Goal: Task Accomplishment & Management: Complete application form

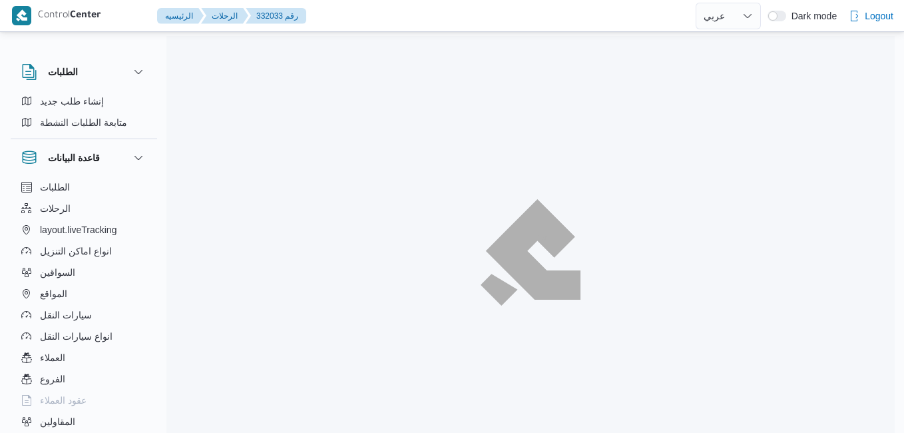
select select "ar"
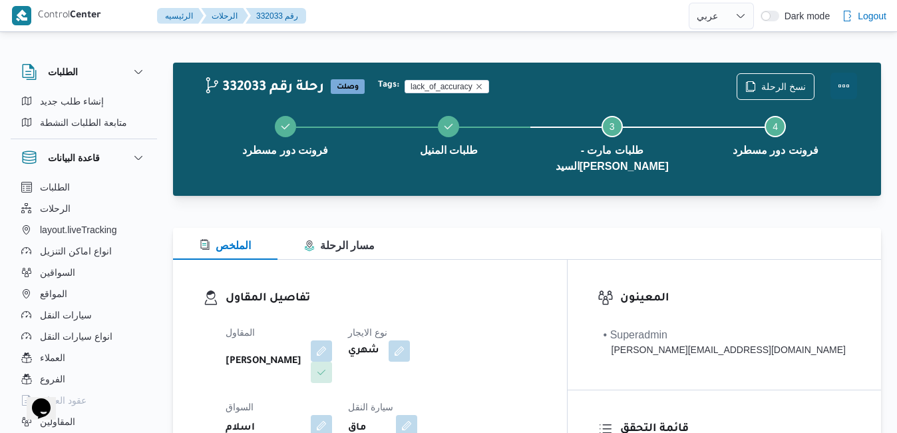
click at [846, 87] on button "Actions" at bounding box center [843, 86] width 27 height 27
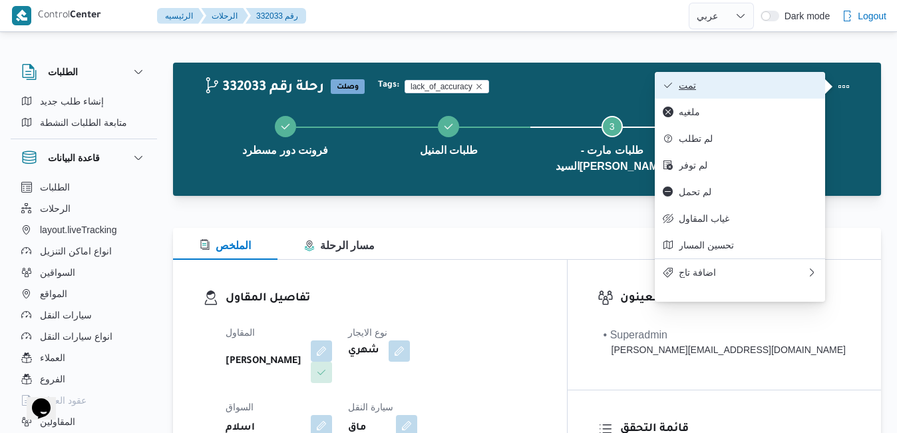
click at [759, 91] on span "تمت" at bounding box center [748, 85] width 138 height 11
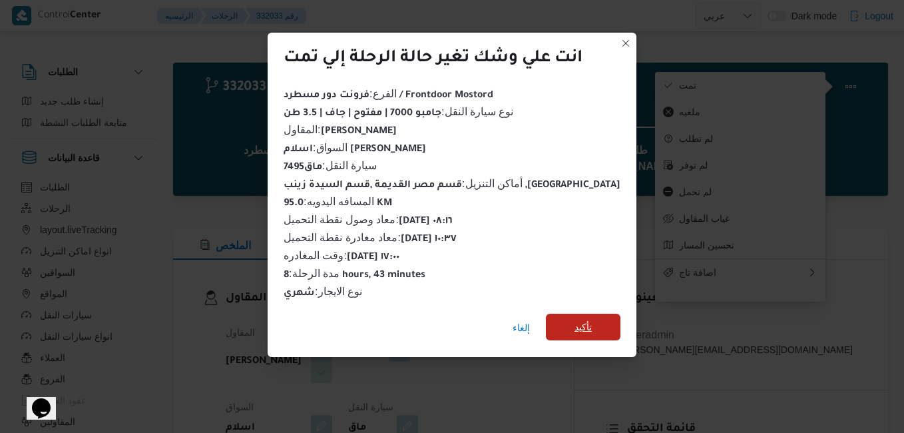
click at [574, 326] on span "تأكيد" at bounding box center [582, 327] width 17 height 16
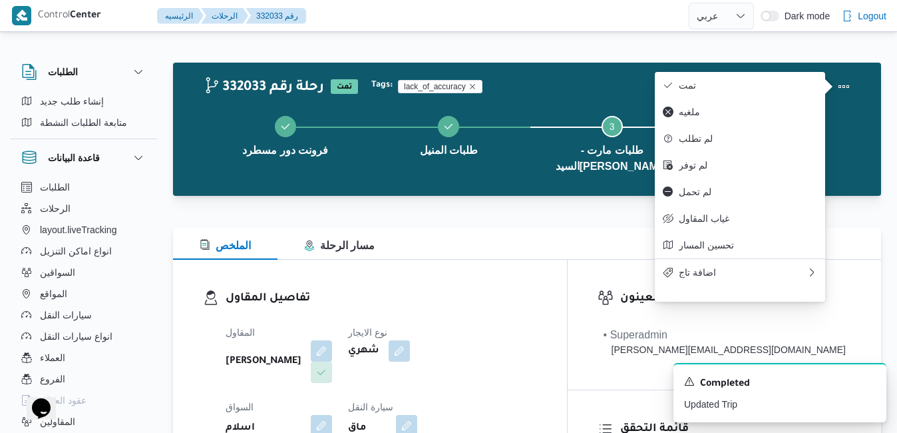
click at [537, 289] on h3 "تفاصيل المقاول" at bounding box center [381, 298] width 311 height 18
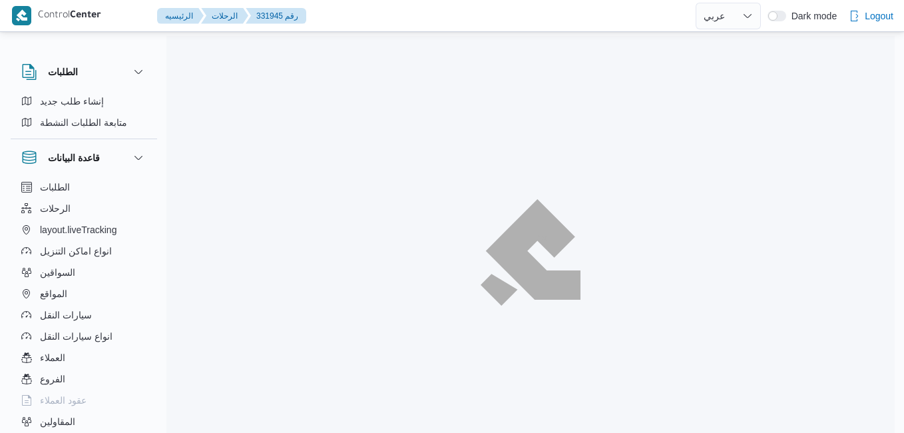
select select "ar"
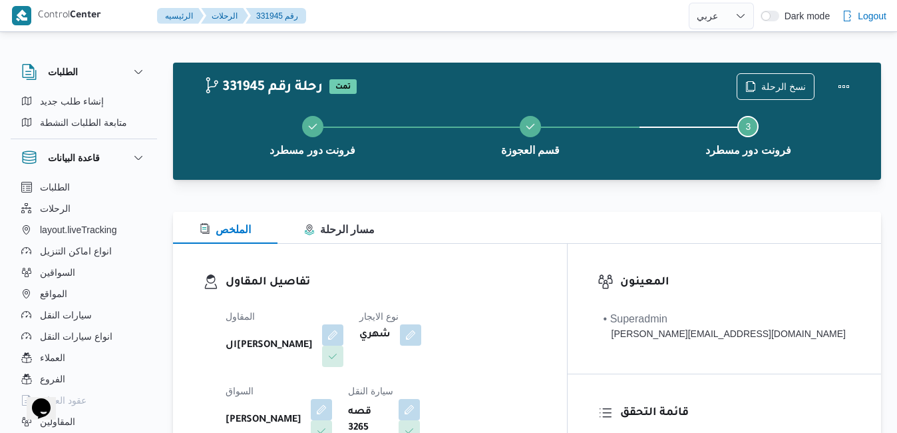
click at [522, 277] on h3 "تفاصيل المقاول" at bounding box center [381, 283] width 311 height 18
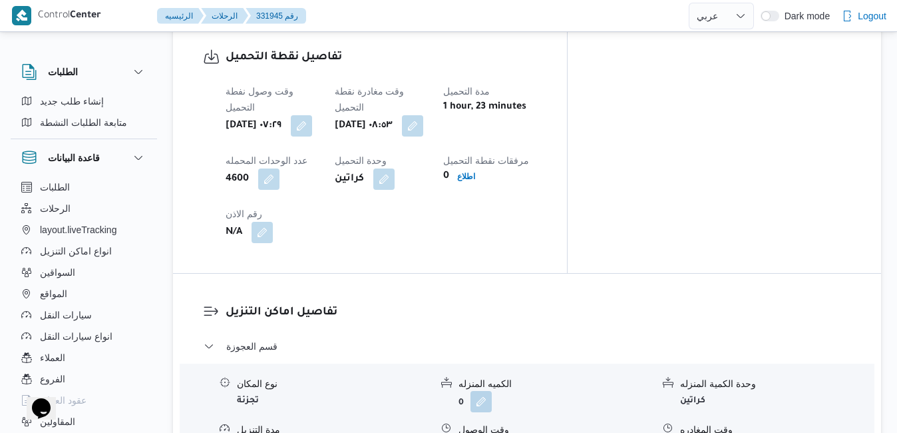
scroll to position [1091, 0]
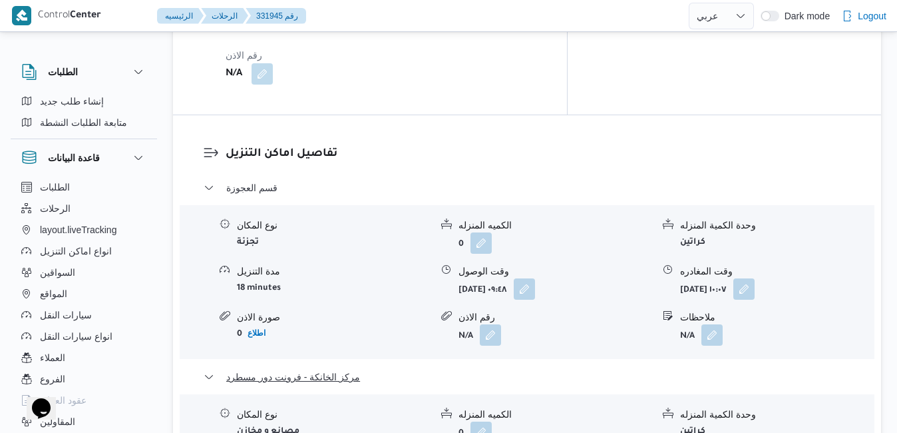
scroll to position [1224, 0]
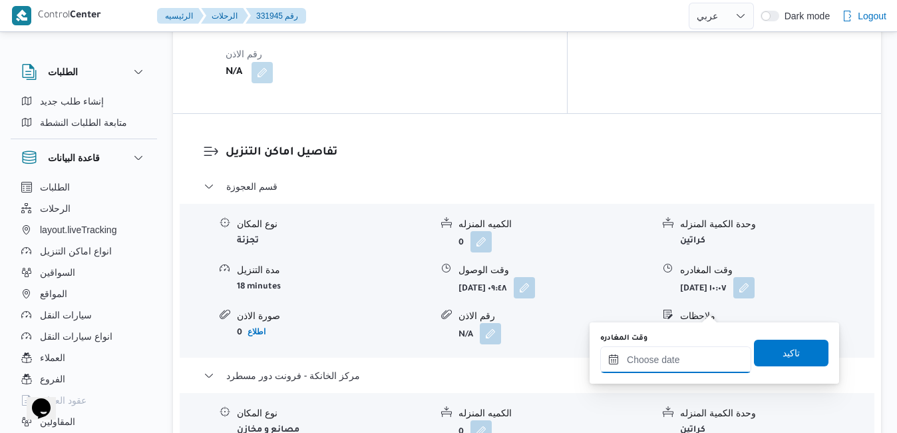
click at [667, 362] on input "وقت المغادره" at bounding box center [675, 359] width 151 height 27
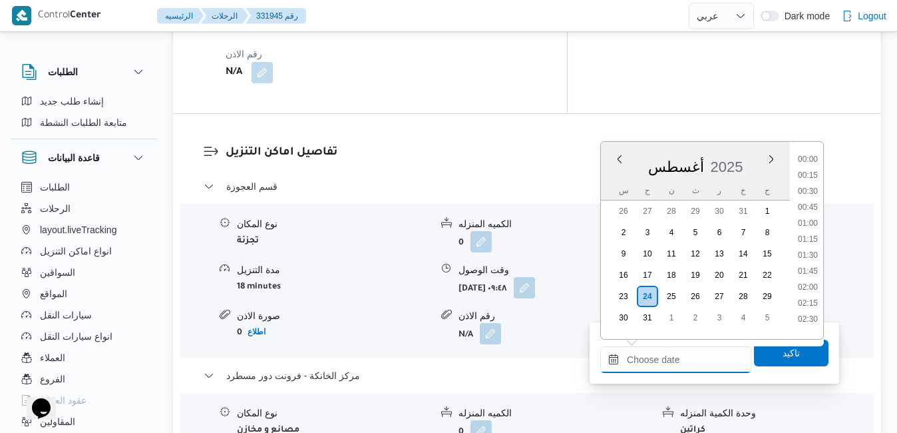
scroll to position [1042, 0]
click at [617, 180] on div "أغسطس 2025" at bounding box center [695, 164] width 189 height 34
click at [807, 203] on li "17:00" at bounding box center [808, 202] width 31 height 13
type input "[DATE] ١٧:٠٠"
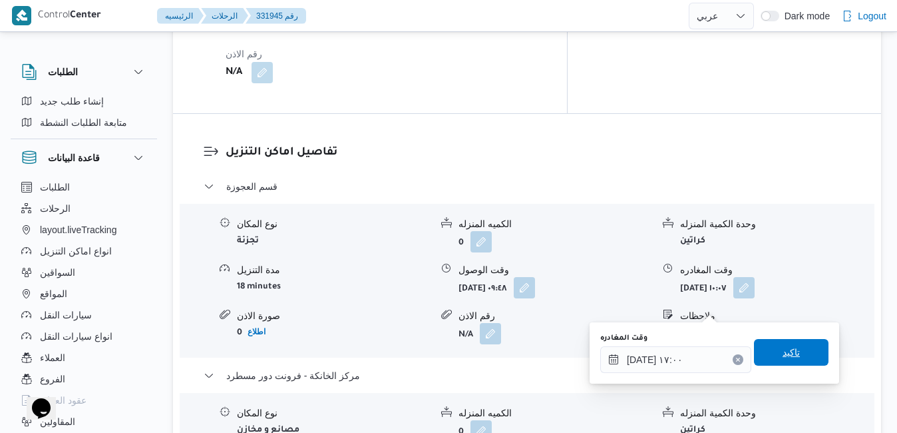
click at [774, 345] on span "تاكيد" at bounding box center [791, 352] width 75 height 27
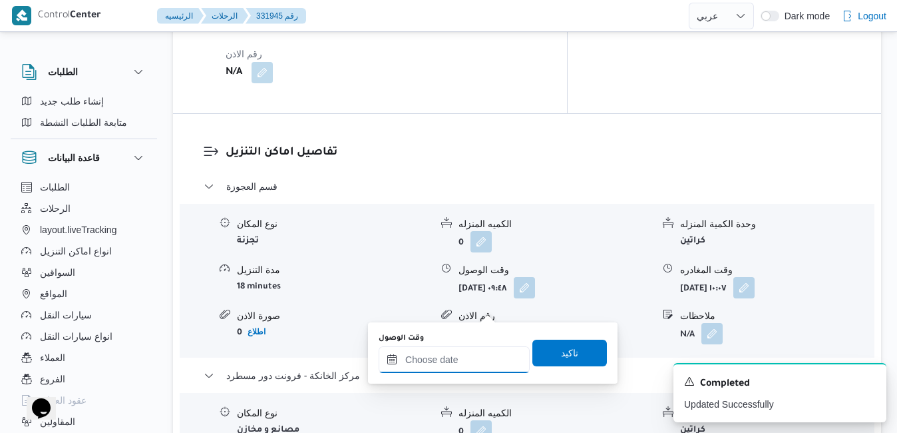
click at [451, 359] on input "وقت الوصول" at bounding box center [454, 359] width 151 height 27
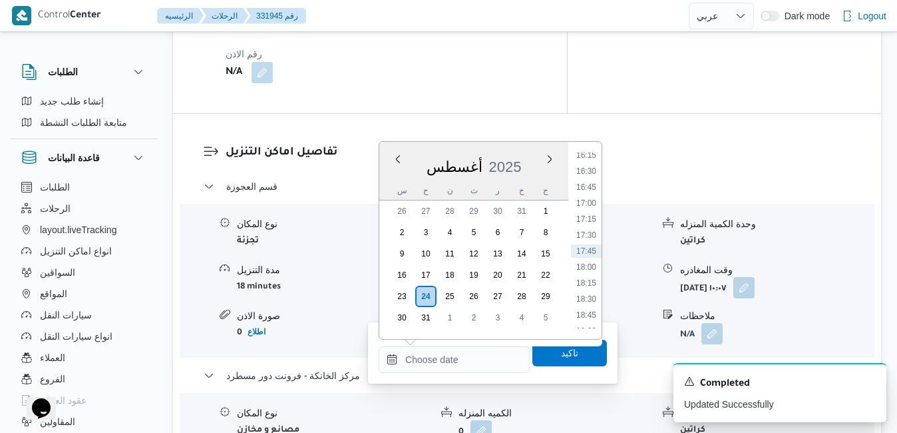
click at [529, 155] on div "أغسطس 2025" at bounding box center [473, 164] width 189 height 34
click at [591, 187] on li "16:45" at bounding box center [586, 186] width 31 height 13
type input "٢٤/٠٨/٢٠٢٥ ١٦:٤٥"
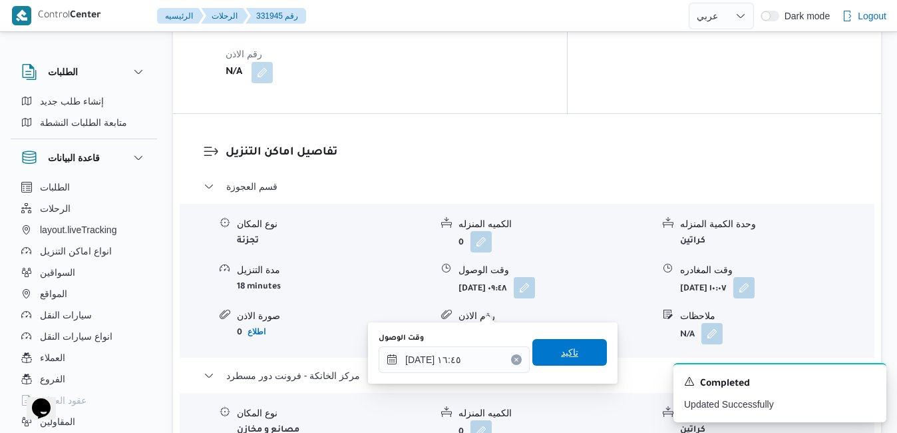
click at [567, 349] on span "تاكيد" at bounding box center [569, 352] width 17 height 16
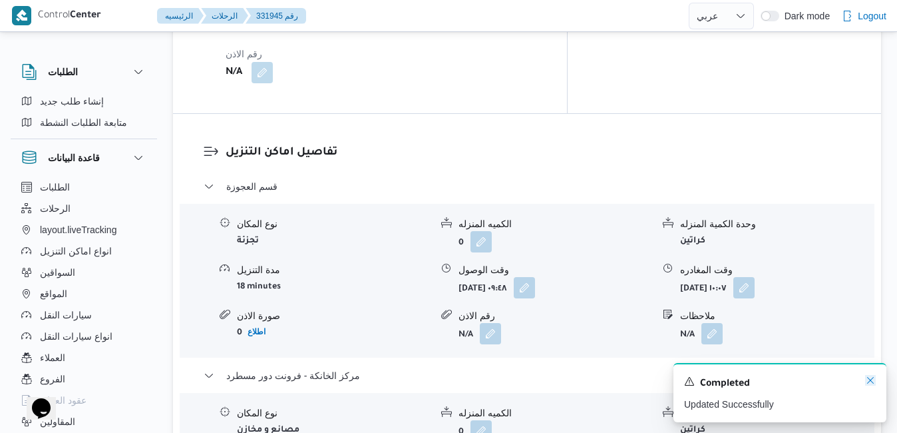
click at [872, 380] on icon "Dismiss toast" at bounding box center [870, 380] width 11 height 11
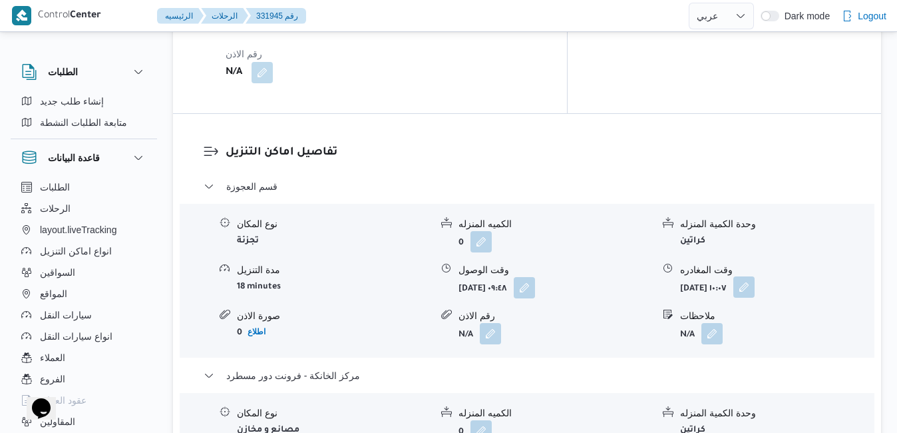
click at [755, 276] on button "button" at bounding box center [743, 286] width 21 height 21
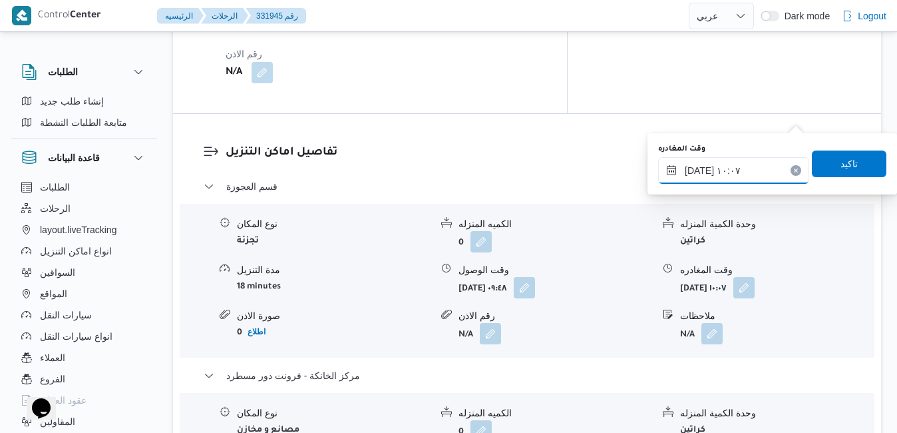
click at [753, 160] on input "٢٤/٠٨/٢٠٢٥ ١٠:٠٧" at bounding box center [733, 170] width 151 height 27
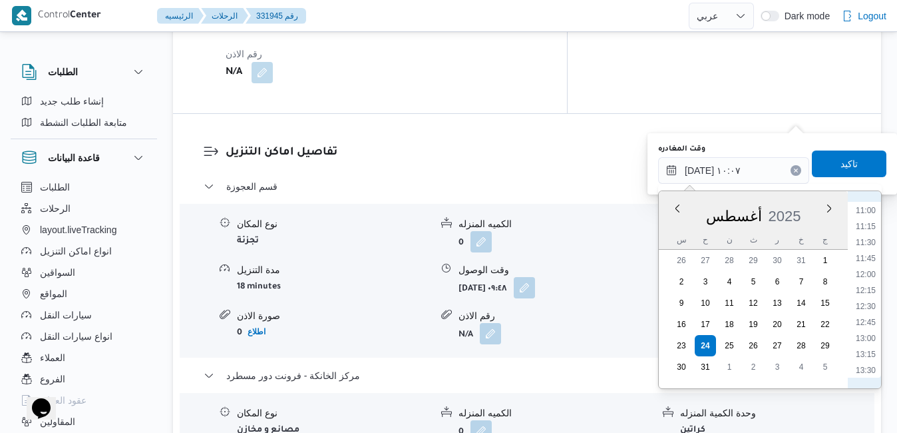
scroll to position [854, 0]
click at [867, 341] on li "15:30" at bounding box center [865, 343] width 31 height 13
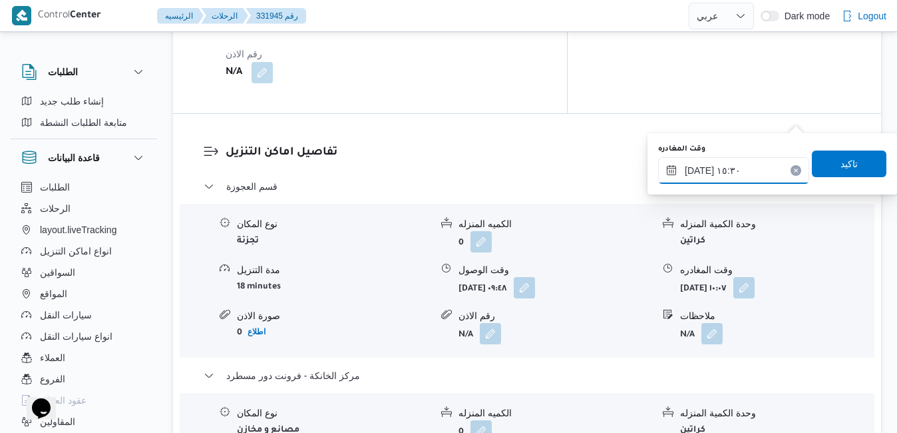
click at [699, 172] on input "٢٤/٠٨/٢٠٢٥ ١٥:٣٠" at bounding box center [733, 170] width 151 height 27
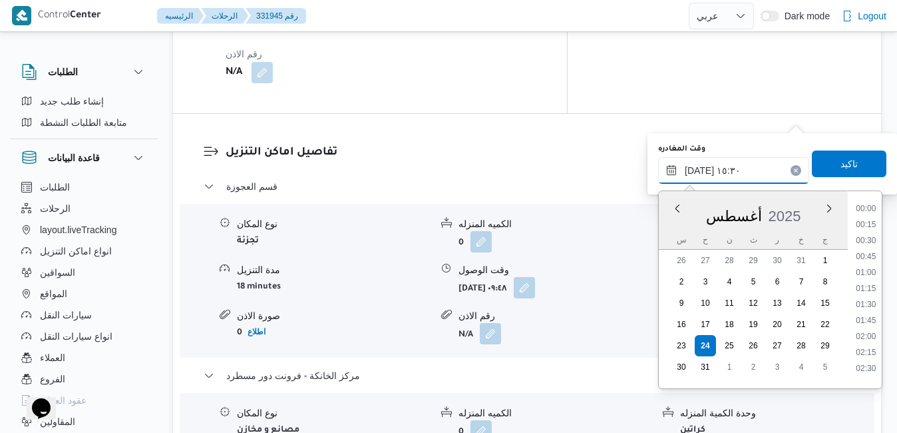
click at [699, 172] on input "٢٤/٠٨/٢٠٢٥ ١٥:٣٠" at bounding box center [733, 170] width 151 height 27
type input "٢٤/٠٨/٢٠٢٥ ١٥:55"
click at [840, 161] on span "تاكيد" at bounding box center [848, 163] width 17 height 16
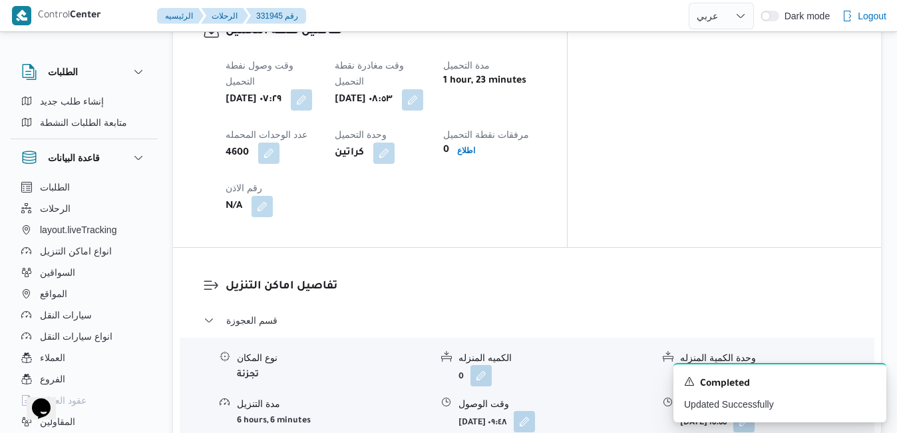
scroll to position [1091, 0]
click at [872, 380] on icon "Dismiss toast" at bounding box center [870, 380] width 11 height 11
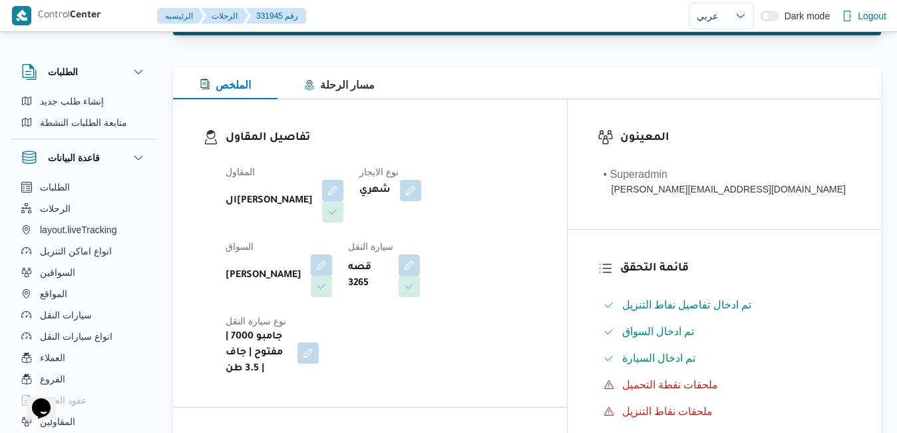
scroll to position [0, 0]
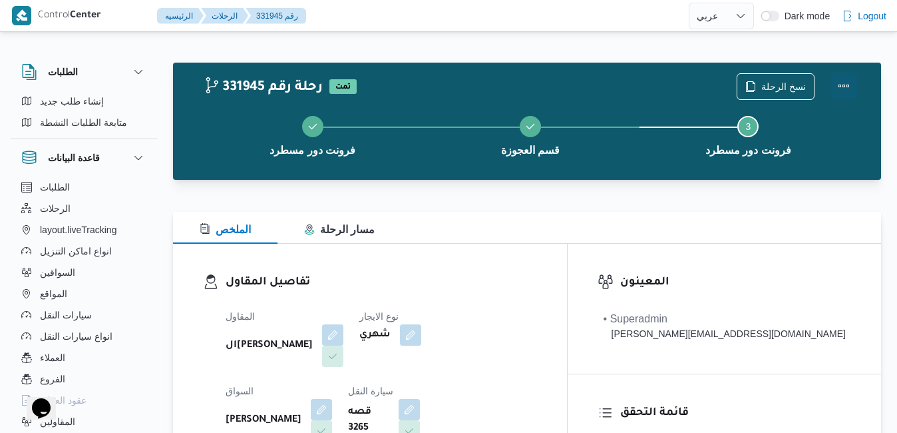
click at [836, 91] on button "Actions" at bounding box center [843, 86] width 27 height 27
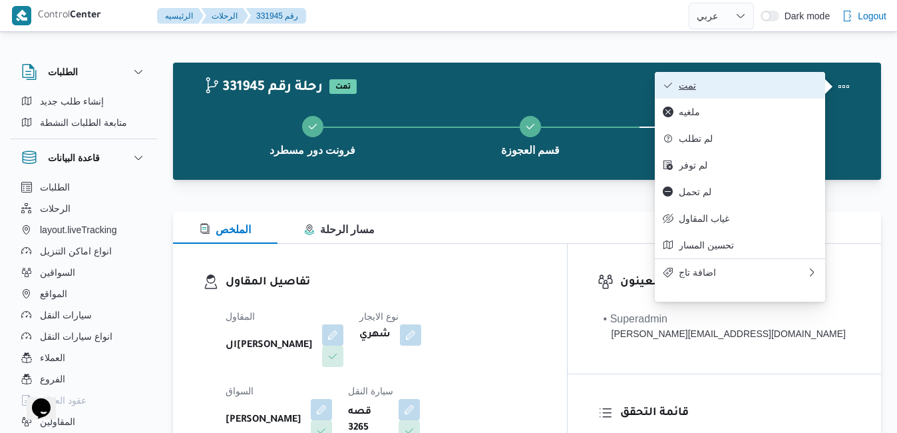
click at [743, 89] on span "تمت" at bounding box center [748, 85] width 138 height 11
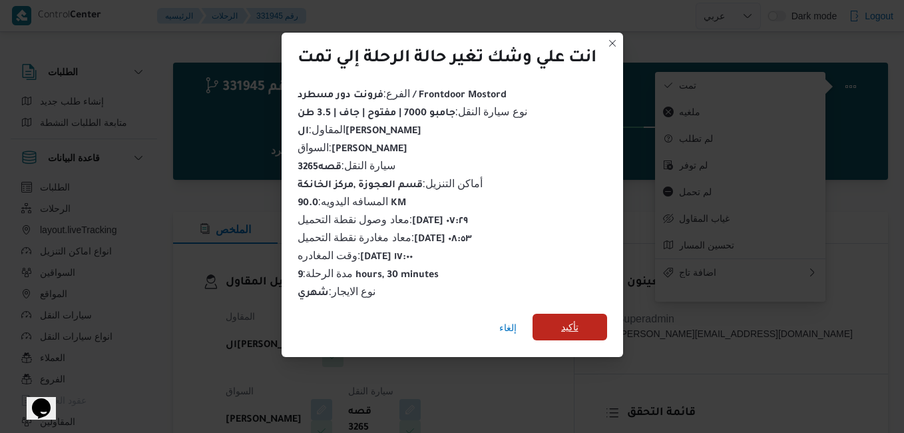
click at [578, 325] on span "تأكيد" at bounding box center [569, 327] width 17 height 16
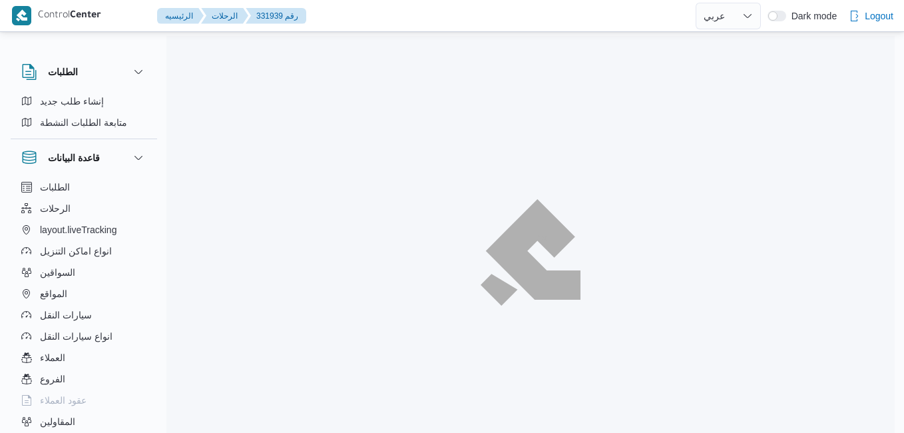
select select "ar"
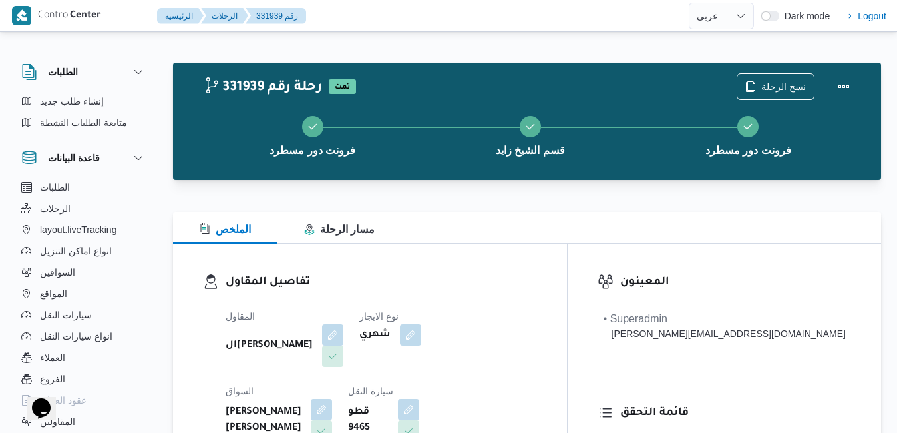
click at [445, 271] on div "تفاصيل المقاول المقاول الهامي محمد خالد علي نوع الايجار شهري السواق رامي حسين ح…" at bounding box center [370, 397] width 394 height 307
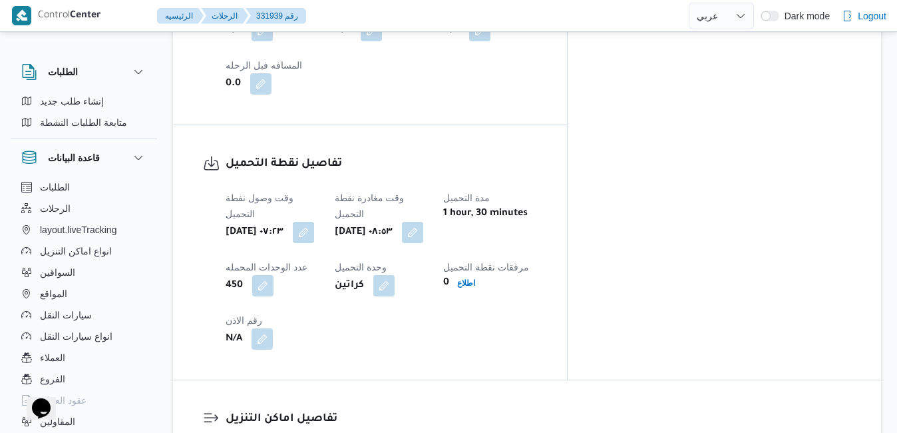
scroll to position [985, 0]
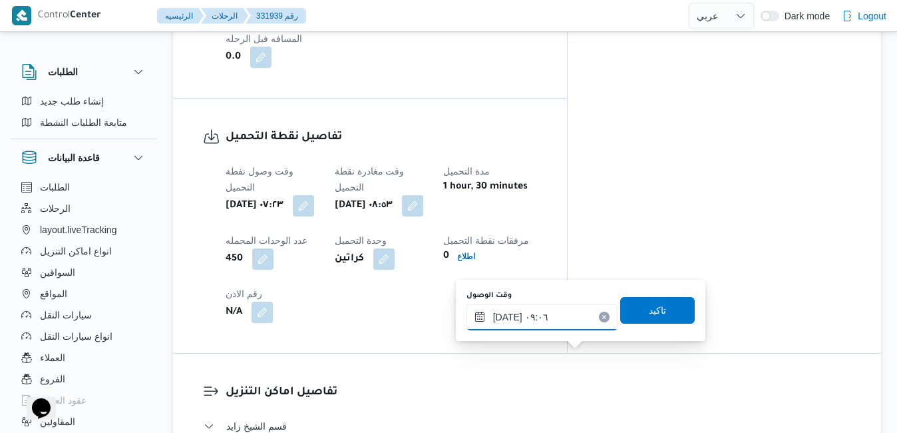
click at [554, 320] on input "٢٤/٠٨/٢٠٢٥ ٠٩:٠٦" at bounding box center [541, 316] width 151 height 27
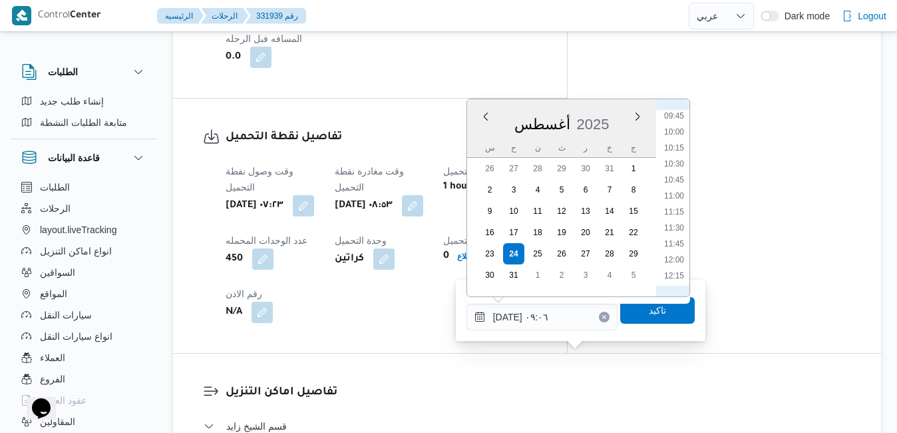
scroll to position [637, 0]
click at [680, 122] on li "10:00" at bounding box center [674, 118] width 31 height 13
type input "٢٤/٠٨/٢٠٢٥ ١٠:٠٠"
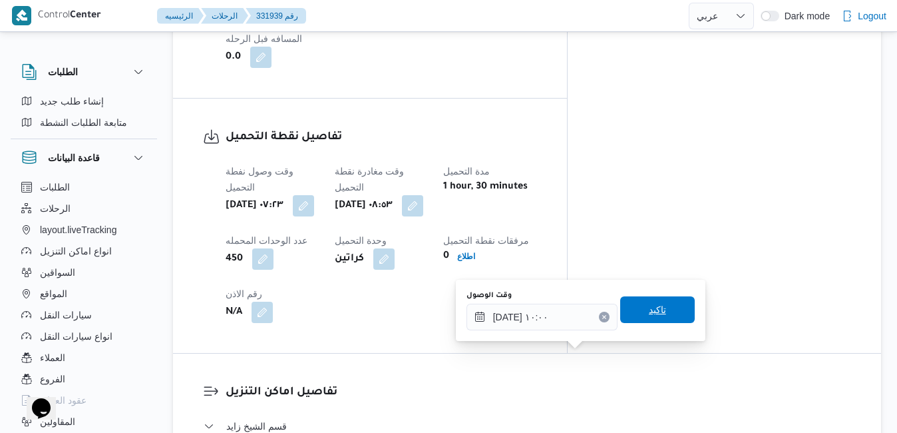
click at [649, 311] on span "تاكيد" at bounding box center [657, 309] width 17 height 16
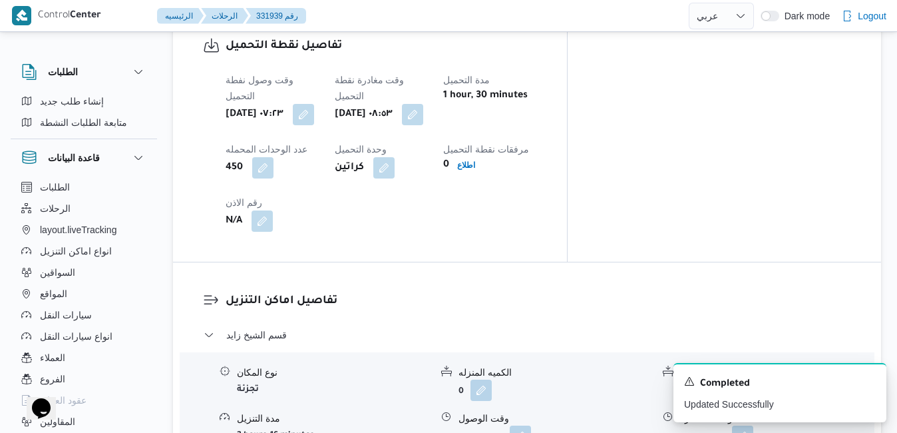
scroll to position [1224, 0]
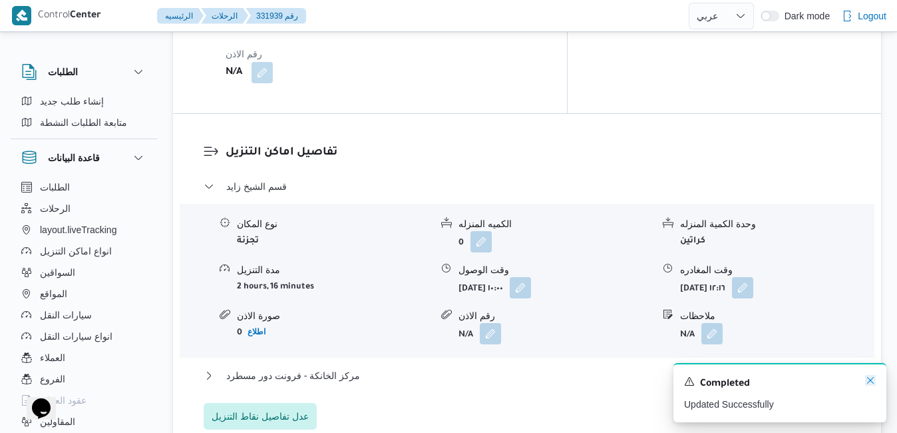
click at [870, 379] on icon "Dismiss toast" at bounding box center [870, 380] width 11 height 11
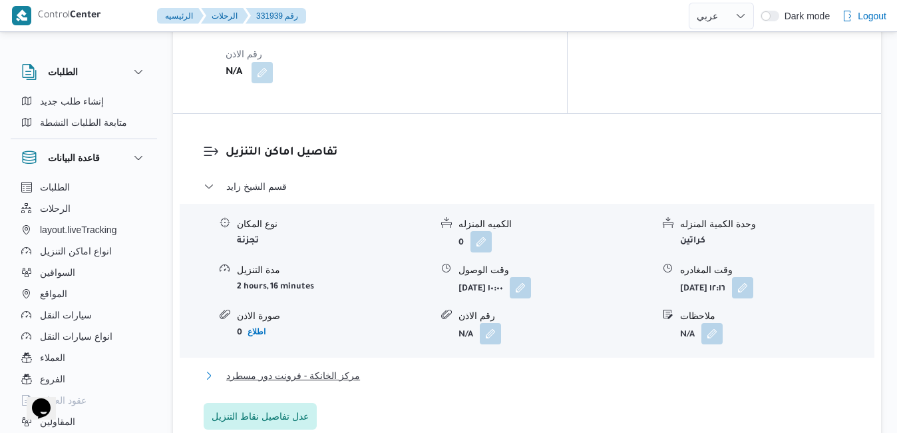
click at [687, 367] on button "مركز الخانكة - فرونت دور مسطرد" at bounding box center [527, 375] width 647 height 16
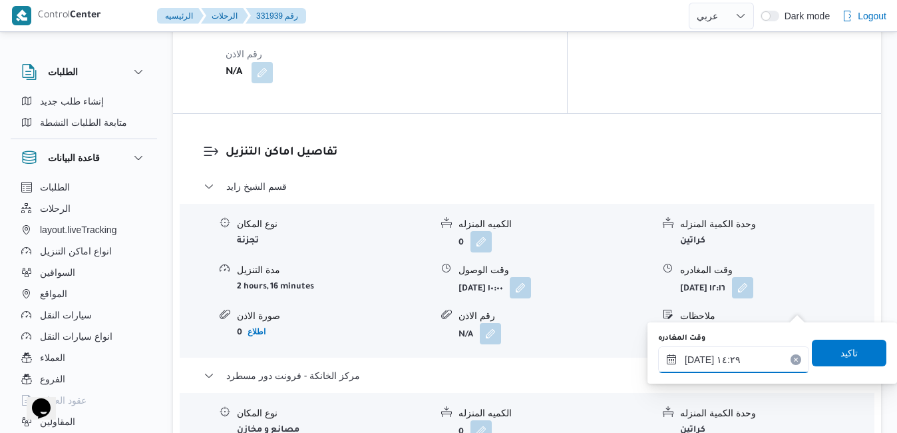
click at [734, 357] on input "٢٤/٠٨/٢٠٢٥ ١٤:٢٩" at bounding box center [733, 359] width 151 height 27
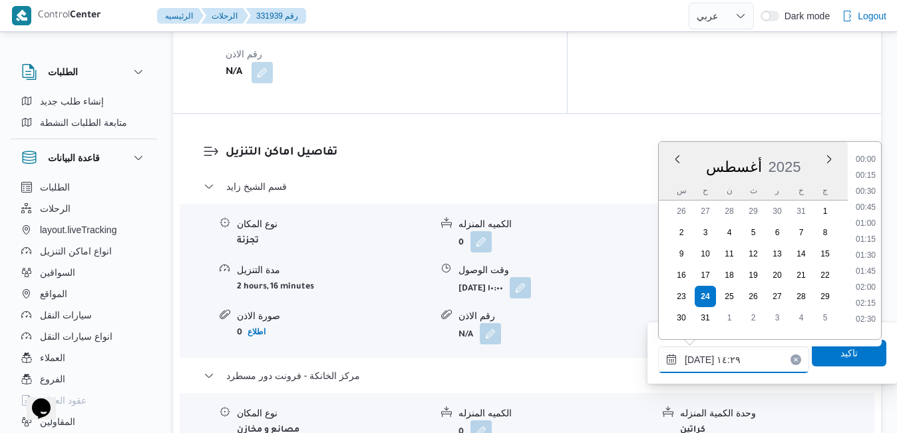
scroll to position [819, 0]
click at [757, 362] on input "٢٤/٠٨/٢٠٢٥ ١٤:٢٩" at bounding box center [733, 359] width 151 height 27
click at [865, 276] on li "17:00" at bounding box center [865, 272] width 31 height 13
type input "[DATE] ١٧:٠٠"
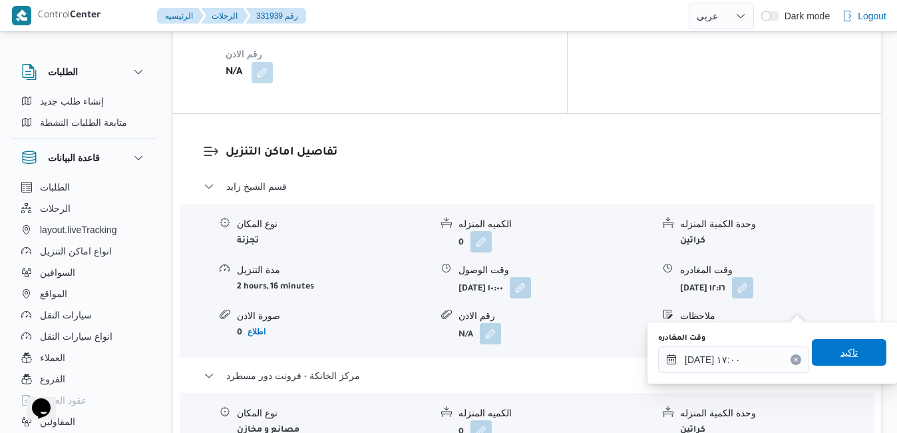
click at [825, 351] on span "تاكيد" at bounding box center [849, 352] width 75 height 27
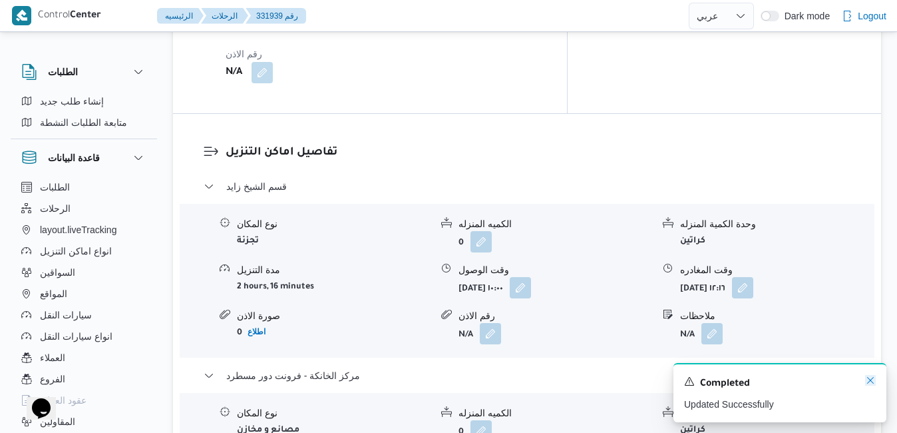
click at [871, 381] on icon "Dismiss toast" at bounding box center [870, 380] width 11 height 11
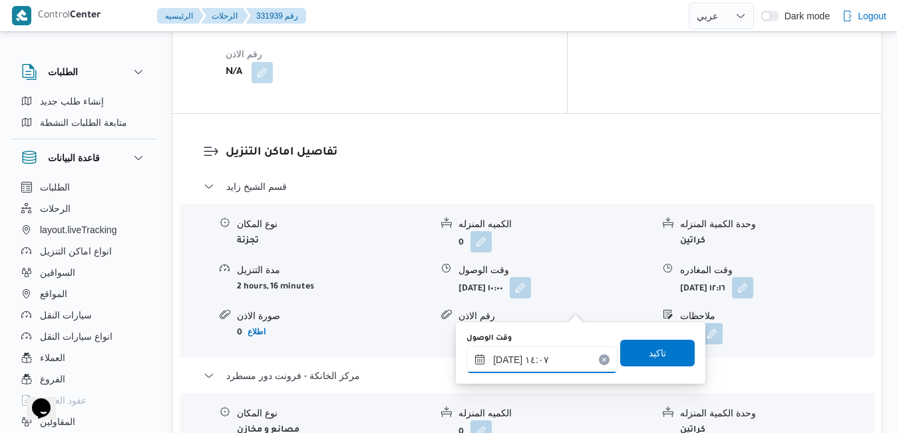
click at [525, 363] on input "٢٤/٠٨/٢٠٢٥ ١٤:٠٧" at bounding box center [541, 359] width 151 height 27
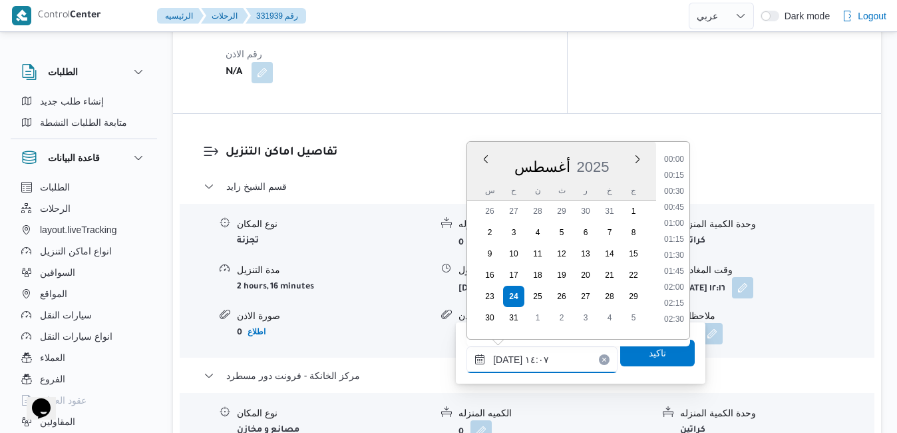
scroll to position [803, 0]
click at [496, 416] on div "تفاصيل اماكن التنزيل قسم الشيخ زايد نوع المكان تجزئة الكميه المنزله 0 وحدة الكم…" at bounding box center [527, 363] width 708 height 499
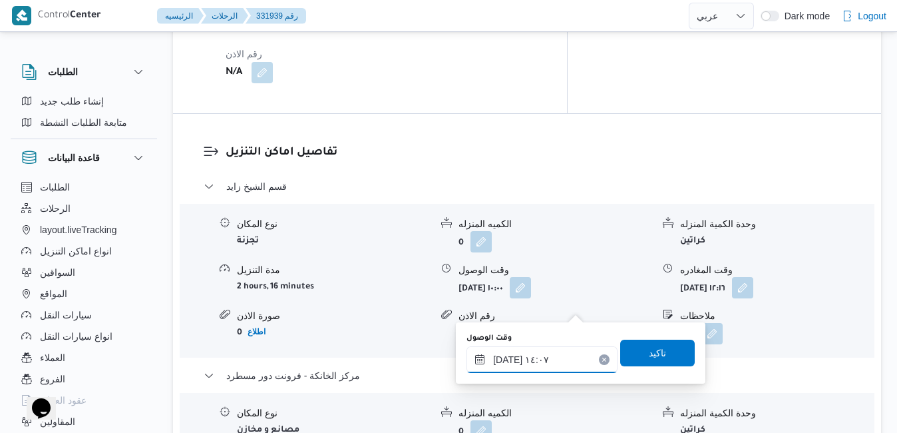
click at [537, 353] on input "٢٤/٠٨/٢٠٢٥ ١٤:٠٧" at bounding box center [541, 359] width 151 height 27
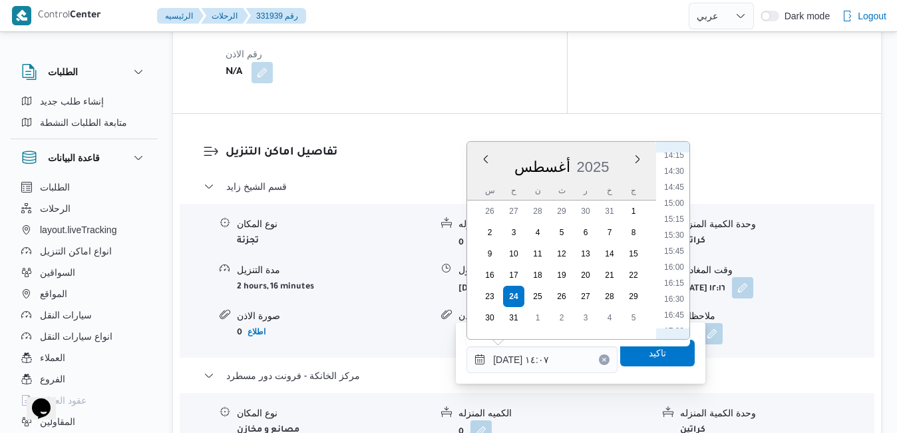
scroll to position [956, 0]
click at [681, 274] on li "16:45" at bounding box center [674, 272] width 31 height 13
type input "٢٤/٠٨/٢٠٢٥ ١٦:٤٥"
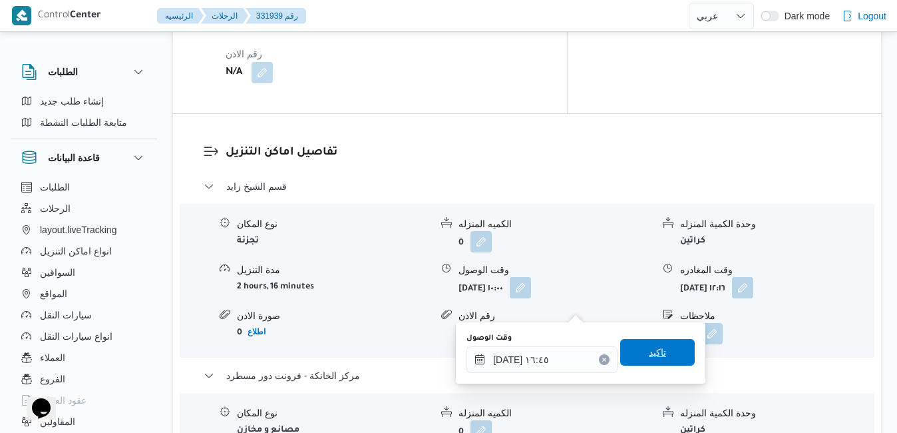
click at [649, 348] on span "تاكيد" at bounding box center [657, 352] width 17 height 16
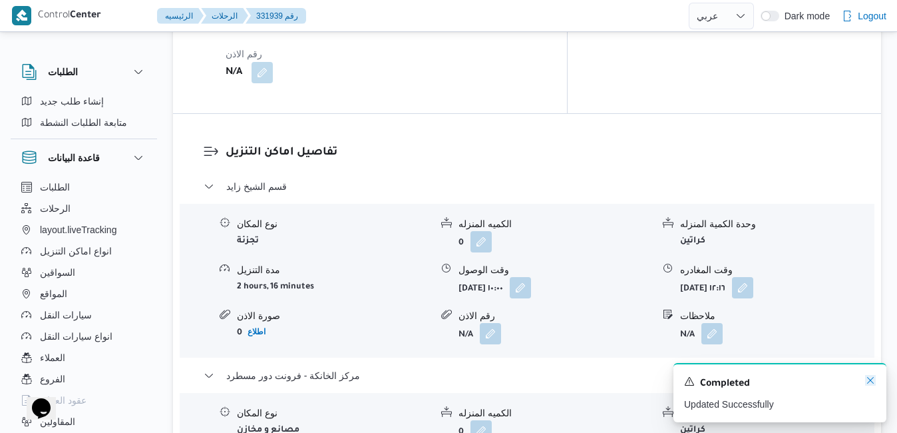
click at [868, 381] on icon "Dismiss toast" at bounding box center [870, 380] width 11 height 11
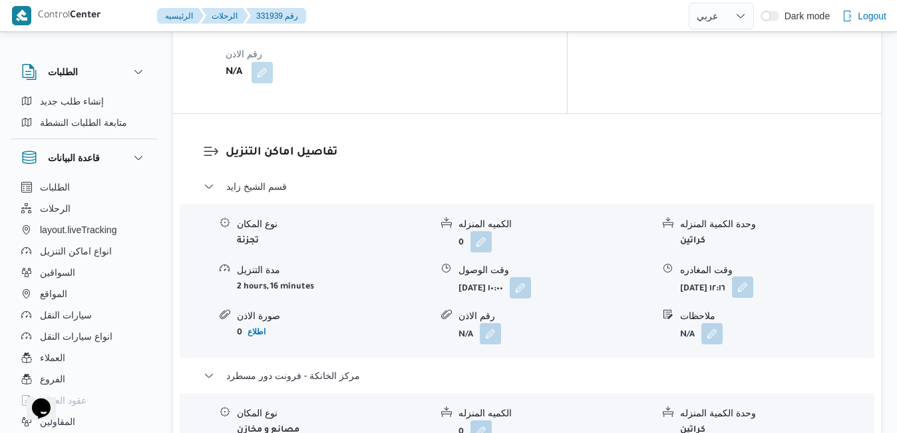
click at [753, 276] on button "button" at bounding box center [742, 286] width 21 height 21
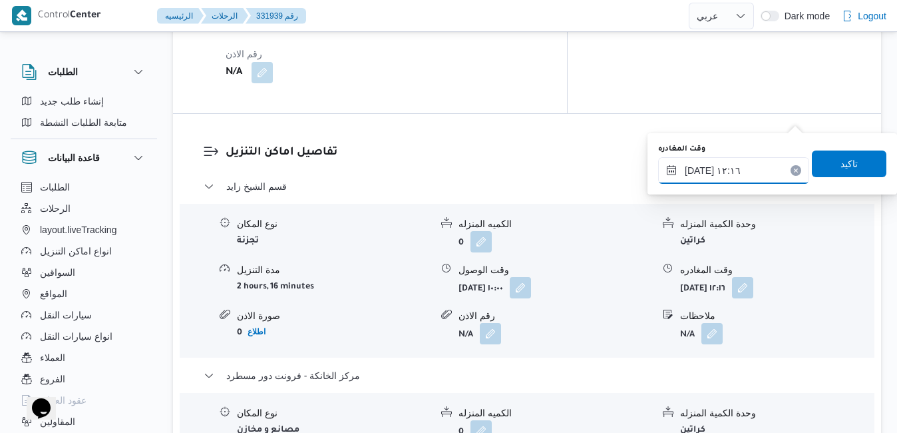
click at [742, 170] on input "٢٤/٠٨/٢٠٢٥ ١٢:١٦" at bounding box center [733, 170] width 151 height 27
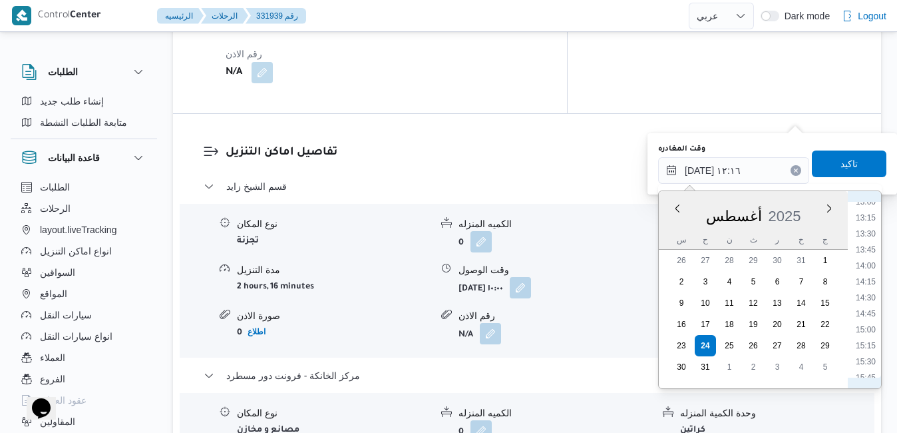
scroll to position [844, 0]
click at [867, 370] on li "15:45" at bounding box center [865, 369] width 31 height 13
type input "٢٤/٠٨/٢٠٢٥ ١٥:٤٥"
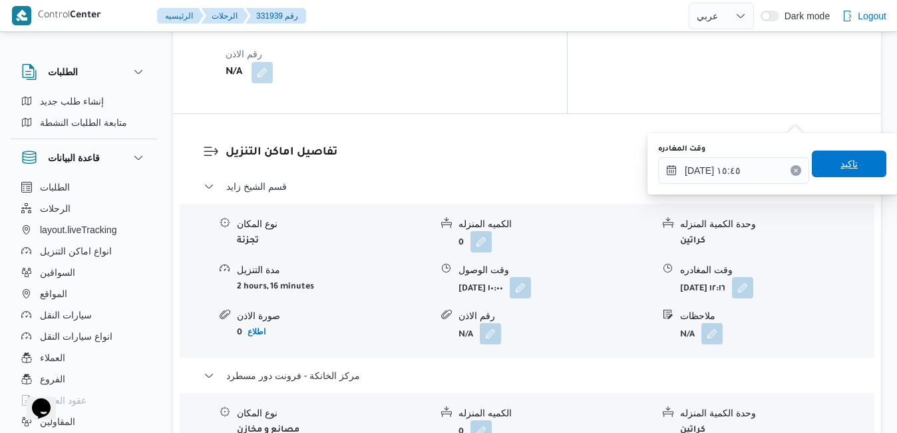
click at [850, 164] on span "تاكيد" at bounding box center [849, 163] width 75 height 27
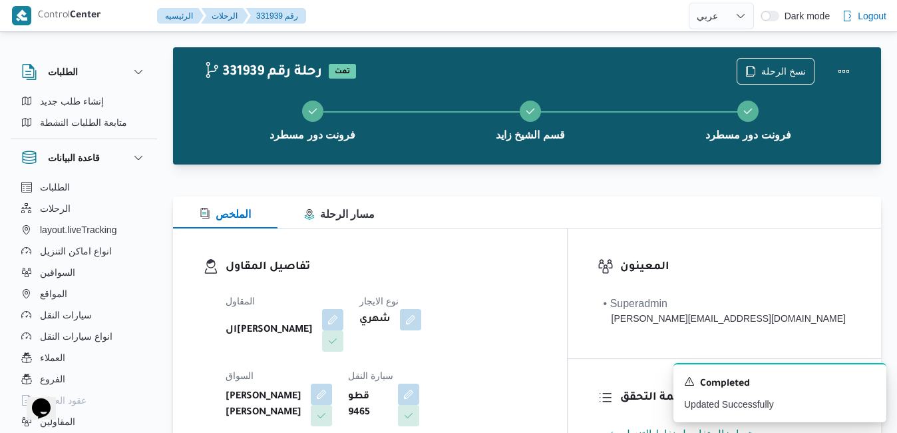
scroll to position [0, 0]
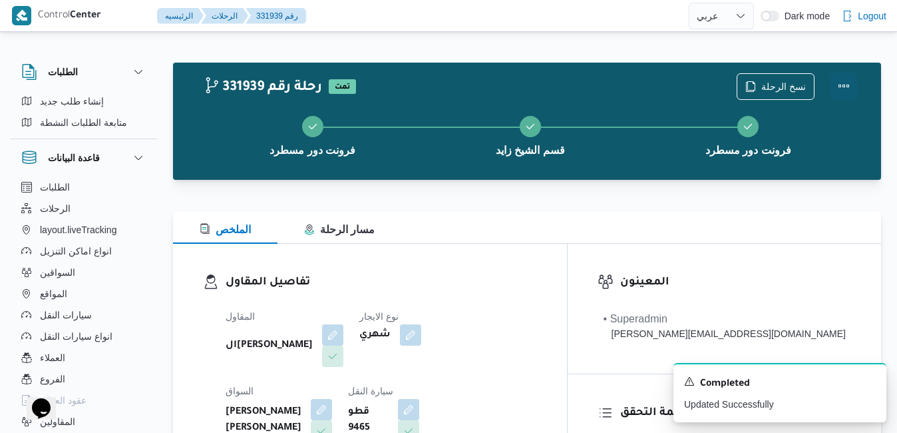
click at [842, 91] on button "Actions" at bounding box center [843, 86] width 27 height 27
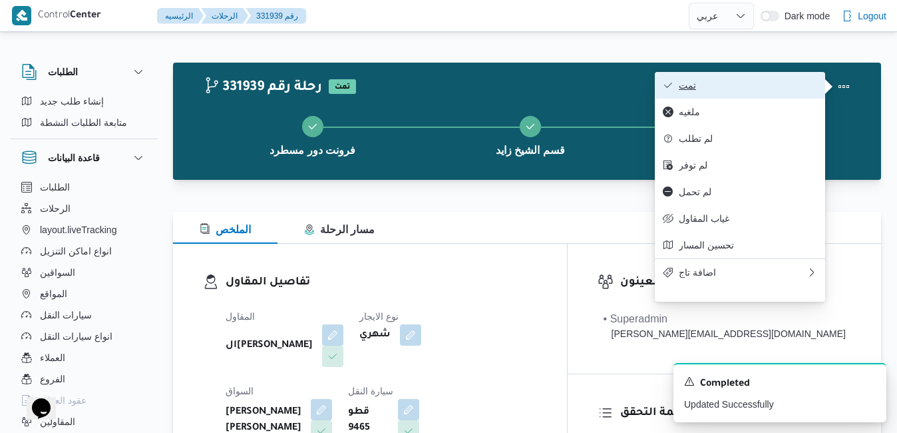
click at [777, 83] on span "تمت" at bounding box center [748, 85] width 138 height 11
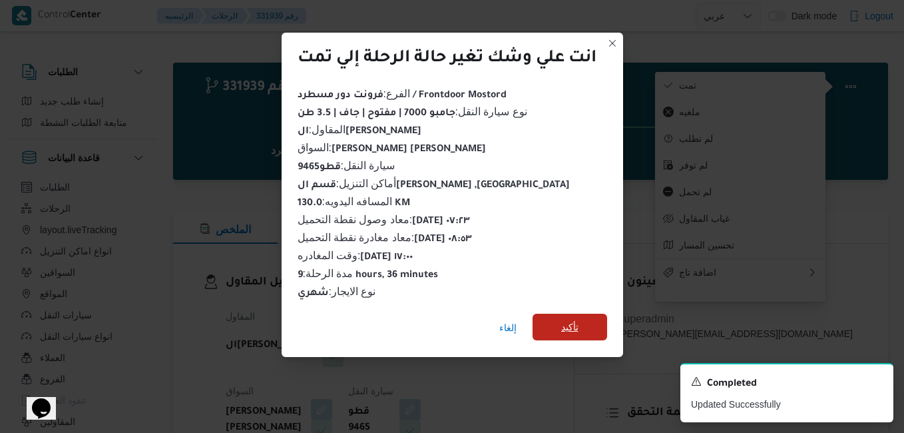
click at [570, 319] on span "تأكيد" at bounding box center [569, 327] width 17 height 16
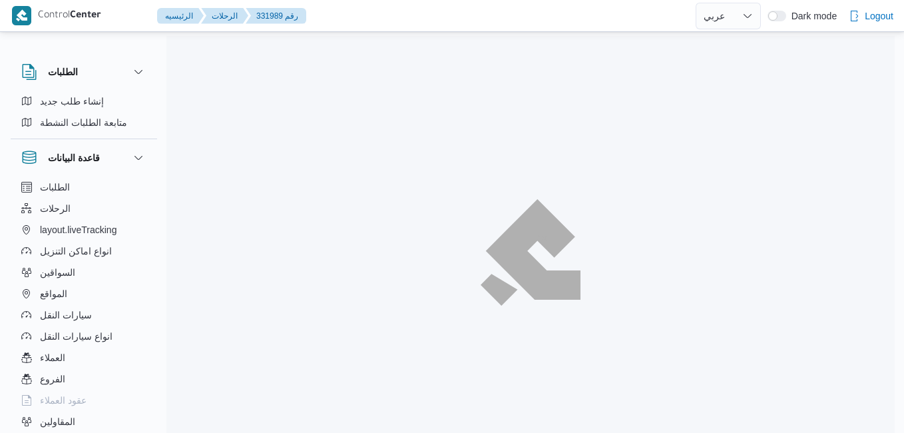
select select "ar"
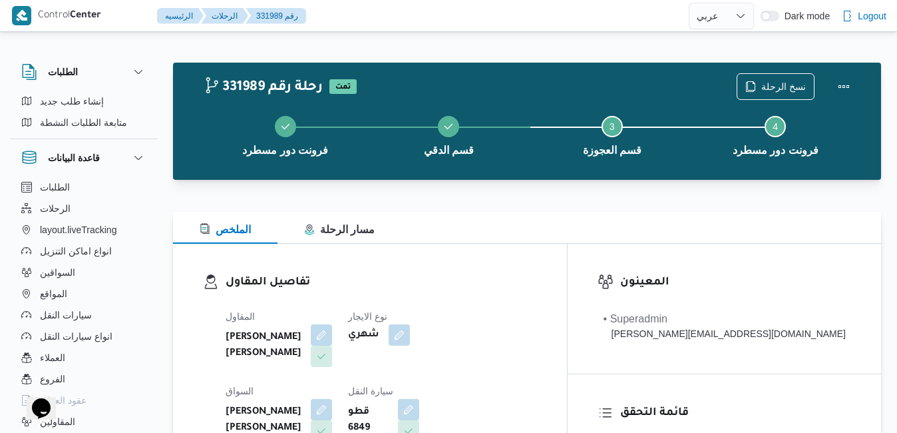
click at [469, 267] on div "تفاصيل المقاول المقاول [PERSON_NAME] [PERSON_NAME] نوع الايجار شهري السواق [PER…" at bounding box center [370, 397] width 394 height 307
click at [434, 289] on h3 "تفاصيل المقاول" at bounding box center [381, 283] width 311 height 18
click at [509, 265] on div "تفاصيل المقاول المقاول [PERSON_NAME] [PERSON_NAME] نوع الايجار شهري السواق [PER…" at bounding box center [370, 397] width 394 height 307
click at [522, 265] on div "تفاصيل المقاول المقاول [PERSON_NAME] [PERSON_NAME] نوع الايجار شهري السواق [PER…" at bounding box center [370, 397] width 394 height 307
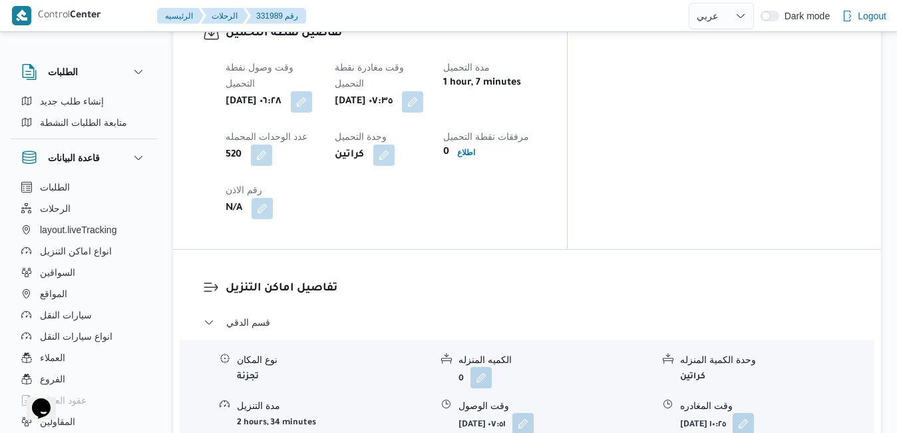
scroll to position [1091, 0]
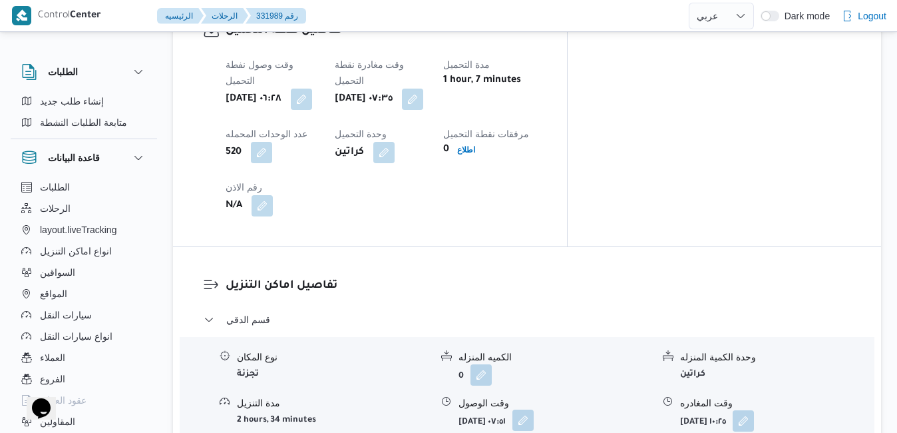
click at [534, 409] on button "button" at bounding box center [522, 419] width 21 height 21
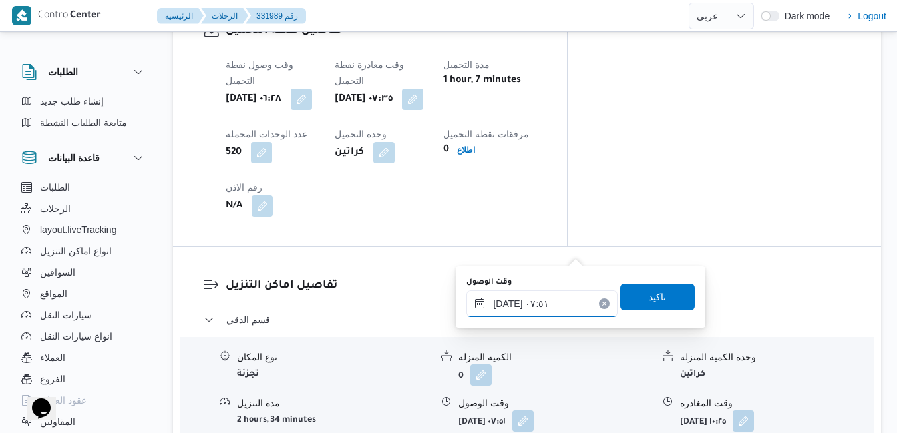
click at [523, 311] on input "[DATE] ٠٧:٥١" at bounding box center [541, 303] width 151 height 27
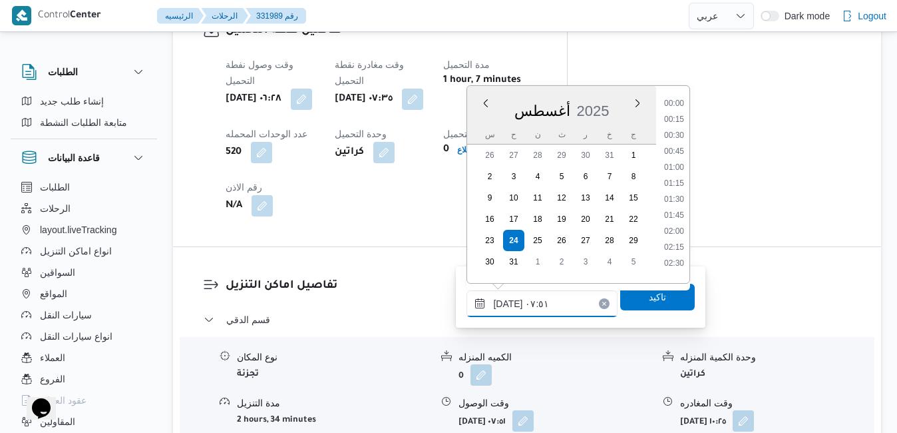
scroll to position [403, 0]
click at [679, 232] on li "08:15" at bounding box center [674, 226] width 31 height 13
type input "[DATE] ٠٨:١٥"
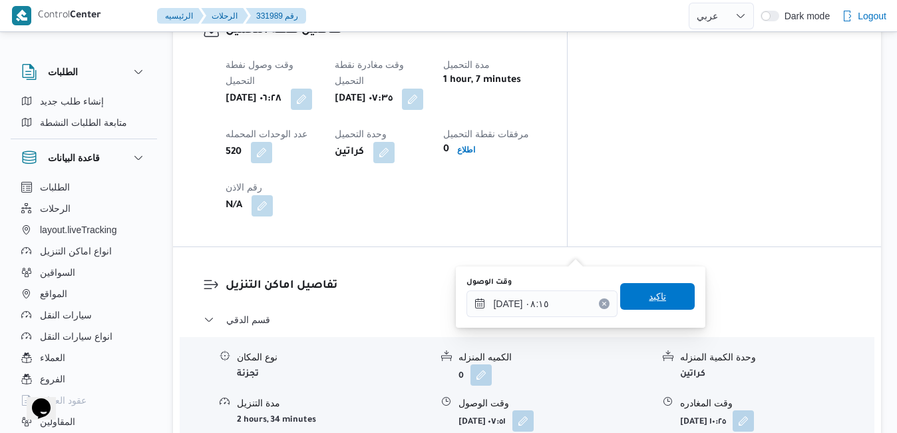
click at [649, 301] on span "تاكيد" at bounding box center [657, 296] width 17 height 16
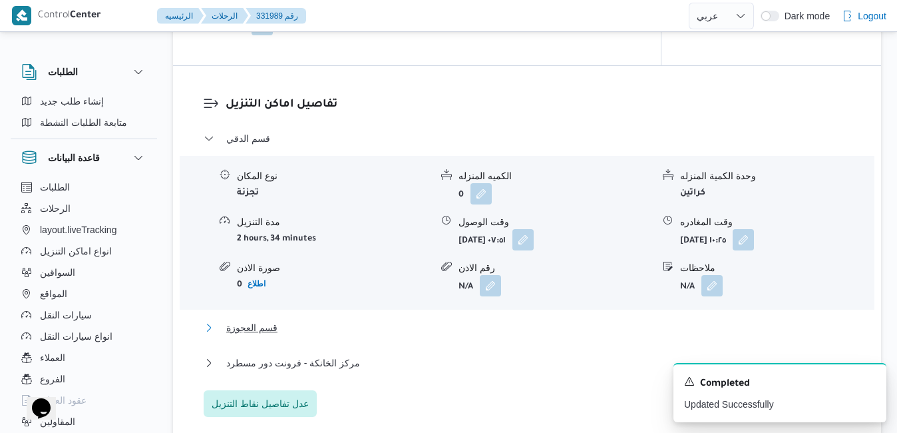
click at [543, 333] on button "قسم العجوزة" at bounding box center [527, 327] width 647 height 16
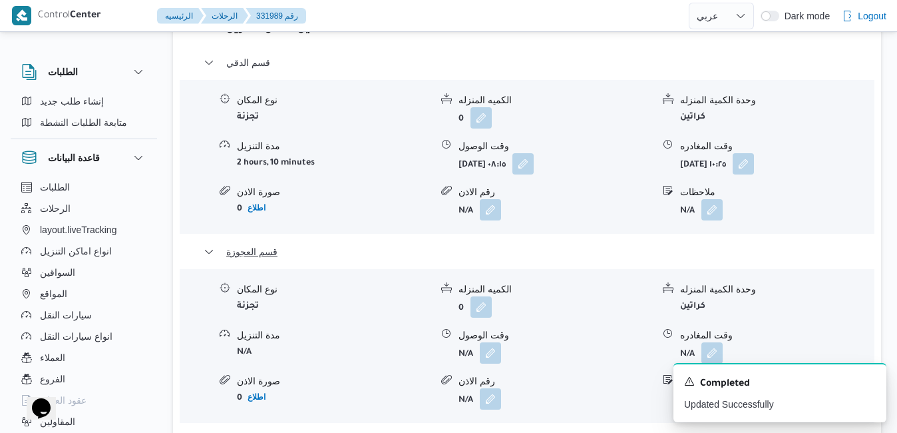
scroll to position [1358, 0]
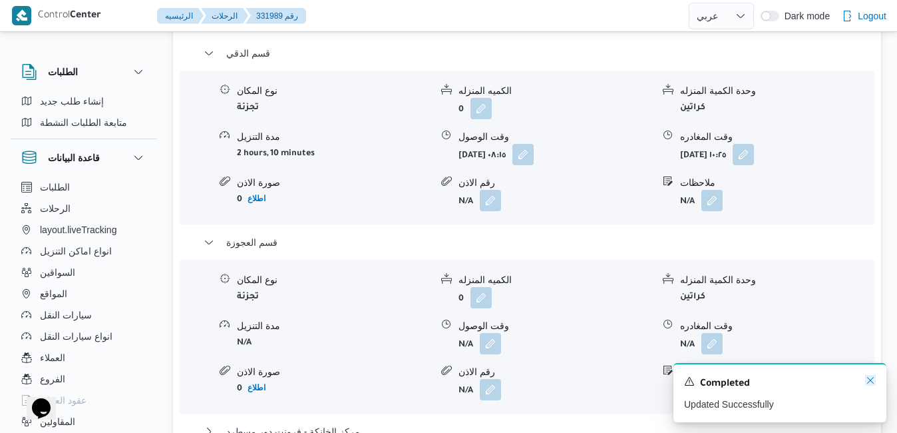
click at [870, 381] on icon "Dismiss toast" at bounding box center [870, 380] width 7 height 7
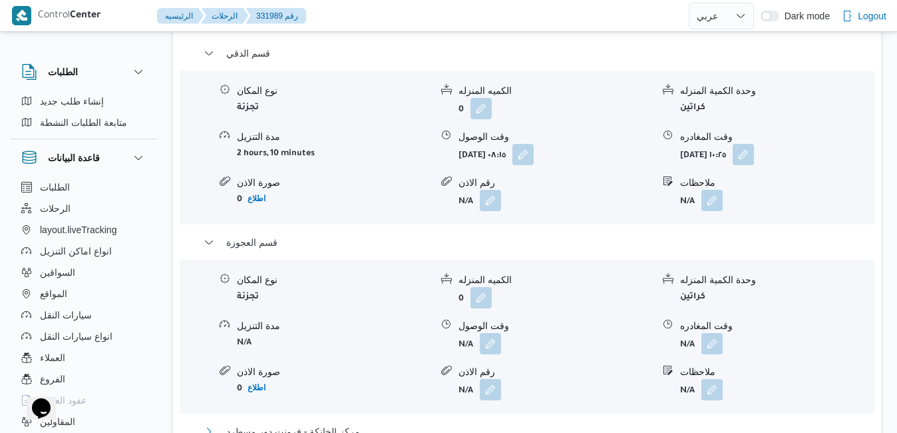
click at [623, 423] on button "مركز الخانكة - فرونت دور مسطرد" at bounding box center [527, 431] width 647 height 16
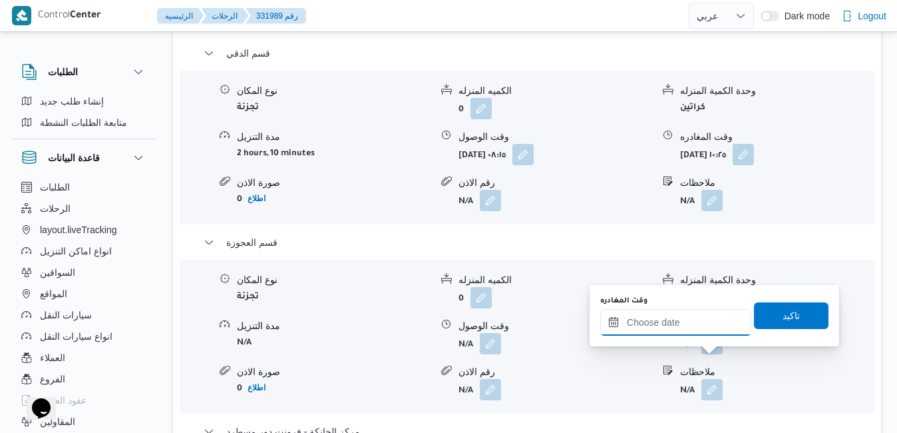
click at [669, 324] on input "وقت المغادره" at bounding box center [675, 322] width 151 height 27
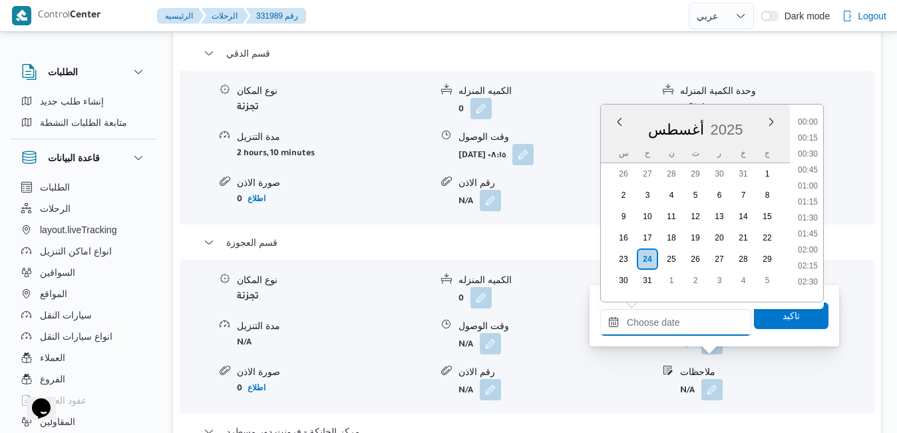
scroll to position [1058, 0]
click at [729, 112] on div "أغسطس 2025" at bounding box center [695, 127] width 189 height 34
click at [809, 160] on li "17:15" at bounding box center [808, 165] width 31 height 13
type input "[DATE] ١٧:١٥"
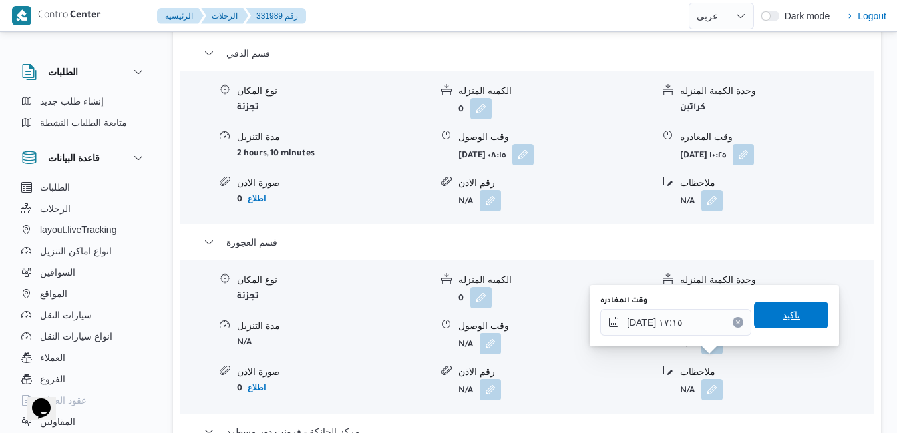
click at [783, 309] on span "تاكيد" at bounding box center [791, 315] width 17 height 16
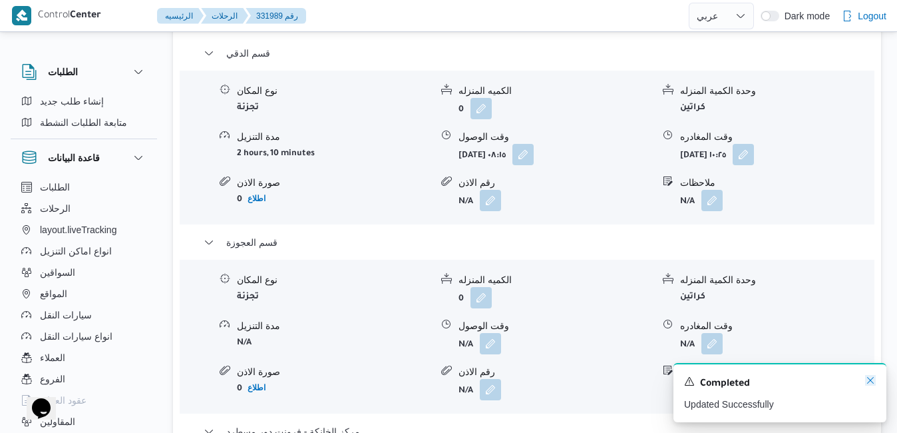
click at [870, 382] on icon "Dismiss toast" at bounding box center [870, 380] width 7 height 7
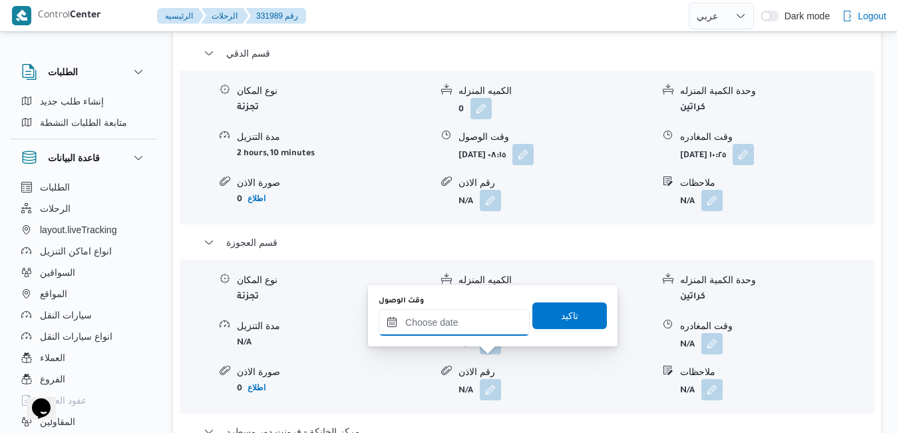
click at [490, 323] on input "وقت الوصول" at bounding box center [454, 322] width 151 height 27
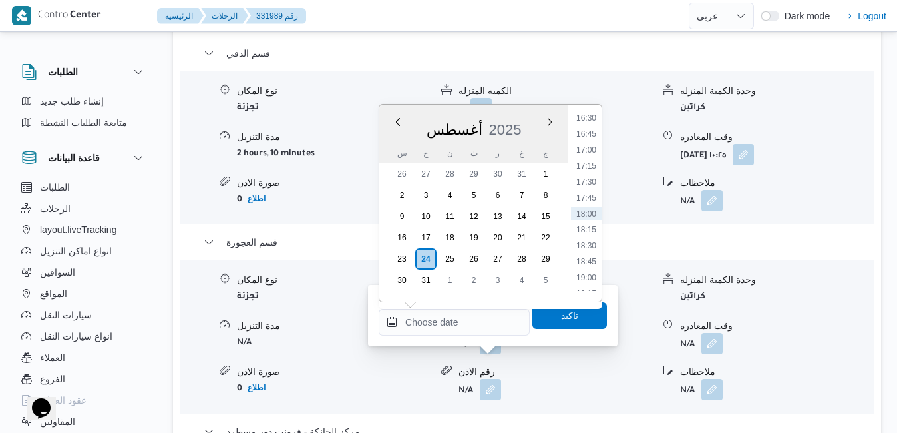
click at [527, 115] on div "أغسطس 2025" at bounding box center [473, 127] width 189 height 34
click at [588, 150] on li "17:00" at bounding box center [586, 149] width 31 height 13
type input "٢٤/٠٨/٢٠٢٥ ١٧:٠٠"
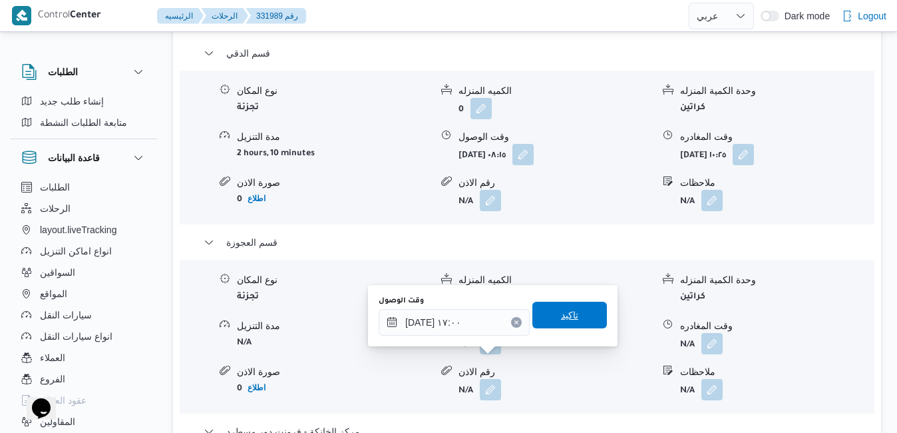
click at [580, 315] on span "تاكيد" at bounding box center [569, 314] width 75 height 27
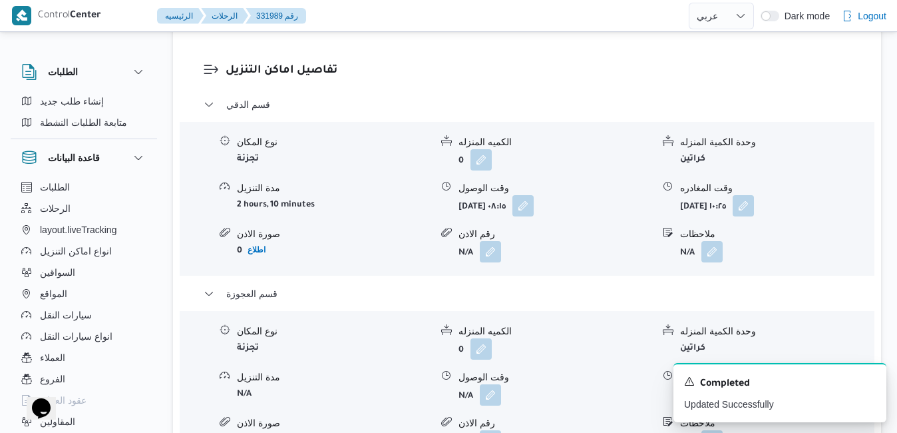
scroll to position [1304, 0]
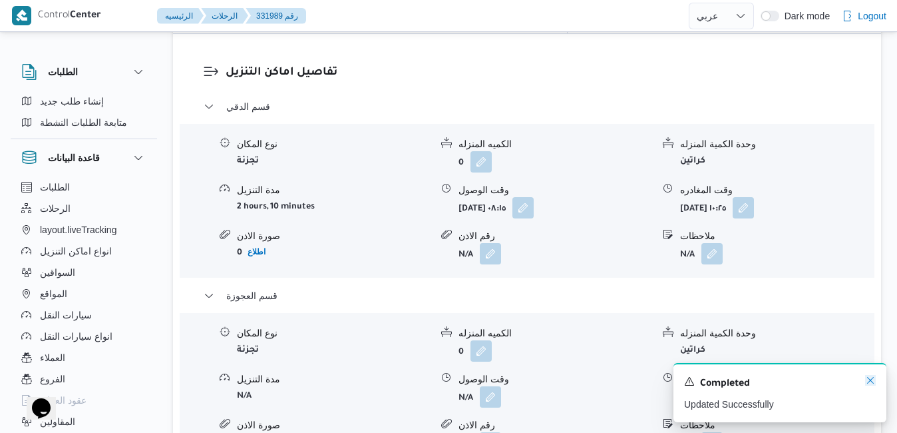
click at [872, 379] on icon "Dismiss toast" at bounding box center [870, 380] width 11 height 11
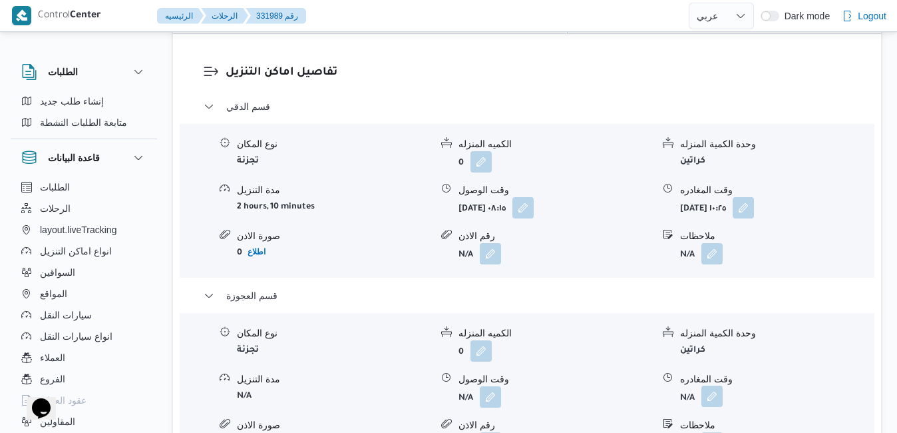
click at [714, 385] on button "button" at bounding box center [711, 395] width 21 height 21
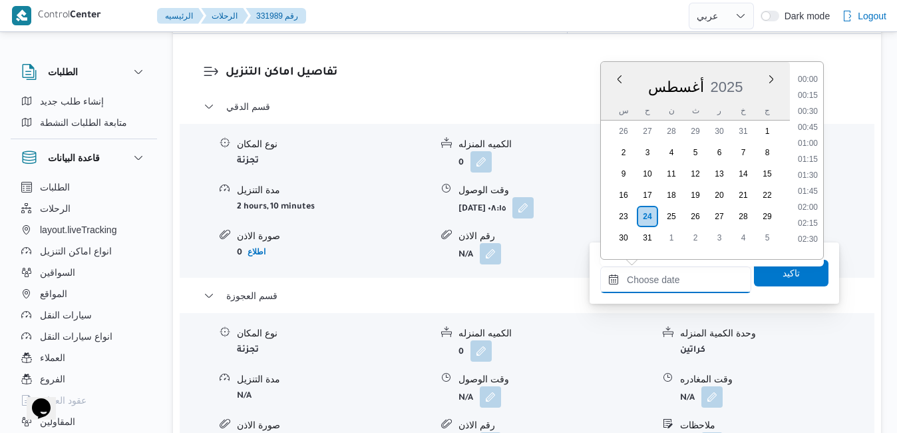
click at [646, 277] on input "وقت المغادره" at bounding box center [675, 279] width 151 height 27
click at [717, 71] on div "أغسطس 2025" at bounding box center [695, 84] width 189 height 34
click at [808, 209] on li "16:15" at bounding box center [808, 212] width 31 height 13
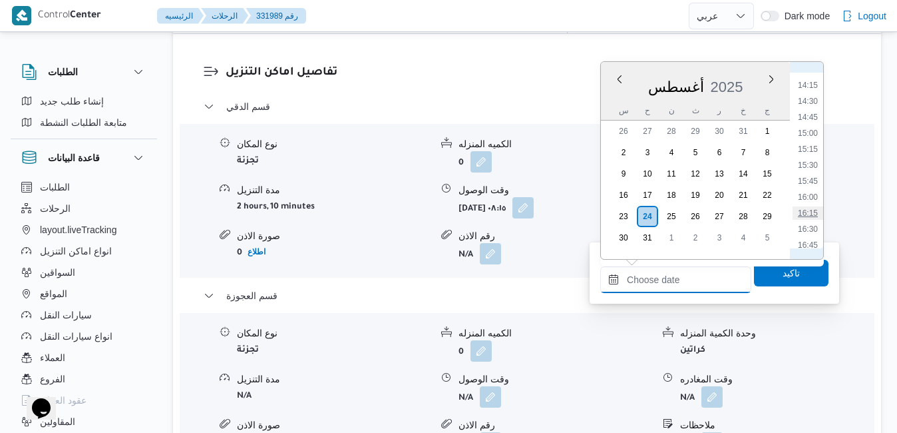
type input "[DATE] ١٦:١٥"
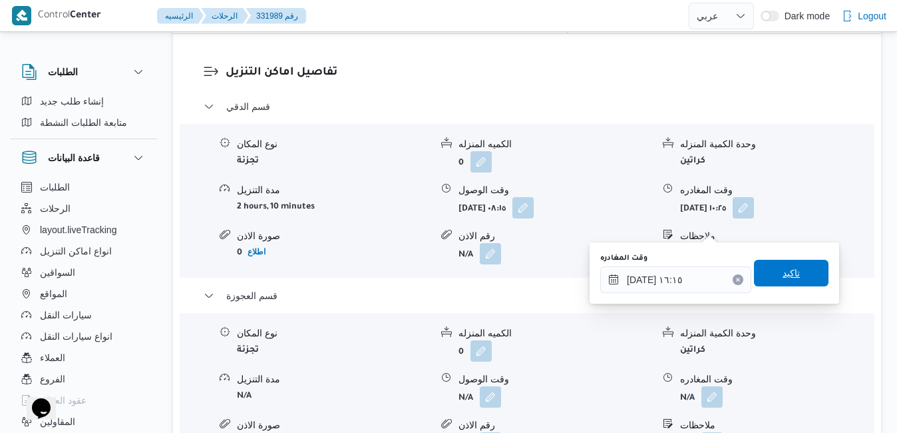
click at [785, 277] on span "تاكيد" at bounding box center [791, 273] width 17 height 16
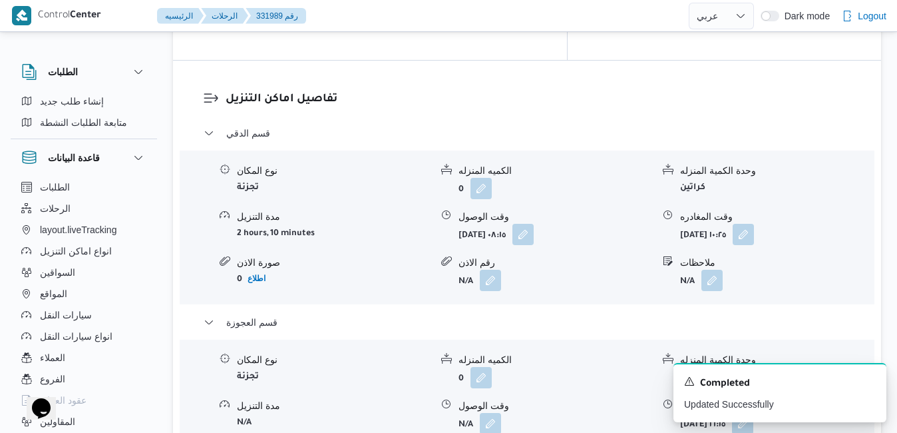
scroll to position [1224, 0]
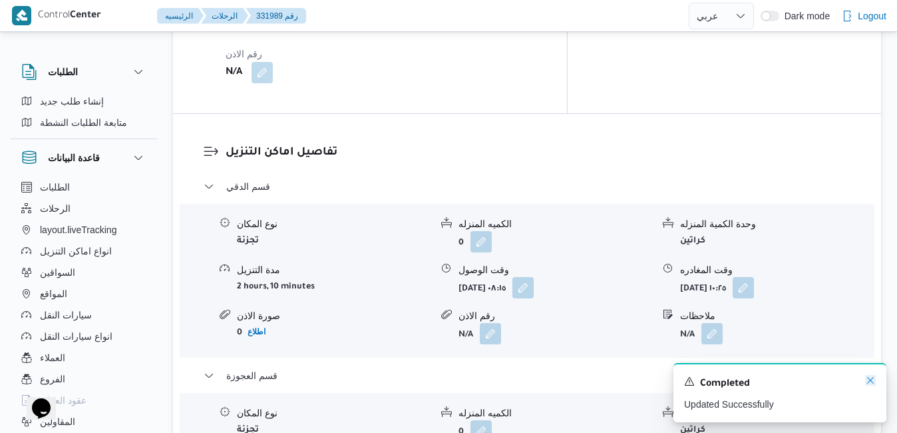
click at [870, 384] on icon "Dismiss toast" at bounding box center [870, 380] width 11 height 11
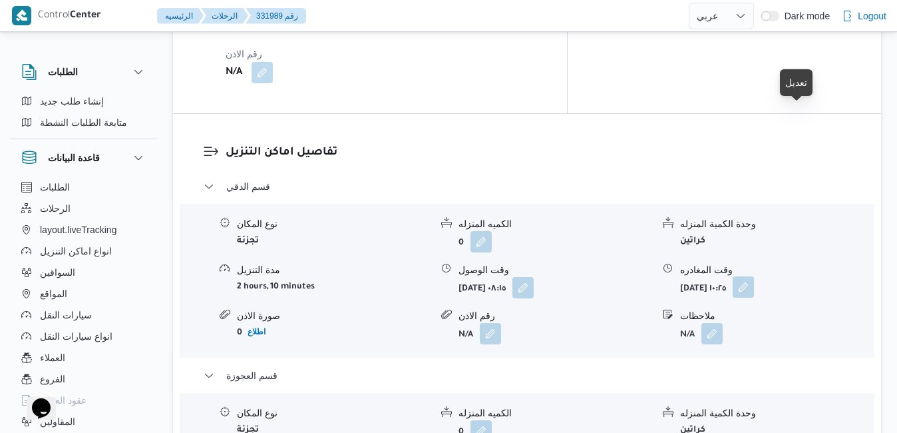
click at [754, 276] on button "button" at bounding box center [743, 286] width 21 height 21
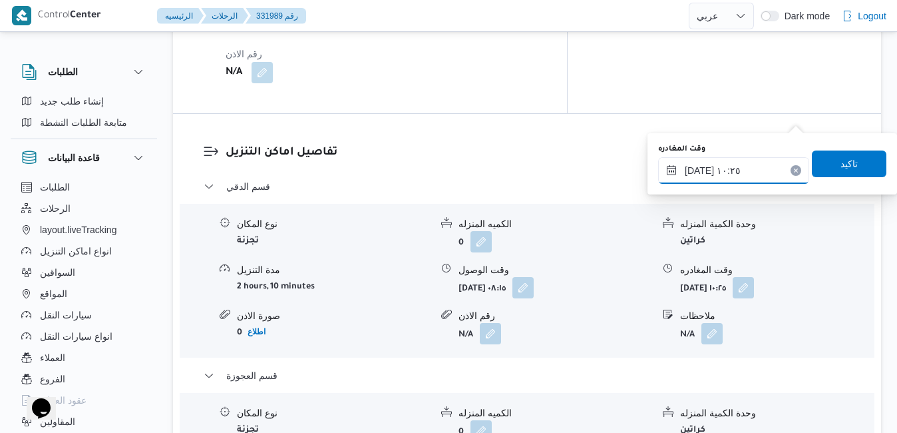
click at [740, 168] on input "٢٤/٠٨/٢٠٢٥ ١٠:٢٥" at bounding box center [733, 170] width 151 height 27
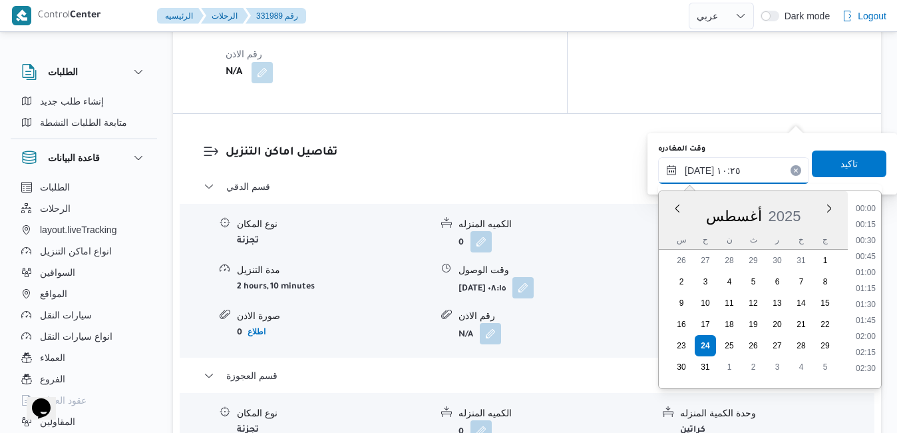
scroll to position [563, 0]
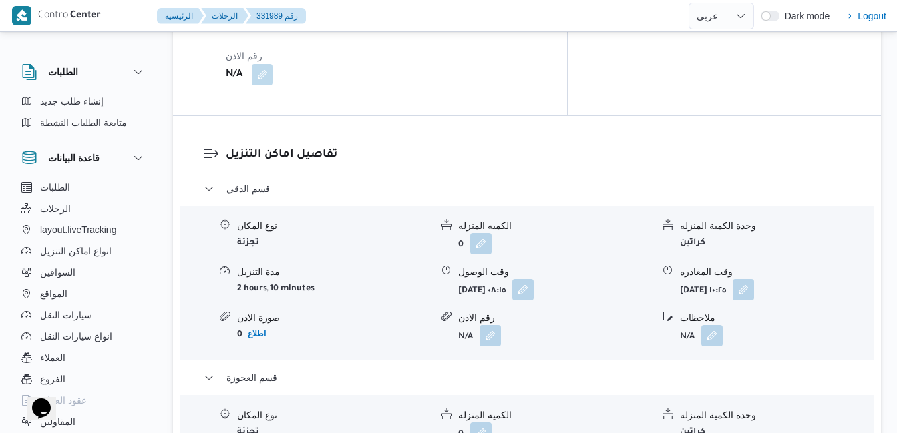
scroll to position [1224, 0]
click at [754, 276] on button "button" at bounding box center [743, 286] width 21 height 21
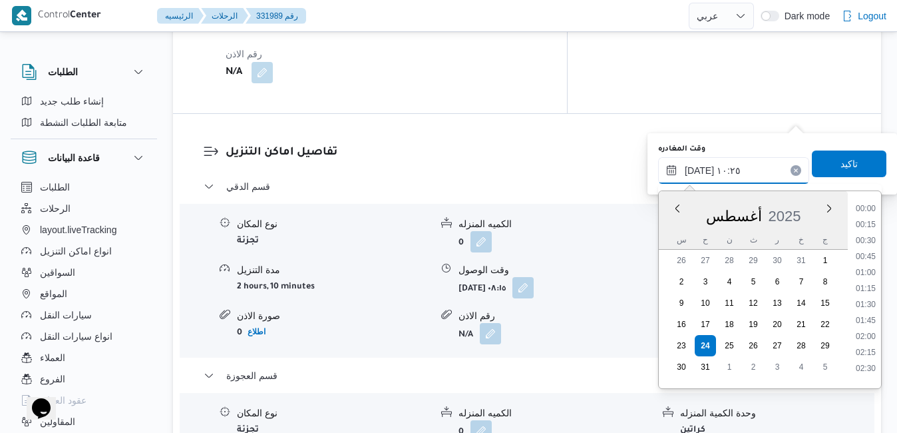
click at [749, 175] on input "٢٤/٠٨/٢٠٢٥ ١٠:٢٥" at bounding box center [733, 170] width 151 height 27
click at [866, 242] on li "11:45" at bounding box center [865, 242] width 31 height 13
type input "٢٤/٠٨/٢٠٢٥ ١١:٤٥"
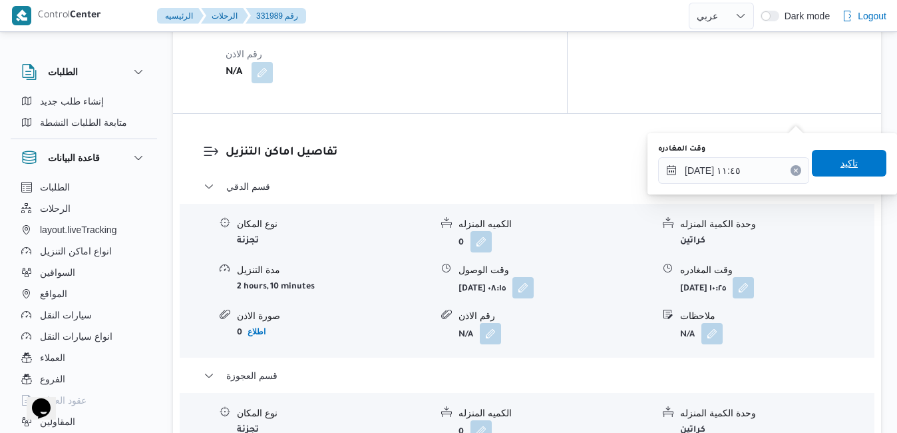
click at [844, 155] on span "تاكيد" at bounding box center [849, 163] width 75 height 27
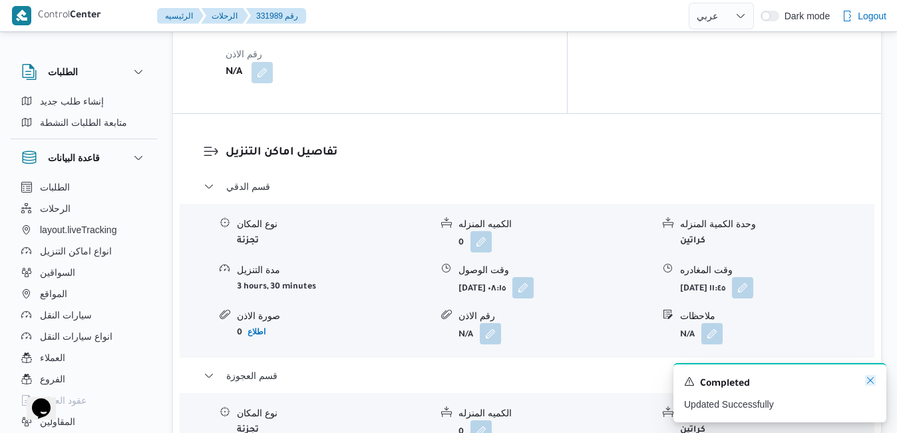
click at [872, 379] on icon "Dismiss toast" at bounding box center [870, 380] width 11 height 11
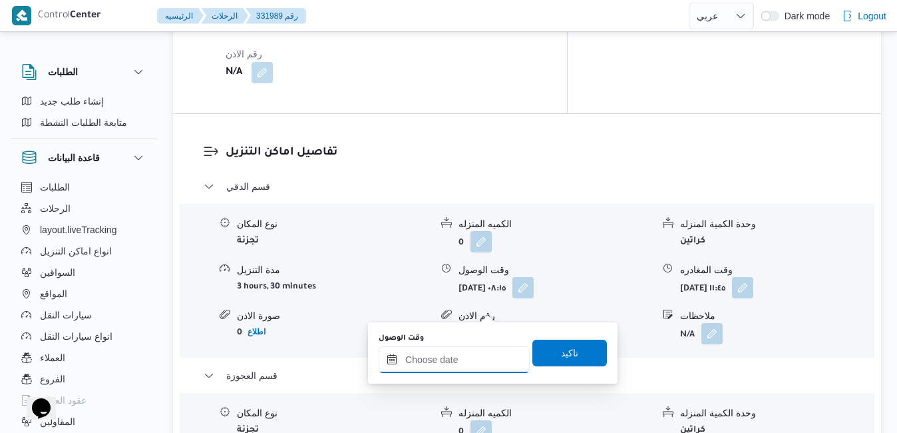
click at [455, 362] on input "وقت الوصول" at bounding box center [454, 359] width 151 height 27
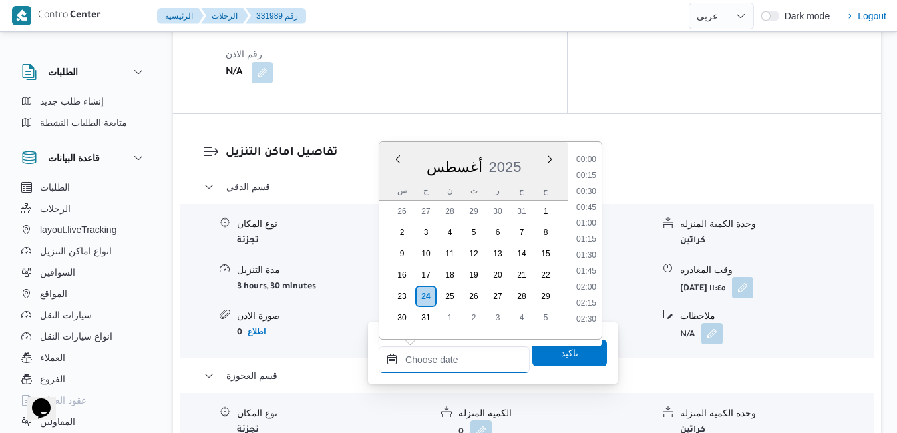
scroll to position [1058, 0]
click at [523, 149] on div "أغسطس 2025" at bounding box center [473, 164] width 189 height 34
click at [591, 178] on li "12:00" at bounding box center [586, 174] width 31 height 13
type input "٢٤/٠٨/٢٠٢٥ ١٢:٠٠"
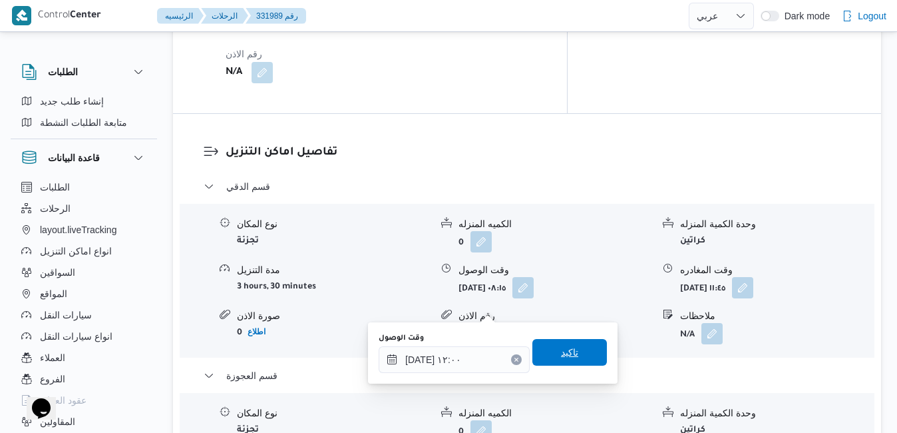
click at [568, 353] on span "تاكيد" at bounding box center [569, 352] width 75 height 27
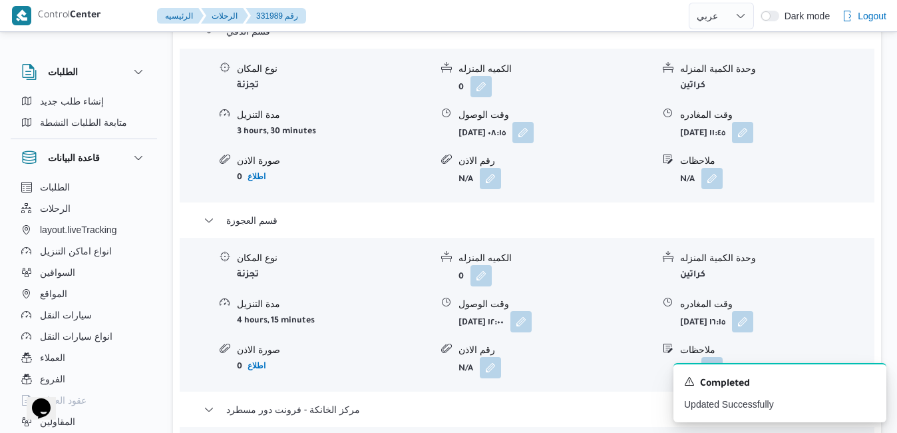
scroll to position [1384, 0]
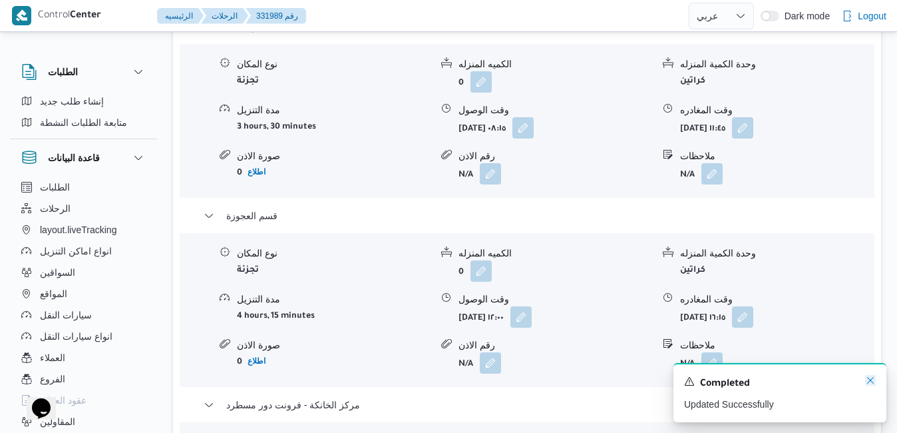
click at [870, 377] on icon "Dismiss toast" at bounding box center [870, 380] width 11 height 11
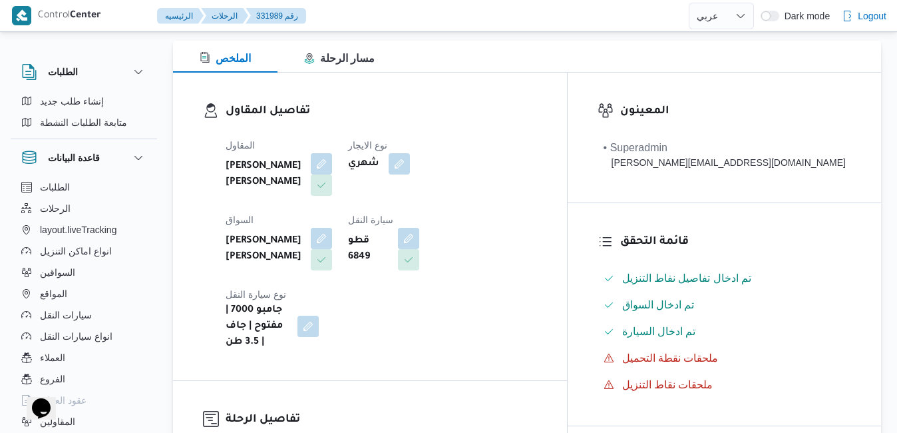
scroll to position [0, 0]
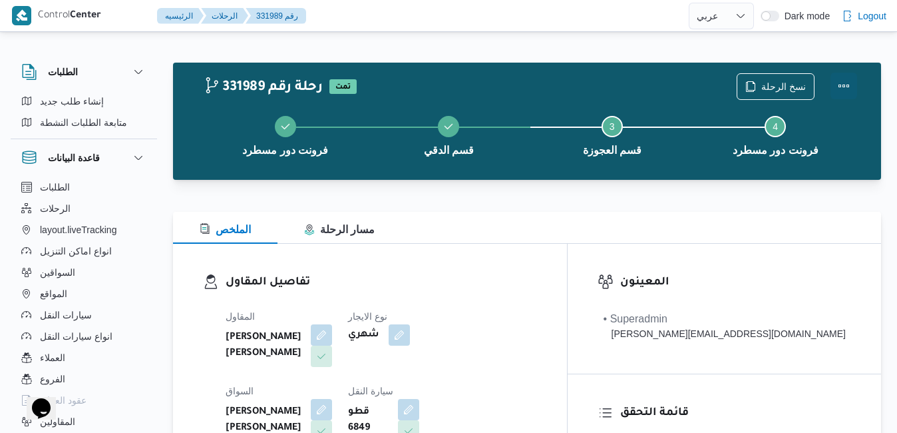
click at [846, 92] on button "Actions" at bounding box center [843, 86] width 27 height 27
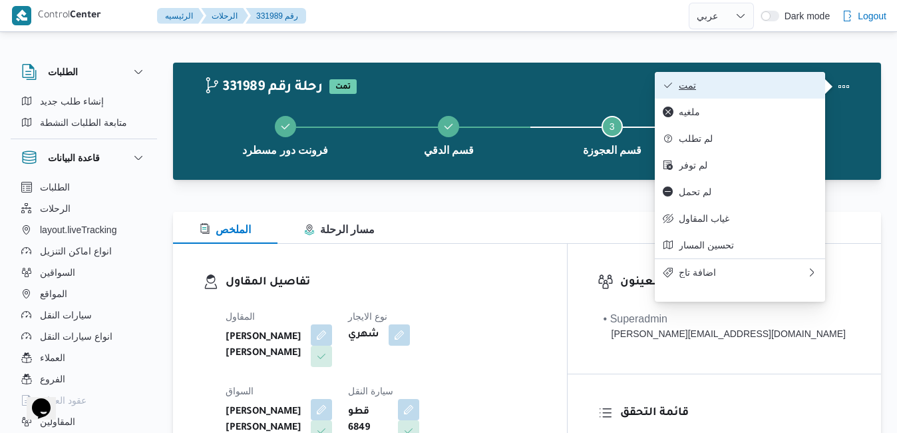
click at [761, 89] on span "تمت" at bounding box center [748, 85] width 138 height 11
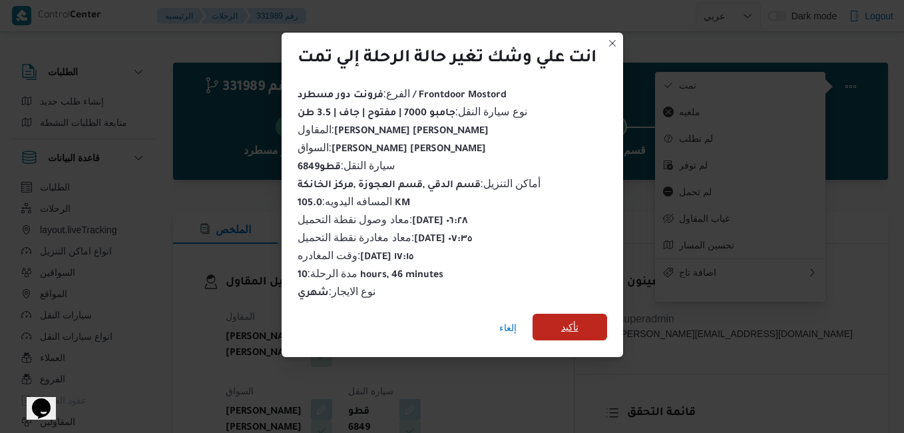
click at [566, 321] on span "تأكيد" at bounding box center [569, 327] width 17 height 16
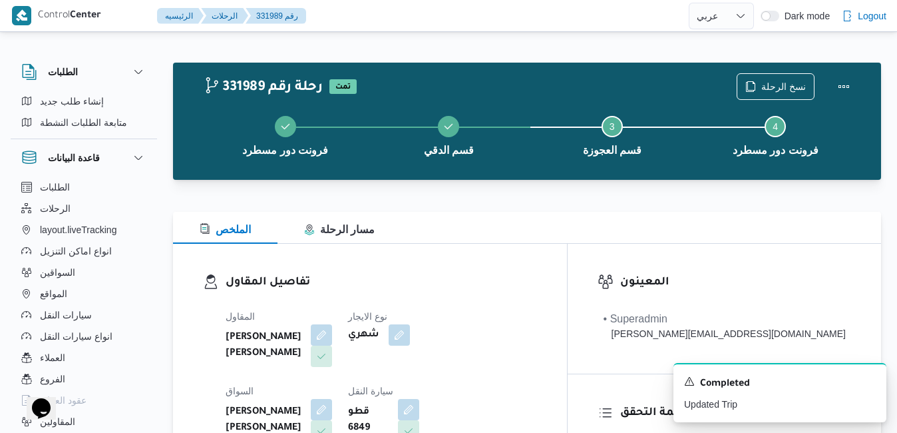
click at [537, 285] on h3 "تفاصيل المقاول" at bounding box center [381, 283] width 311 height 18
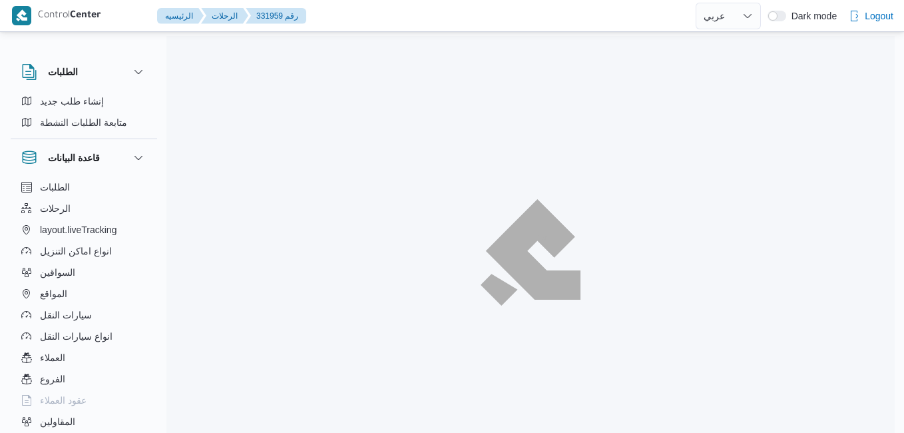
select select "ar"
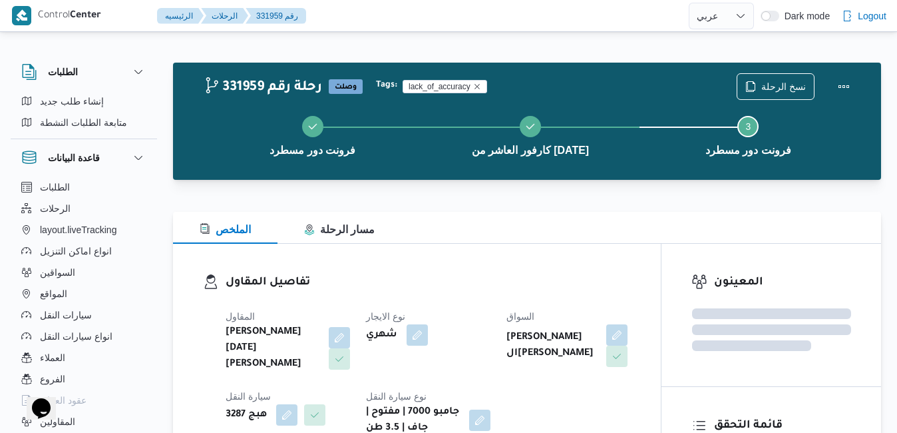
click at [488, 257] on div "تفاصيل المقاول المقاول ابراهيم رمضان ابراهيم عثمان ابوباشا نوع الايجار شهري الس…" at bounding box center [417, 355] width 488 height 222
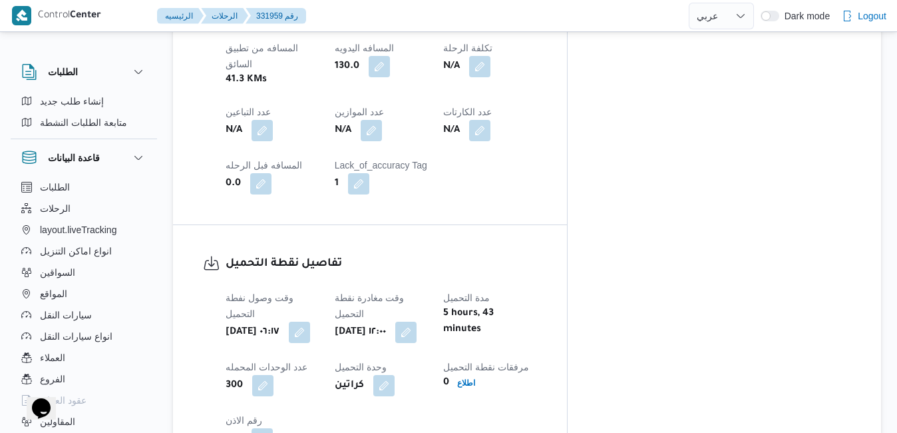
scroll to position [905, 0]
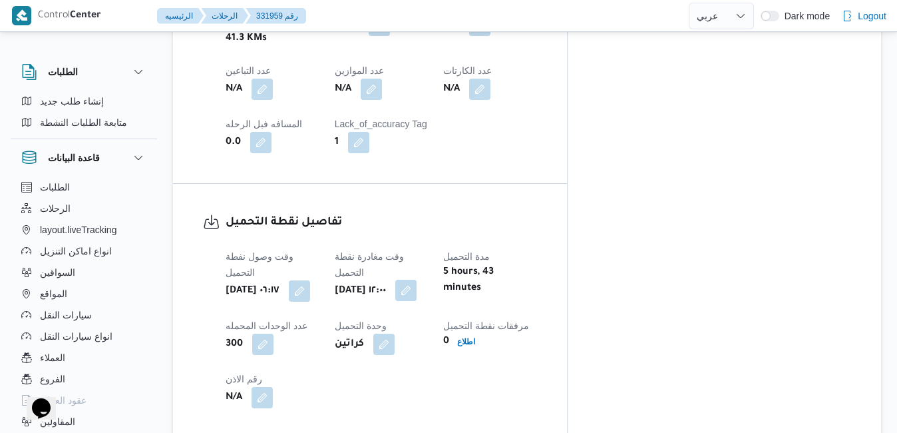
click at [417, 279] on button "button" at bounding box center [405, 289] width 21 height 21
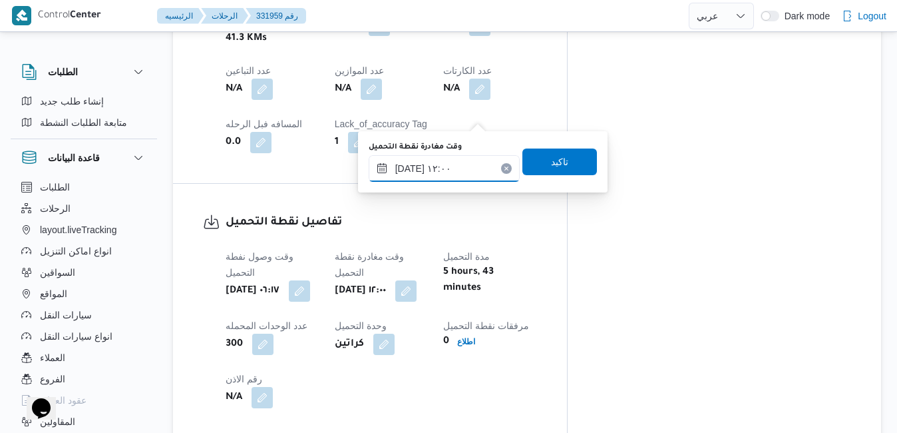
click at [455, 171] on input "٢٤/٠٨/٢٠٢٥ ١٢:٠٠" at bounding box center [444, 168] width 151 height 27
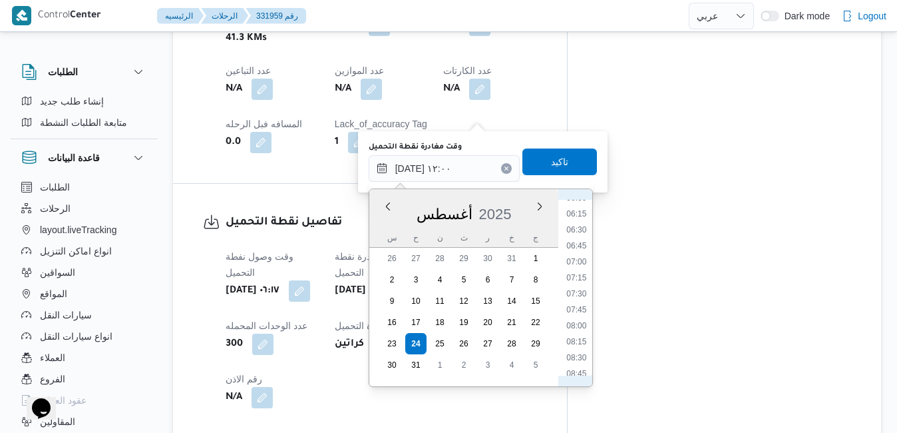
scroll to position [367, 0]
click at [569, 320] on li "07:30" at bounding box center [576, 317] width 31 height 13
type input "٢٤/٠٨/٢٠٢٥ ٠٧:٣٠"
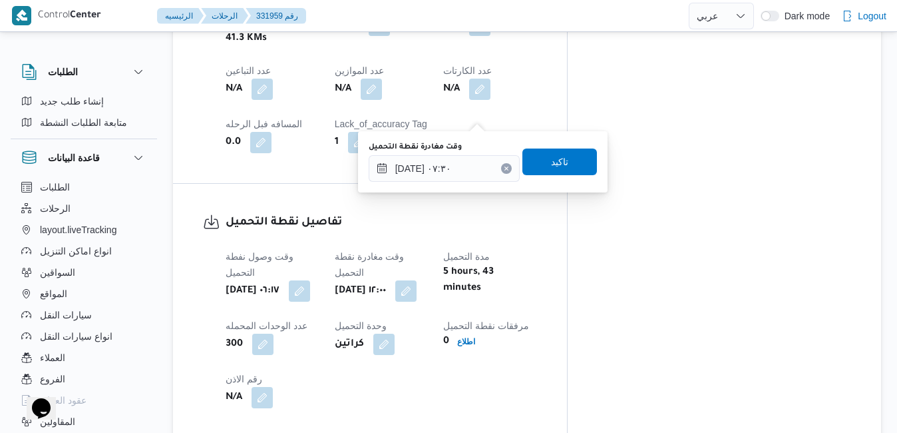
click at [569, 144] on div "وقت مغادرة نقطة التحميل ٢٤/٠٨/٢٠٢٥ ٠٧:٣٠ تاكيد" at bounding box center [482, 161] width 231 height 43
click at [554, 168] on span "تاكيد" at bounding box center [559, 161] width 17 height 16
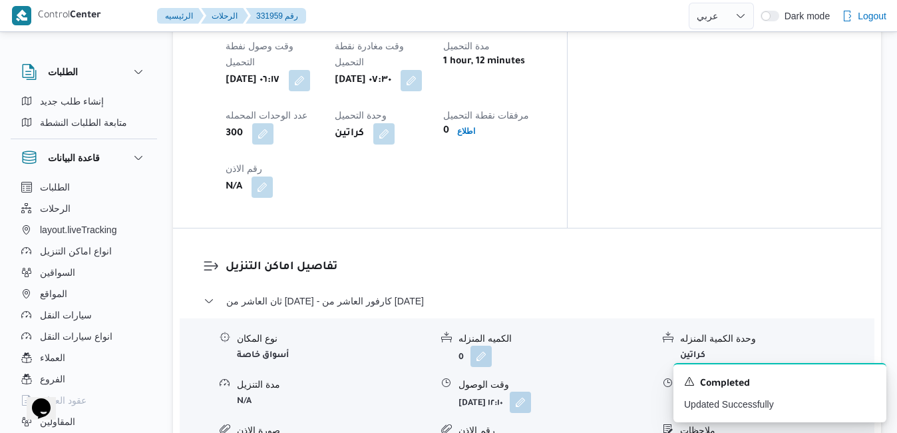
scroll to position [1118, 0]
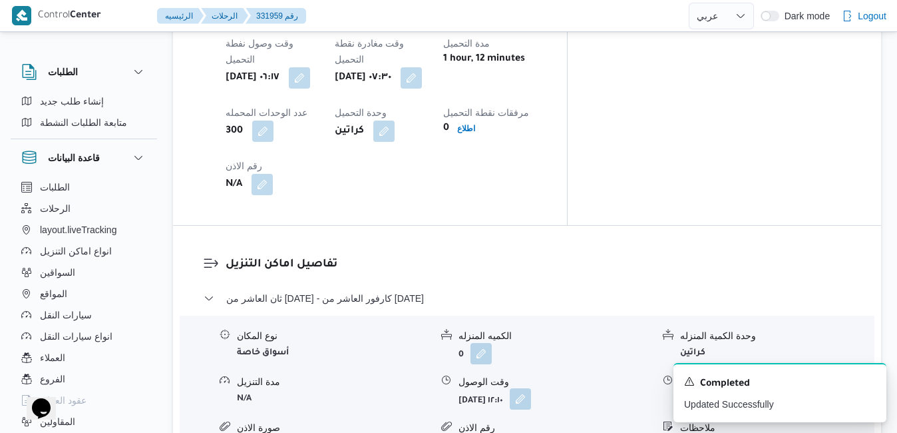
click at [531, 388] on button "button" at bounding box center [520, 398] width 21 height 21
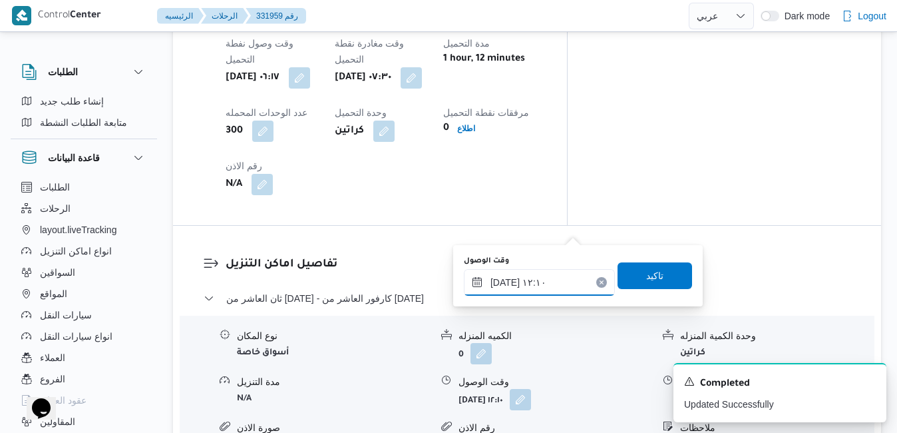
click at [517, 289] on input "٢٤/٠٨/٢٠٢٥ ١٢:١٠" at bounding box center [539, 282] width 151 height 27
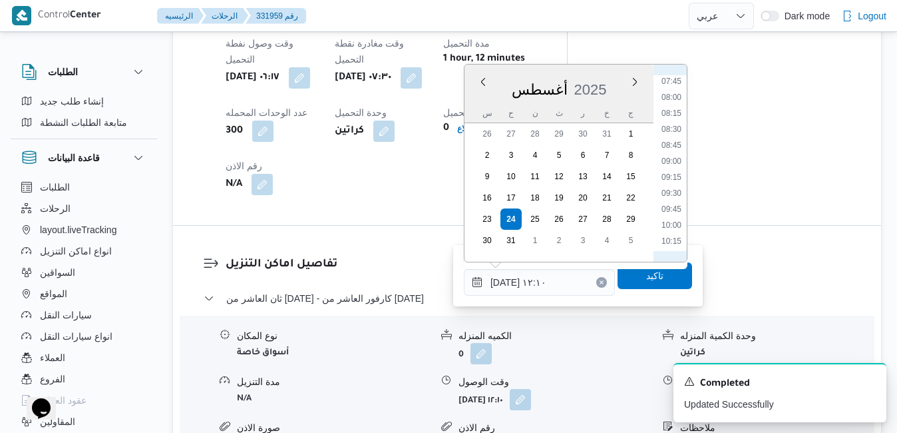
scroll to position [521, 0]
click at [669, 119] on li "08:45" at bounding box center [671, 119] width 31 height 13
type input "٢٤/٠٨/٢٠٢٥ ٠٨:٤٥"
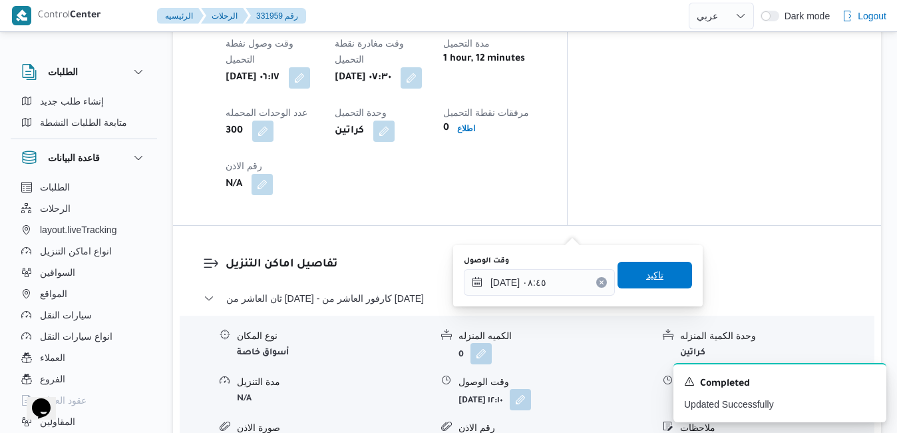
click at [635, 266] on span "تاكيد" at bounding box center [655, 275] width 75 height 27
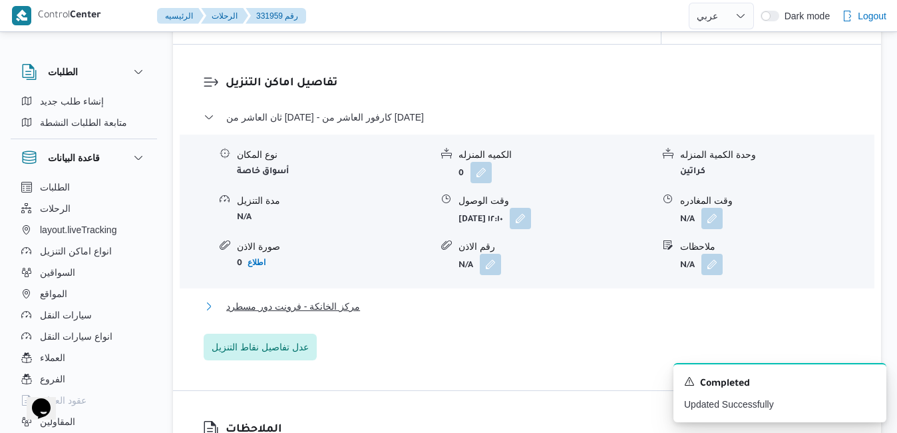
click at [555, 314] on button "مركز الخانكة - فرونت دور مسطرد" at bounding box center [527, 306] width 647 height 16
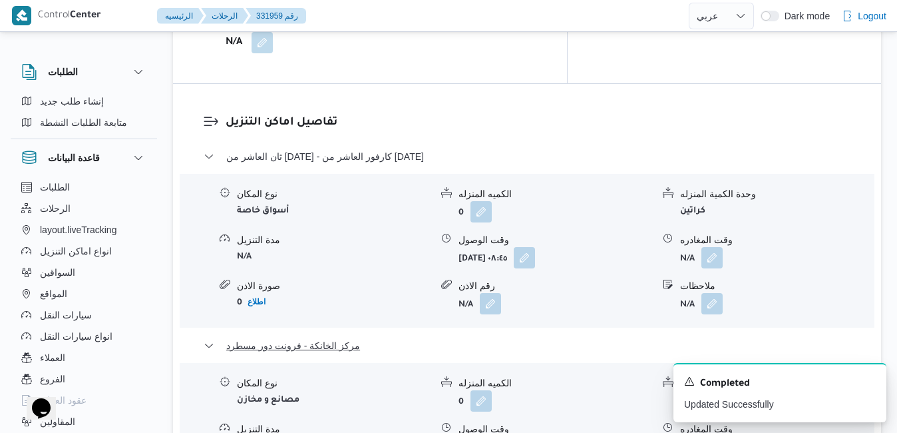
scroll to position [1384, 0]
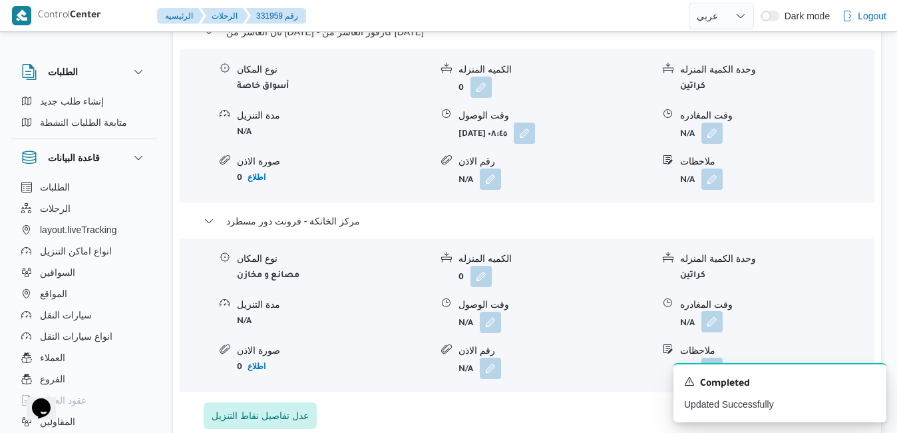
click at [709, 311] on button "button" at bounding box center [711, 321] width 21 height 21
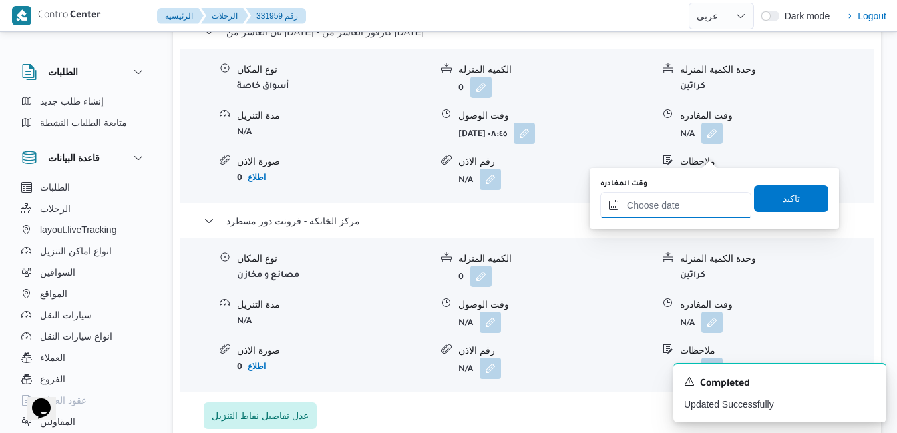
click at [675, 206] on input "وقت المغادره" at bounding box center [675, 205] width 151 height 27
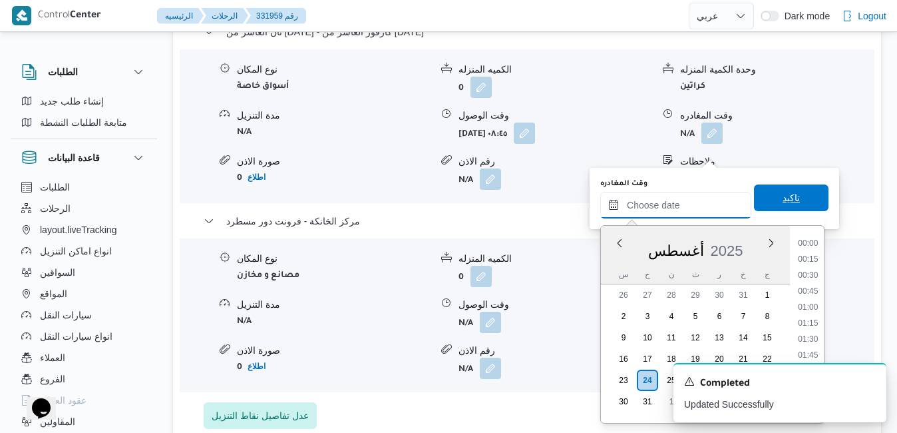
scroll to position [1074, 0]
click at [608, 271] on div "س ح ن ث ر خ ج" at bounding box center [695, 274] width 189 height 19
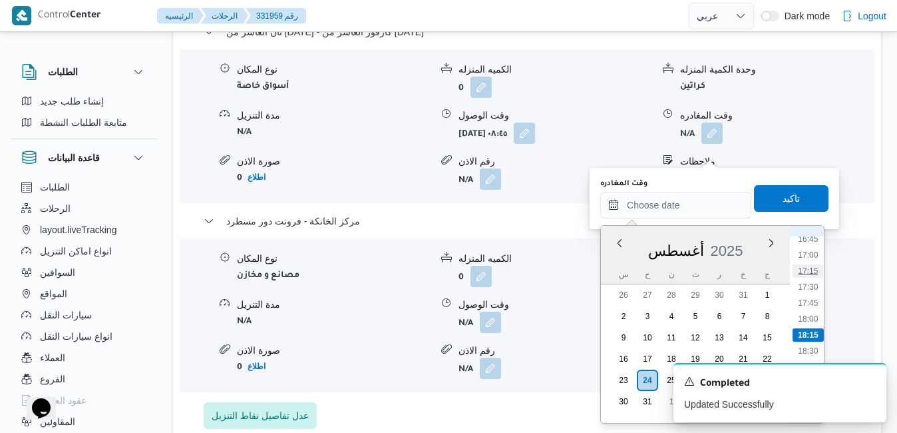
click at [809, 268] on li "17:15" at bounding box center [808, 270] width 31 height 13
type input "٢٤/٠٨/٢٠٢٥ ١٧:١٥"
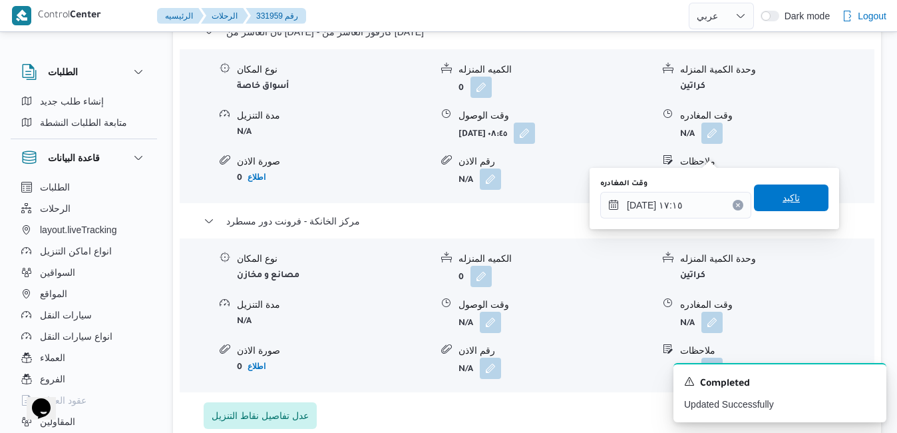
click at [771, 206] on span "تاكيد" at bounding box center [791, 197] width 75 height 27
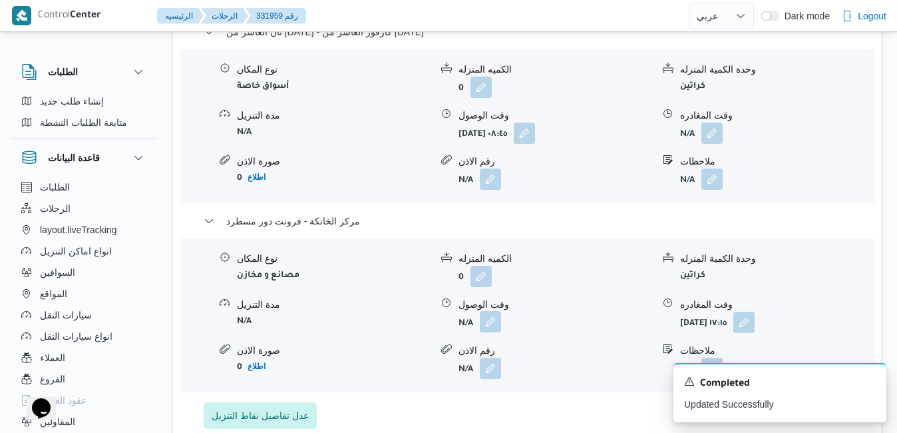
click at [492, 311] on button "button" at bounding box center [490, 321] width 21 height 21
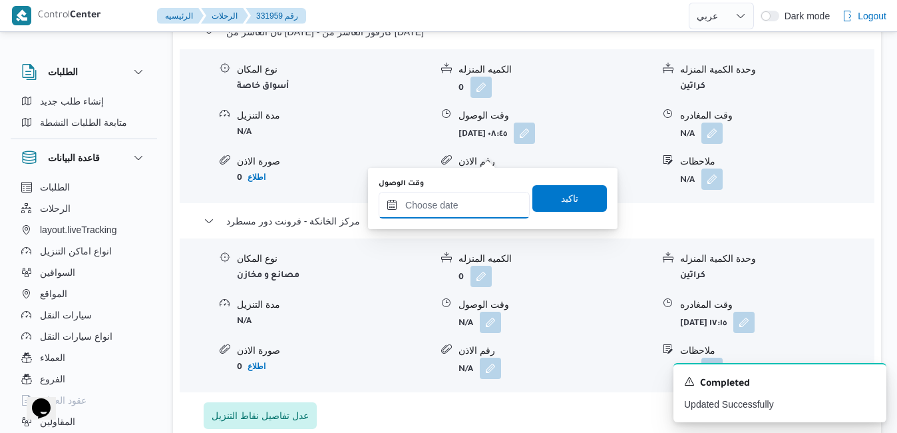
click at [474, 213] on input "وقت الوصول" at bounding box center [454, 205] width 151 height 27
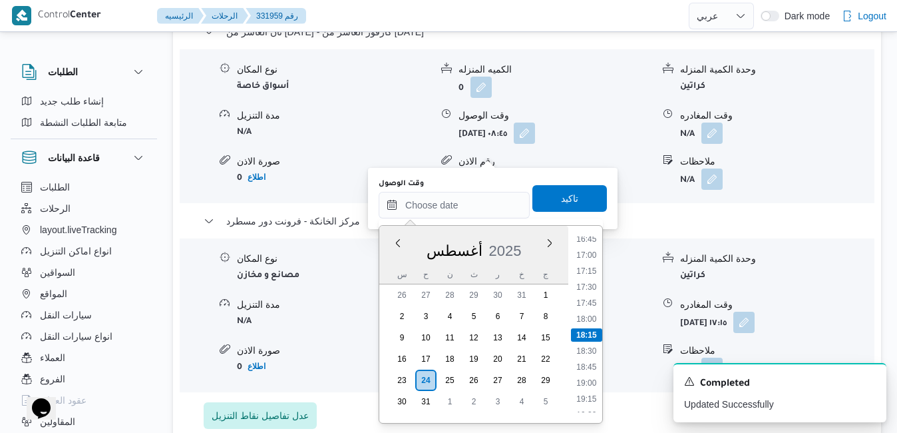
click at [393, 264] on div "أغسطس 2025" at bounding box center [473, 248] width 189 height 34
click at [588, 409] on li "17:00" at bounding box center [586, 408] width 31 height 13
type input "٢٤/٠٨/٢٠٢٥ ١٧:٠٠"
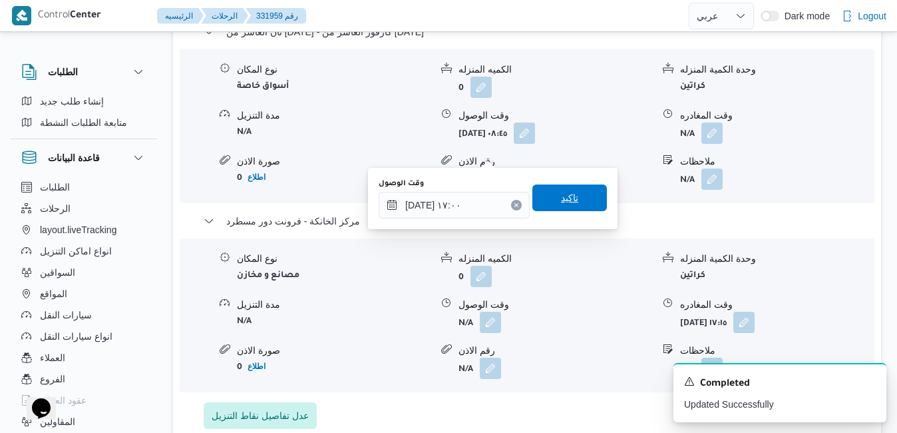
click at [566, 198] on span "تاكيد" at bounding box center [569, 198] width 17 height 16
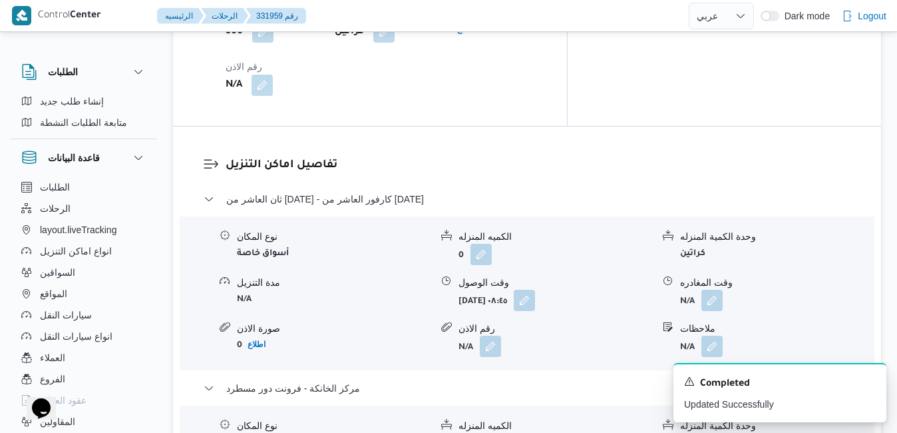
scroll to position [1198, 0]
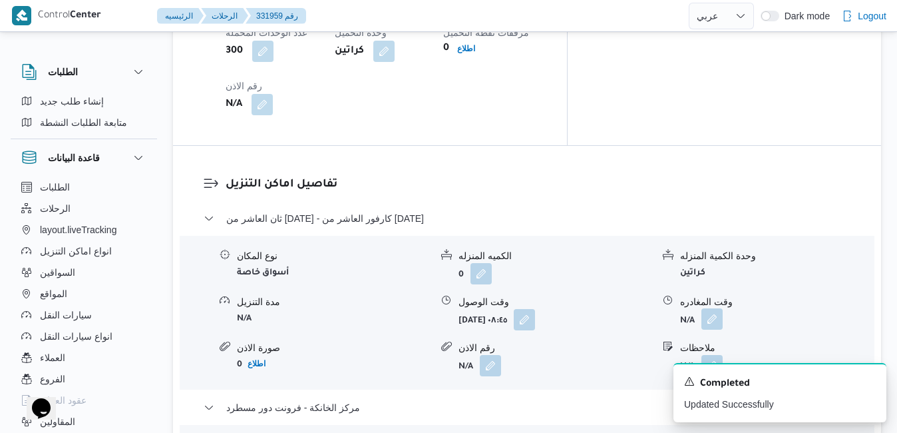
click at [717, 308] on button "button" at bounding box center [711, 318] width 21 height 21
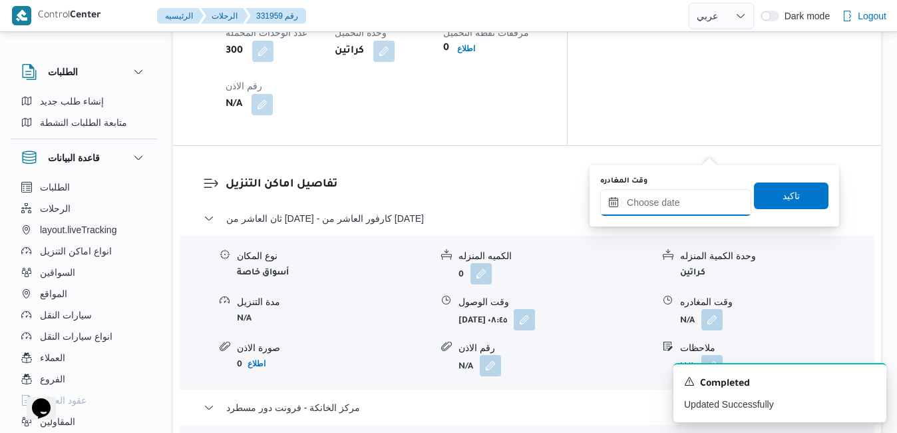
click at [669, 207] on input "وقت المغادره" at bounding box center [675, 202] width 151 height 27
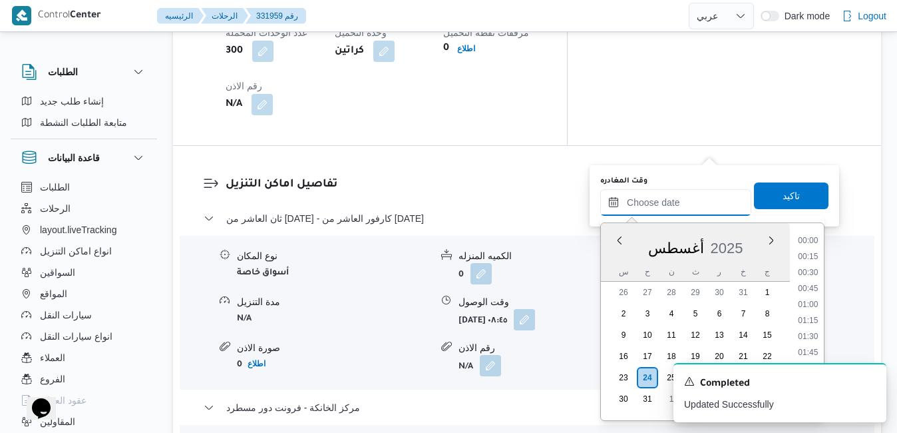
scroll to position [1074, 0]
click at [610, 248] on div "أغسطس 2025" at bounding box center [695, 245] width 189 height 34
click at [815, 339] on li "16:00" at bounding box center [808, 341] width 31 height 13
type input "٢٤/٠٨/٢٠٢٥ ١٦:٠٠"
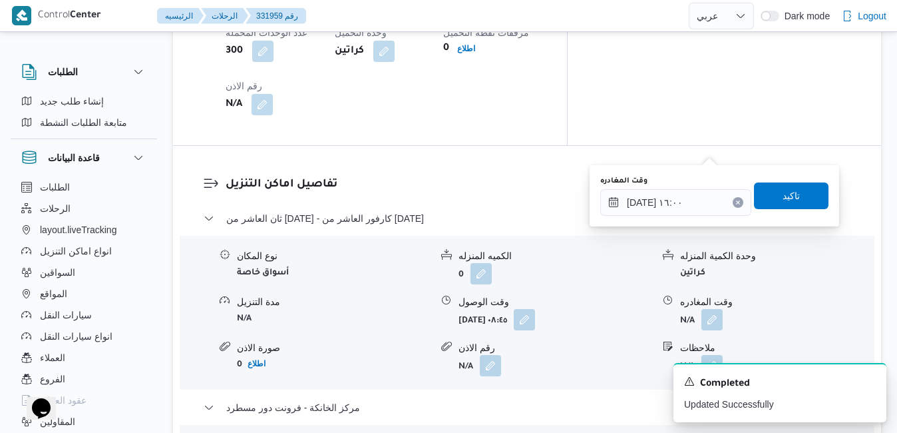
click at [797, 209] on div "وقت المغادره ٢٤/٠٨/٢٠٢٥ ١٦:٠٠ تاكيد" at bounding box center [714, 195] width 231 height 43
click at [797, 200] on span "تاكيد" at bounding box center [791, 195] width 75 height 27
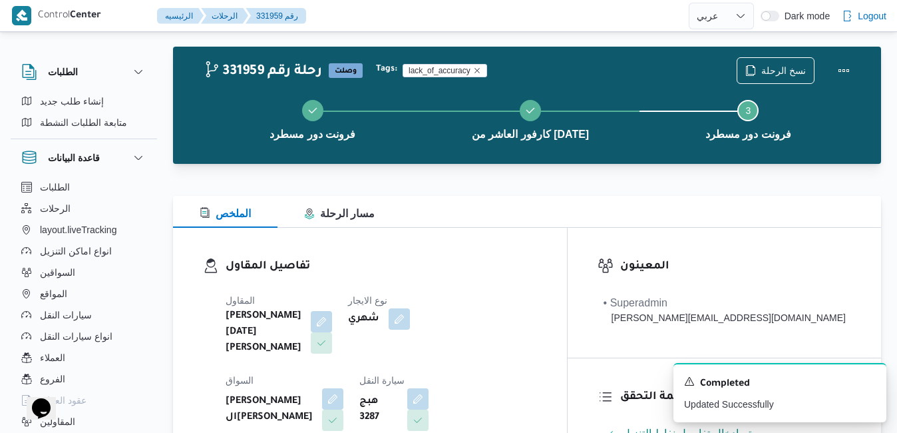
scroll to position [0, 0]
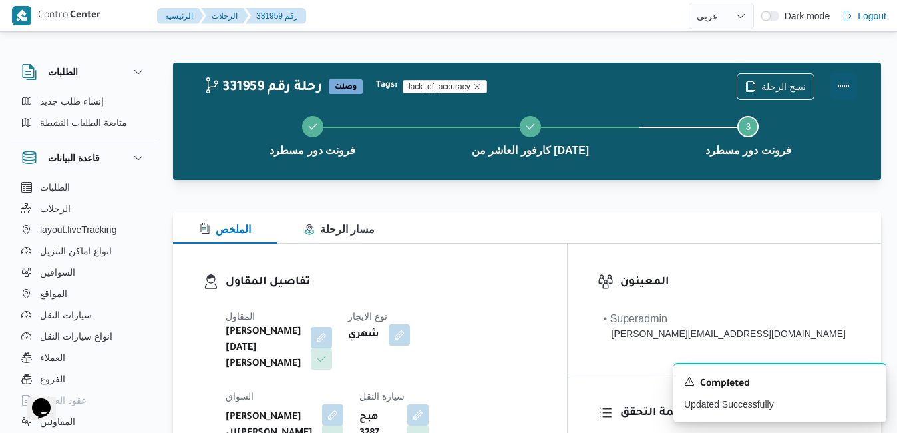
click at [848, 79] on button "Actions" at bounding box center [843, 86] width 27 height 27
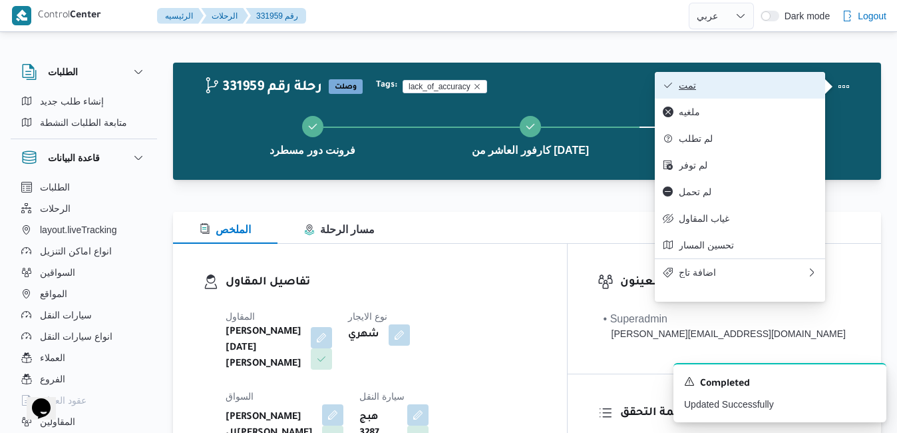
click at [757, 95] on button "تمت" at bounding box center [740, 85] width 170 height 27
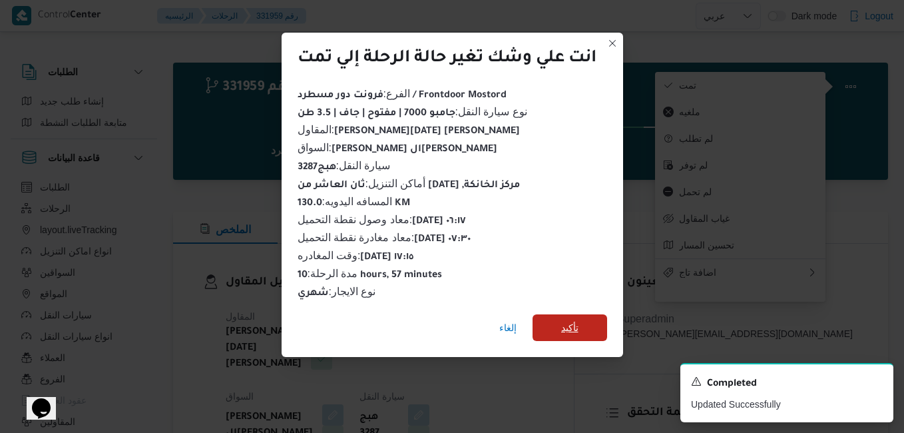
click at [580, 319] on span "تأكيد" at bounding box center [569, 327] width 75 height 27
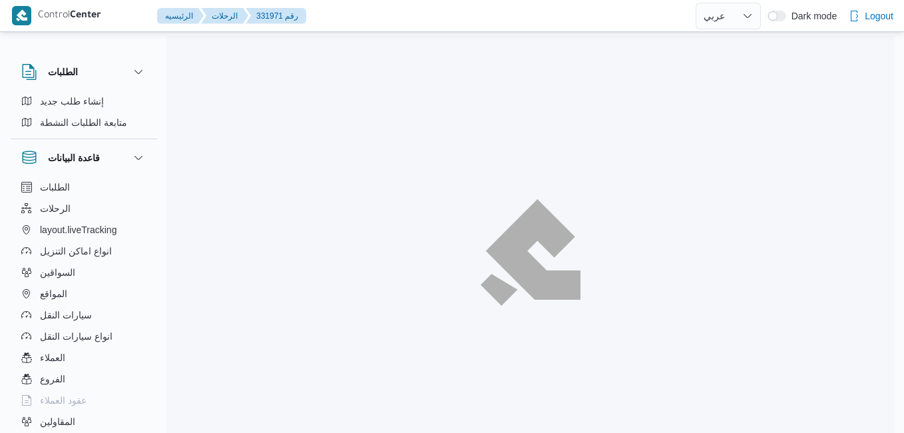
select select "ar"
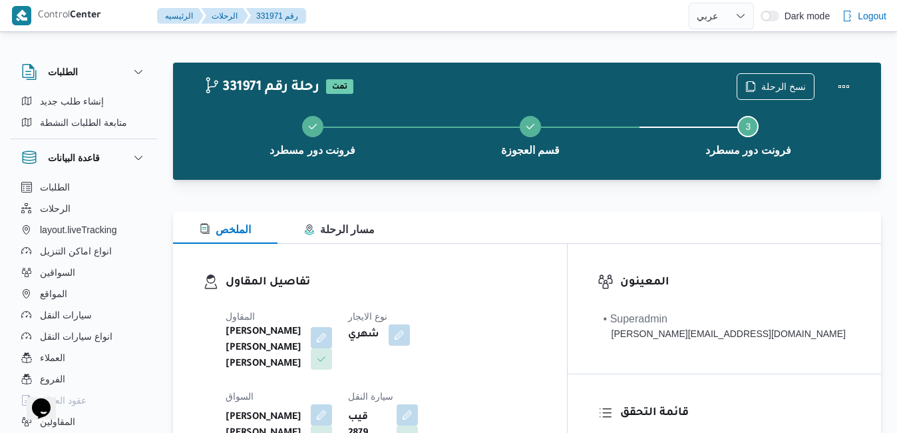
click at [472, 252] on div "تفاصيل المقاول [PERSON_NAME] [PERSON_NAME] [PERSON_NAME] نوع الايجار شهري السوا…" at bounding box center [370, 400] width 394 height 313
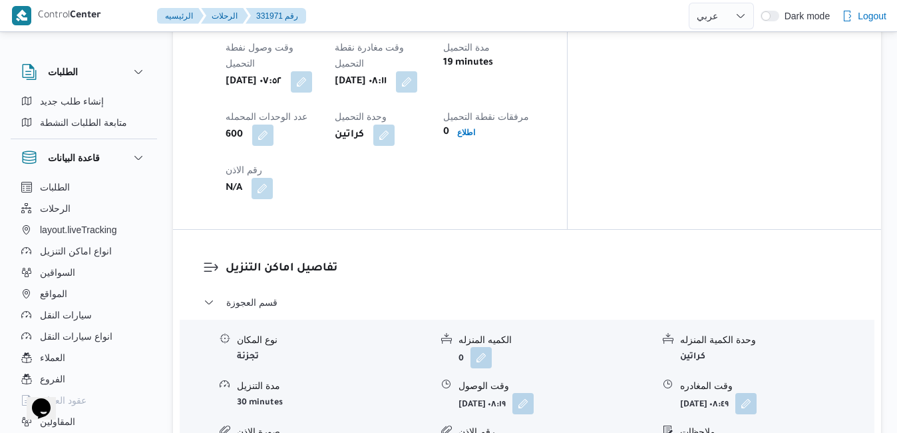
scroll to position [1145, 0]
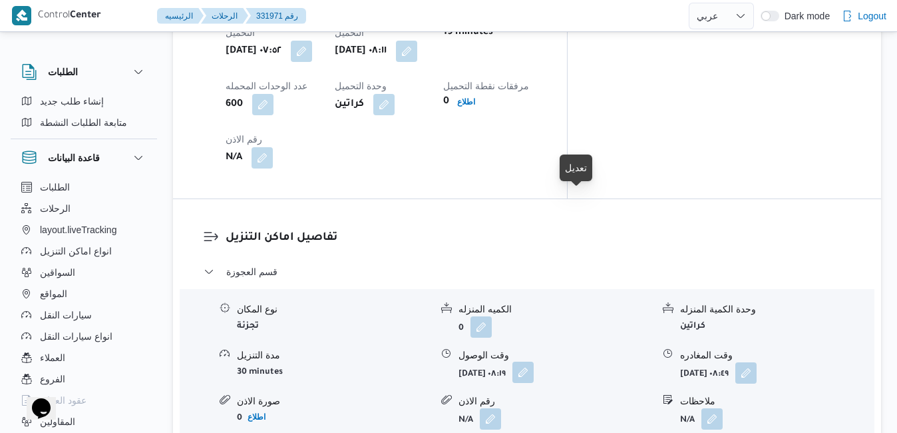
click at [534, 361] on button "button" at bounding box center [522, 371] width 21 height 21
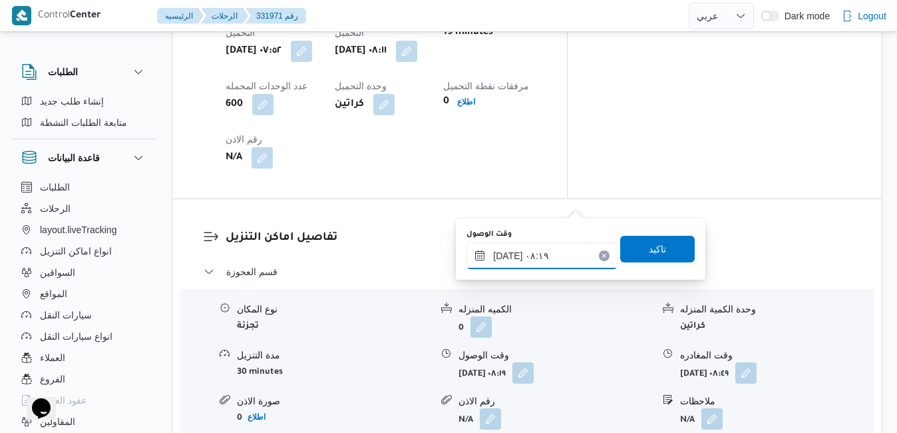
click at [513, 256] on input "[DATE] ٠٨:١٩" at bounding box center [541, 255] width 151 height 27
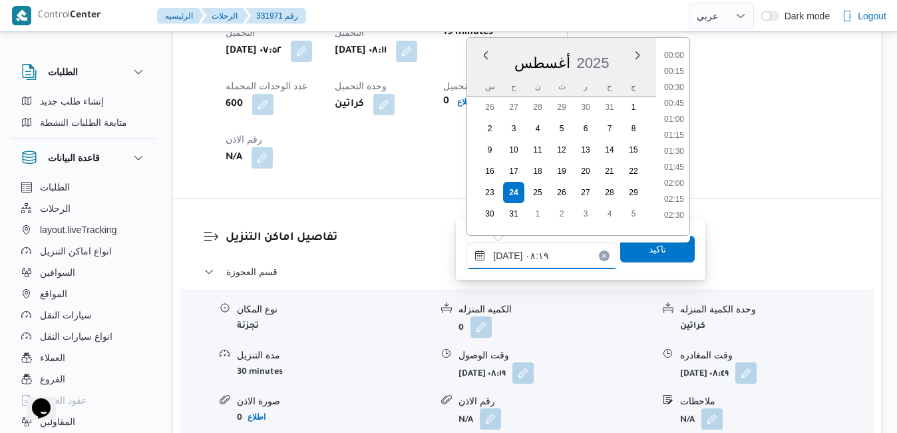
scroll to position [435, 0]
click at [673, 195] on li "09:00" at bounding box center [674, 194] width 31 height 13
type input "[DATE] ٠٩:٠٠"
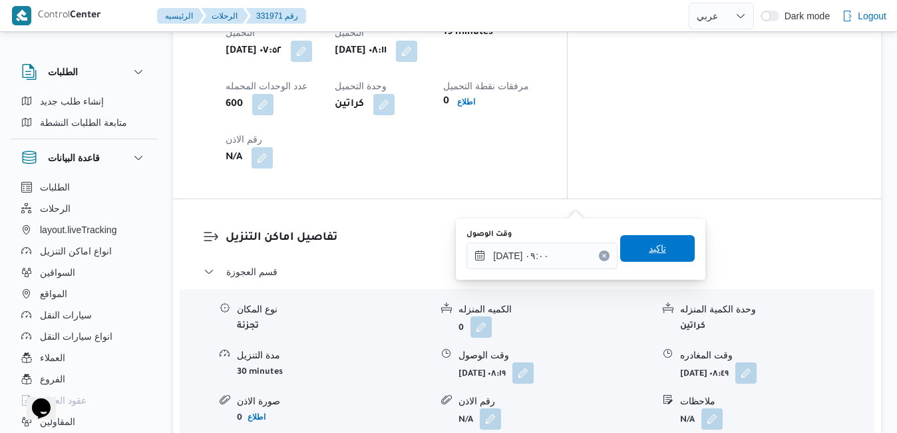
click at [649, 248] on span "تاكيد" at bounding box center [657, 248] width 17 height 16
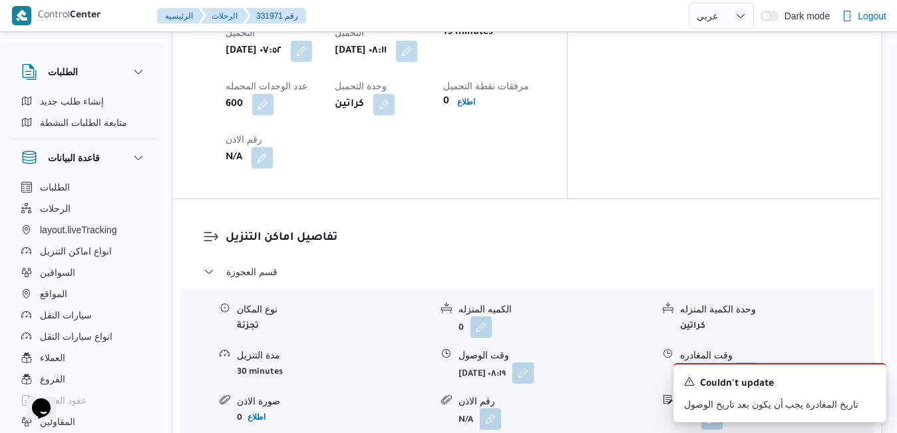
click at [868, 379] on icon "Dismiss toast" at bounding box center [870, 380] width 7 height 7
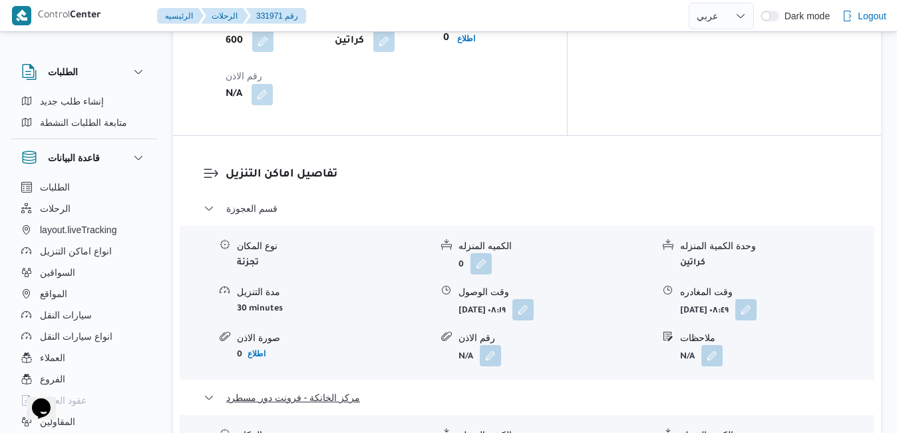
scroll to position [1224, 0]
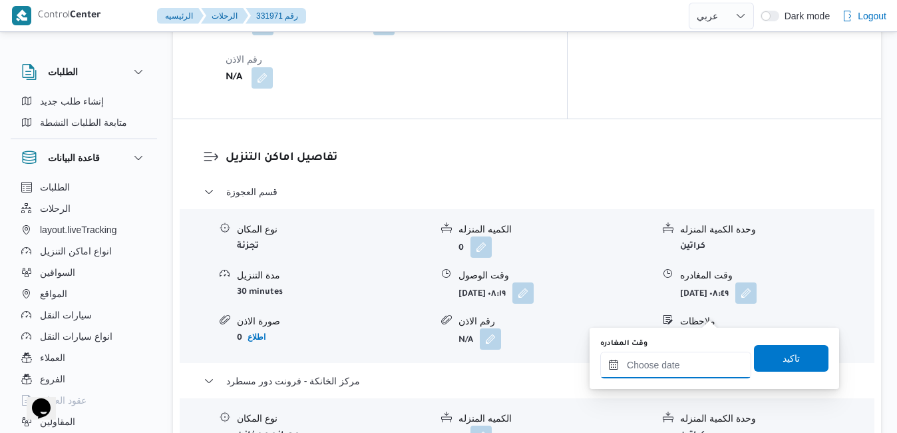
click at [648, 365] on input "وقت المغادره" at bounding box center [675, 364] width 151 height 27
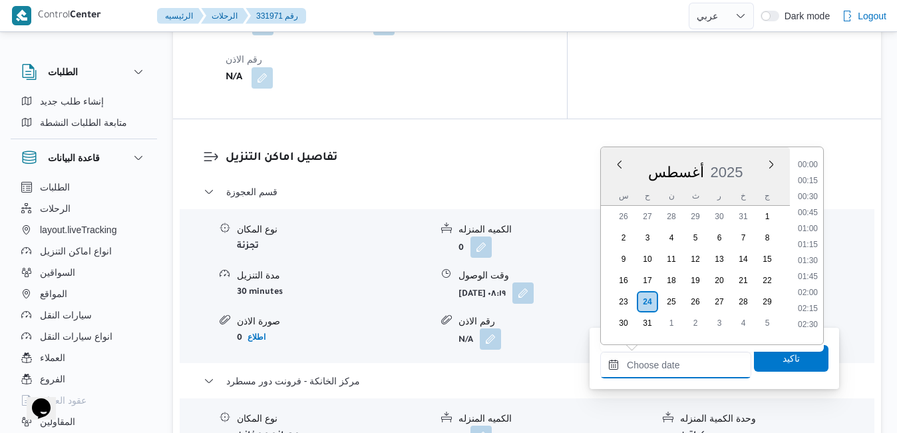
scroll to position [1074, 0]
click at [535, 419] on div "تفاصيل اماكن التنزيل قسم العجوزة نوع المكان تجزئة الكميه المنزله 0 وحدة الكمية …" at bounding box center [527, 368] width 708 height 499
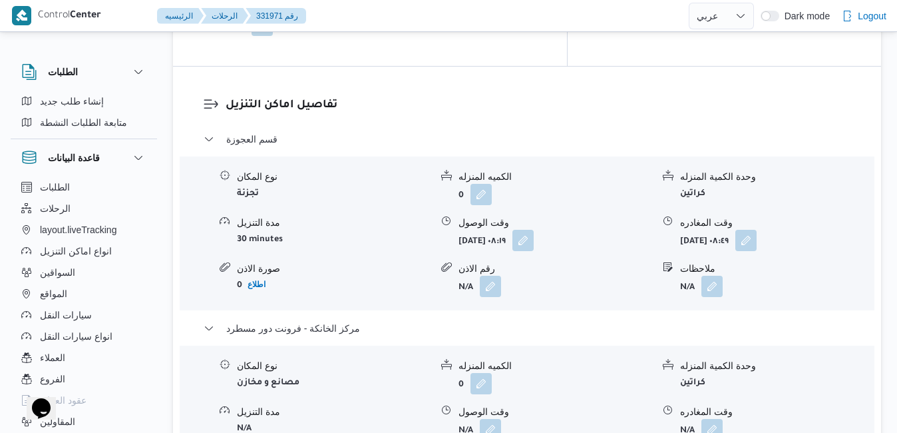
scroll to position [1278, 0]
click at [706, 417] on button "button" at bounding box center [711, 427] width 21 height 21
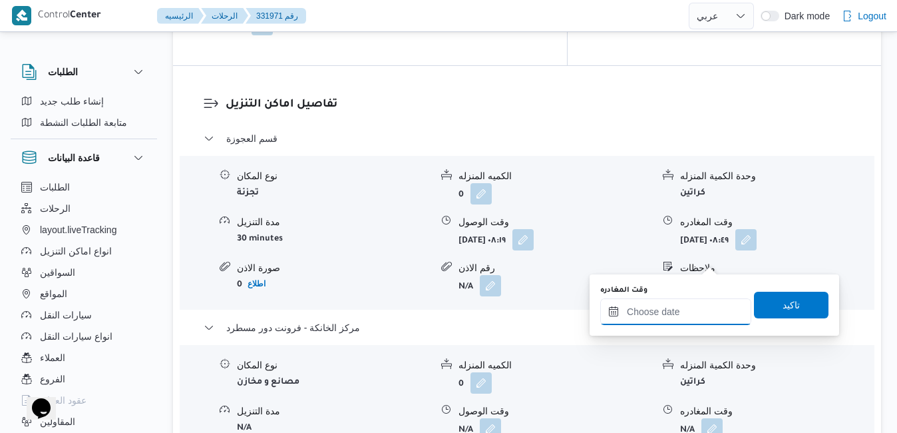
click at [631, 315] on input "وقت المغادره" at bounding box center [675, 311] width 151 height 27
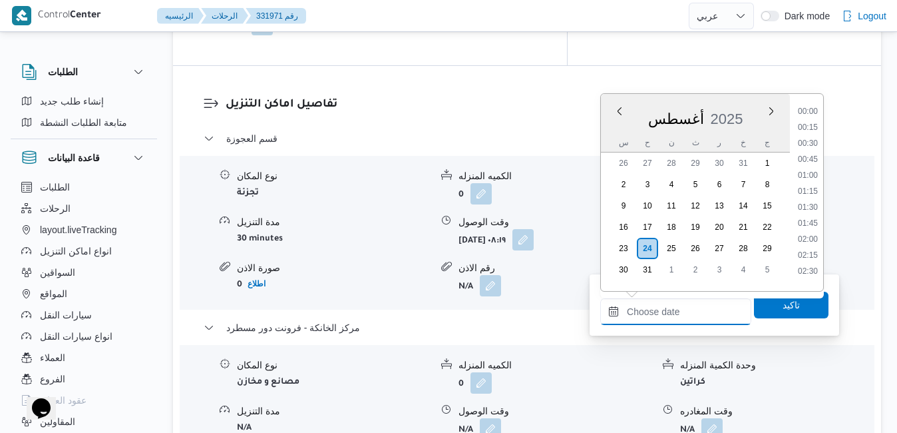
scroll to position [1074, 0]
click at [747, 102] on div "أغسطس 2025" at bounding box center [695, 116] width 189 height 34
click at [805, 244] on li "16:30" at bounding box center [808, 244] width 31 height 13
type input "[DATE] ١٦:٣٠"
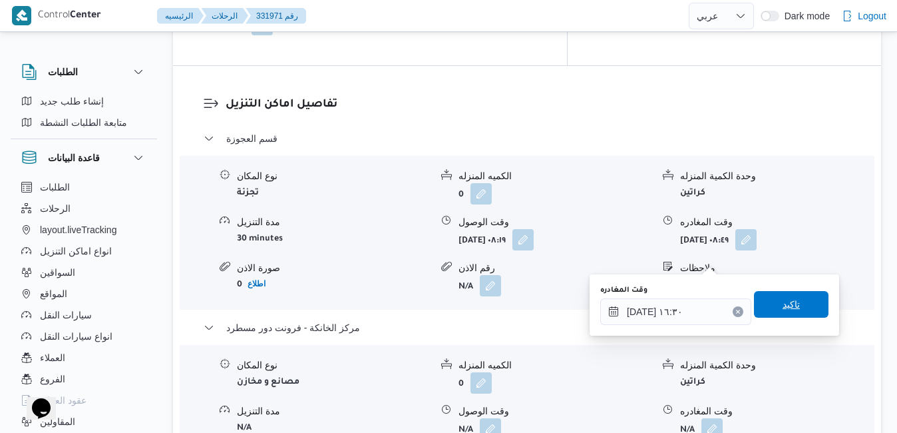
click at [783, 303] on span "تاكيد" at bounding box center [791, 304] width 17 height 16
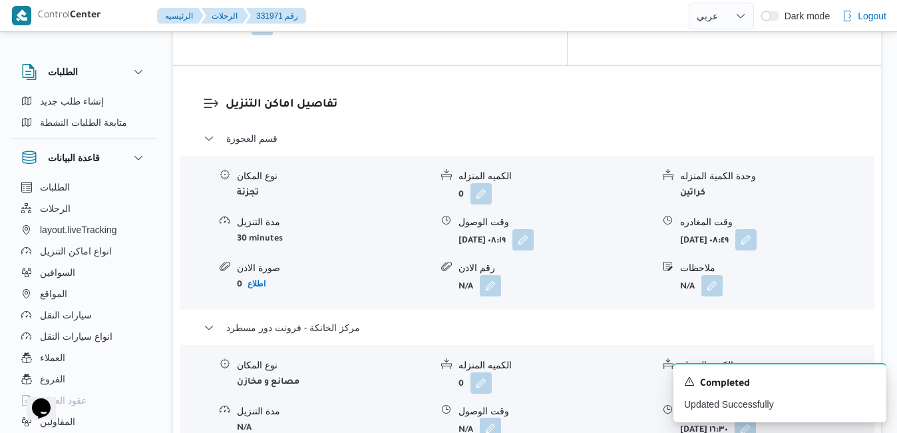
click at [492, 417] on button "button" at bounding box center [490, 427] width 21 height 21
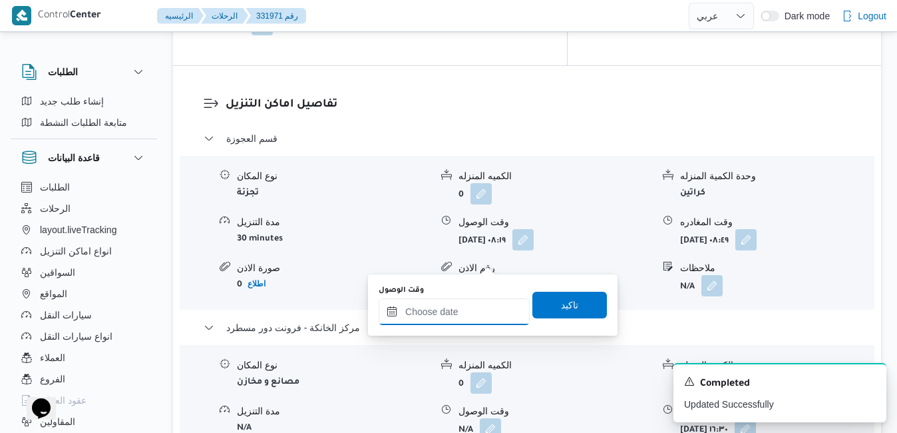
click at [440, 321] on input "وقت الوصول" at bounding box center [454, 311] width 151 height 27
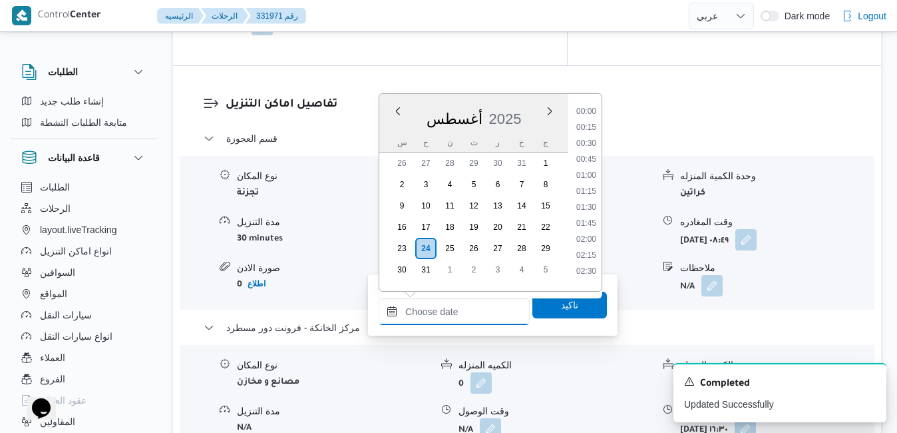
scroll to position [1074, 0]
click at [522, 104] on div "أغسطس 2025" at bounding box center [473, 116] width 189 height 34
click at [641, 275] on form "N/A" at bounding box center [556, 285] width 194 height 21
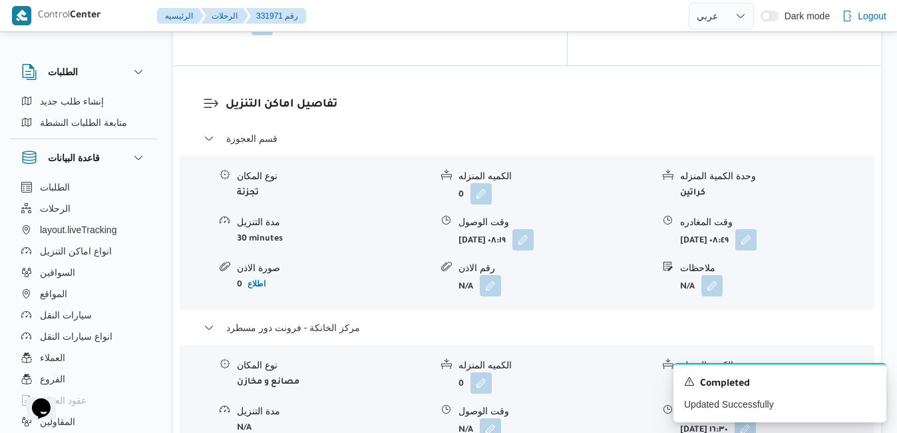
click at [618, 275] on form "N/A" at bounding box center [556, 285] width 194 height 21
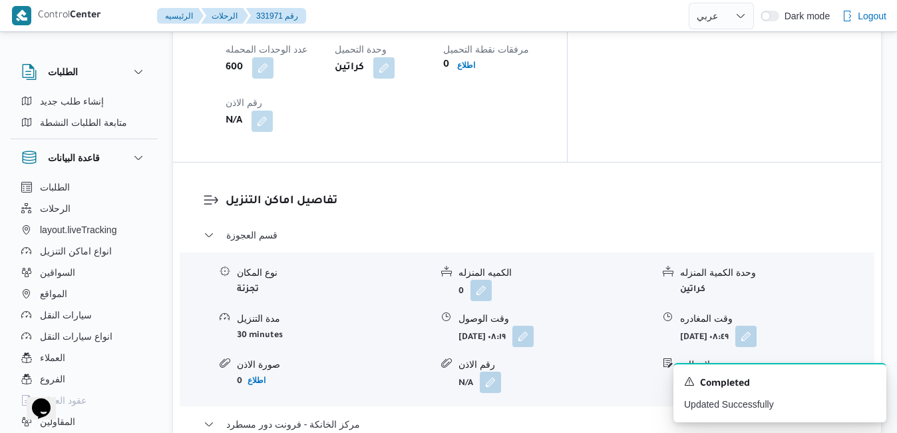
scroll to position [1251, 0]
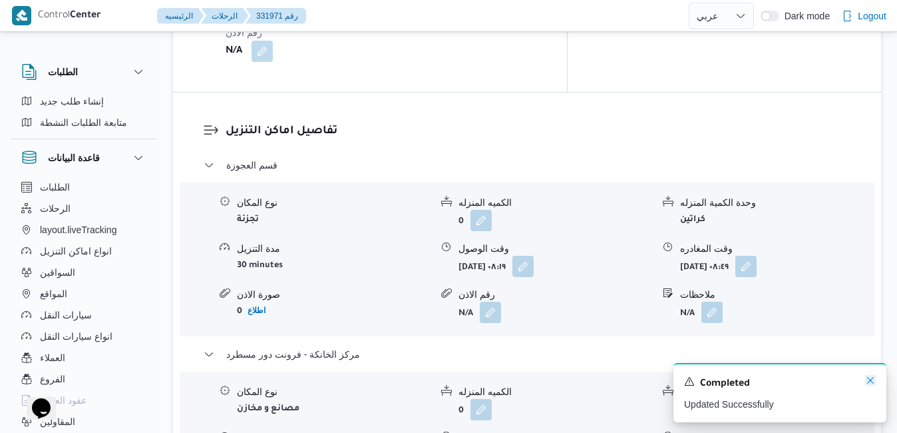
click at [872, 383] on icon "Dismiss toast" at bounding box center [870, 380] width 7 height 7
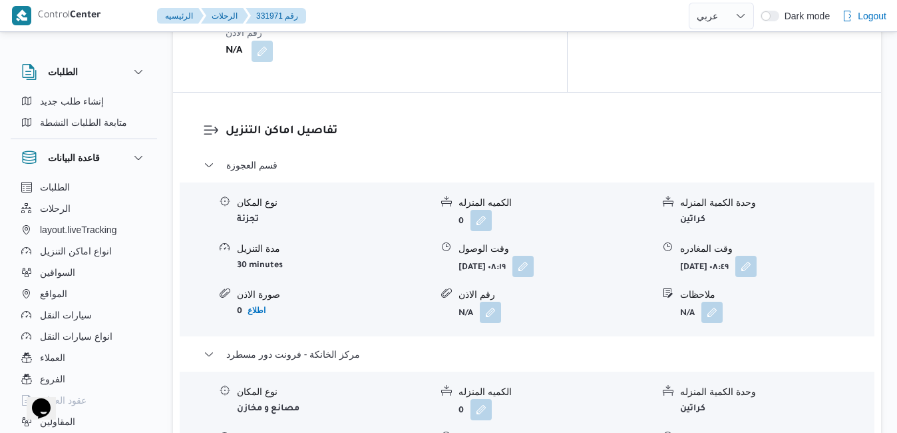
click at [558, 387] on div "قسم العجوزة نوع المكان تجزئة الكميه المنزله 0 وحدة الكمية المنزله كراتين مدة ال…" at bounding box center [527, 359] width 647 height 405
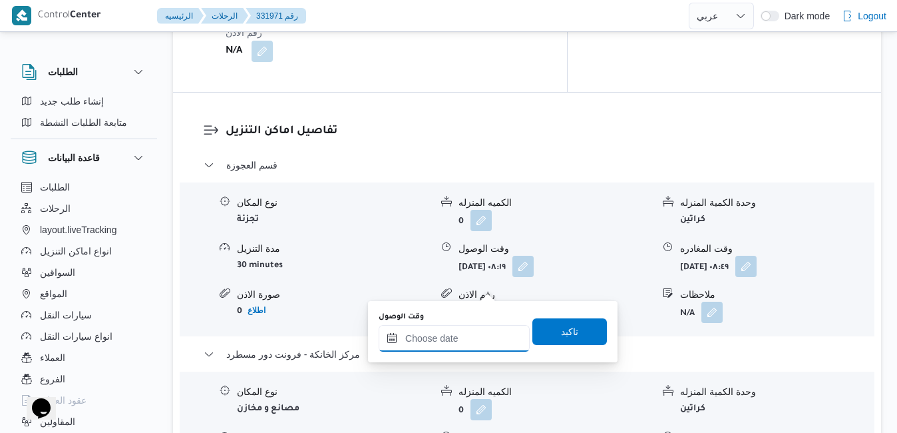
click at [421, 346] on input "وقت الوصول" at bounding box center [454, 338] width 151 height 27
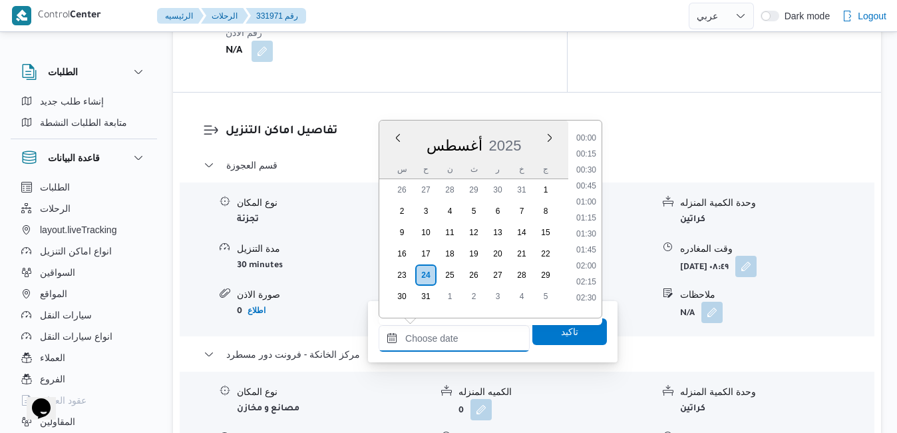
scroll to position [1074, 0]
click at [528, 136] on div "أغسطس 2025" at bounding box center [473, 143] width 189 height 34
click at [591, 254] on li "16:15" at bounding box center [586, 255] width 31 height 13
type input "٢٤/٠٨/٢٠٢٥ ١٦:١٥"
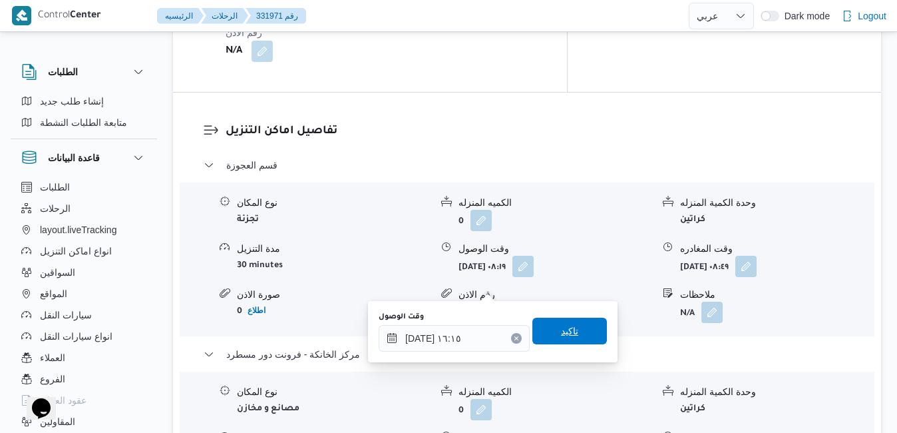
click at [562, 326] on span "تاكيد" at bounding box center [569, 331] width 17 height 16
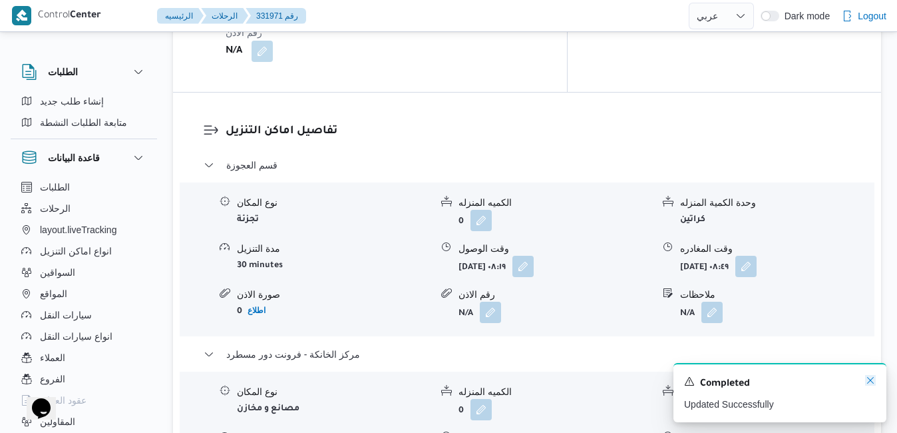
click at [871, 381] on icon "Dismiss toast" at bounding box center [870, 380] width 7 height 7
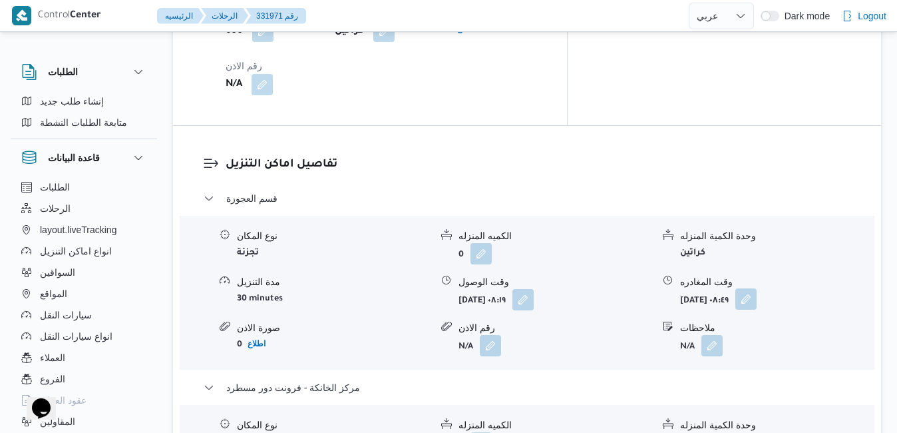
scroll to position [1224, 0]
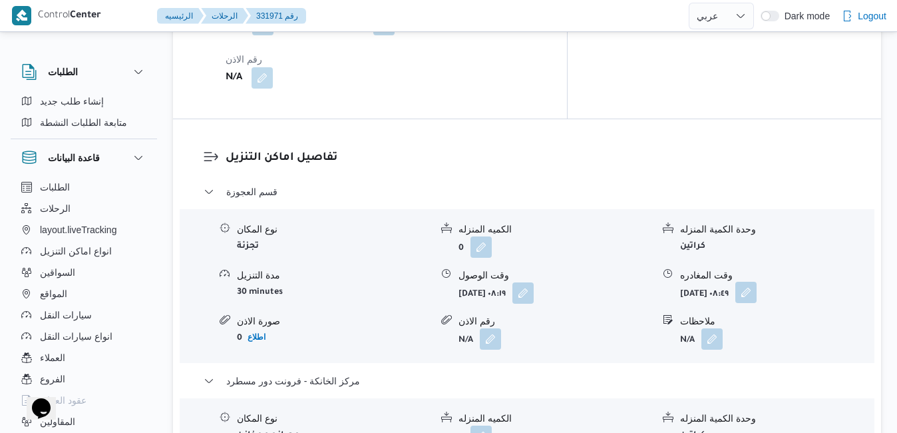
click at [757, 281] on button "button" at bounding box center [745, 291] width 21 height 21
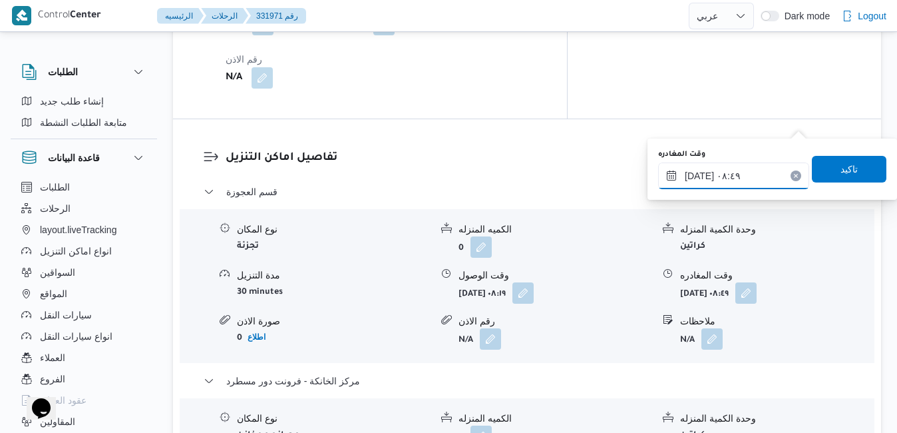
click at [735, 169] on input "٢٤/٠٨/٢٠٢٥ ٠٨:٤٩" at bounding box center [733, 175] width 151 height 27
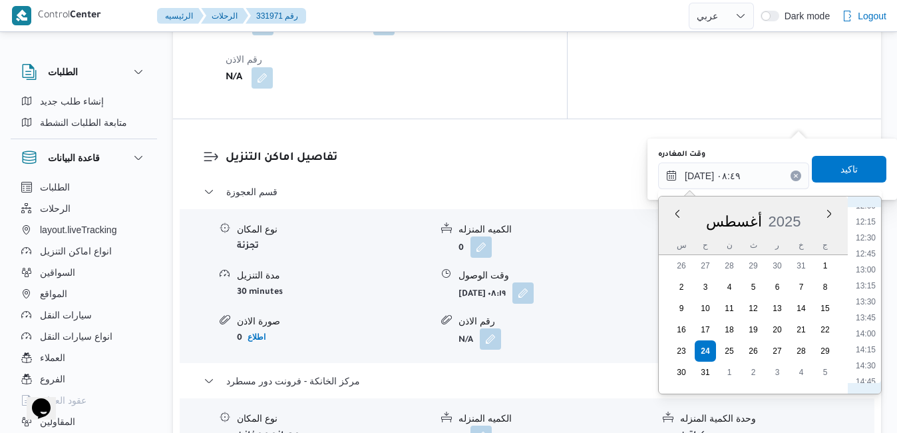
scroll to position [928, 0]
click at [866, 287] on ul "00:00 00:15 00:30 00:45 01:00 01:15 01:30 01:45 02:00 02:15 02:30 02:45 03:00 0…" at bounding box center [865, 295] width 31 height 176
drag, startPoint x: 866, startPoint y: 287, endPoint x: 864, endPoint y: 272, distance: 16.2
click at [864, 272] on li "15:30" at bounding box center [865, 275] width 31 height 13
type input "٢٤/٠٨/٢٠٢٥ ١٥:٣٠"
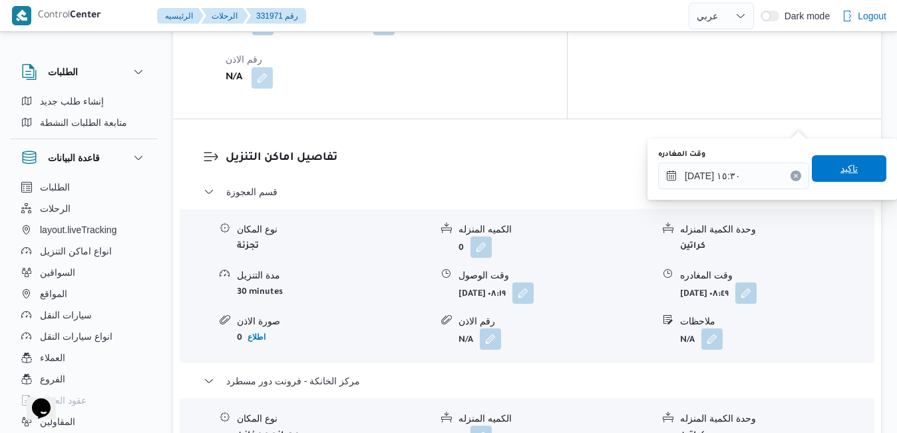
click at [848, 166] on span "تاكيد" at bounding box center [849, 168] width 75 height 27
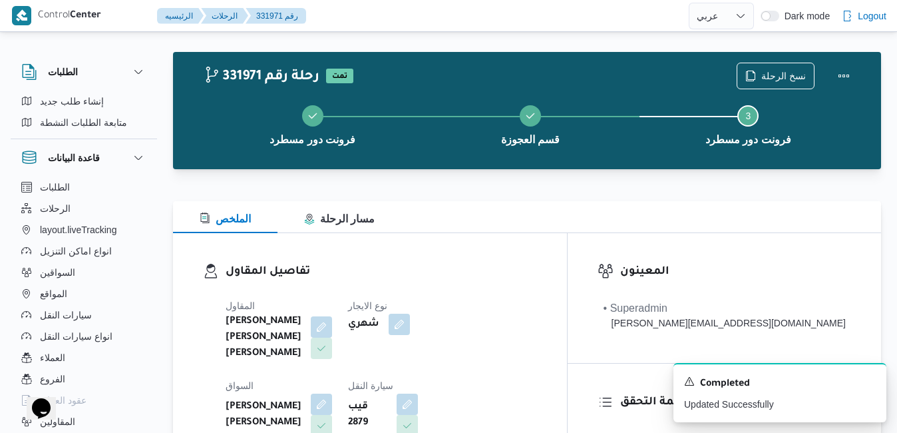
scroll to position [0, 0]
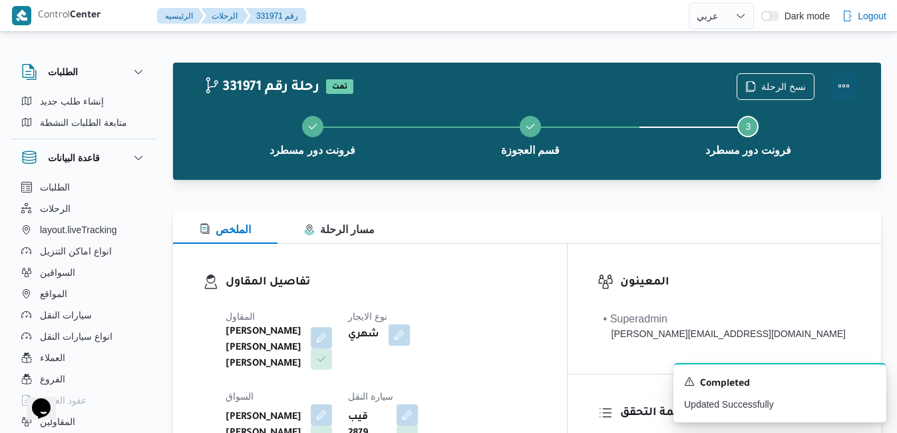
click at [843, 81] on button "Actions" at bounding box center [843, 86] width 27 height 27
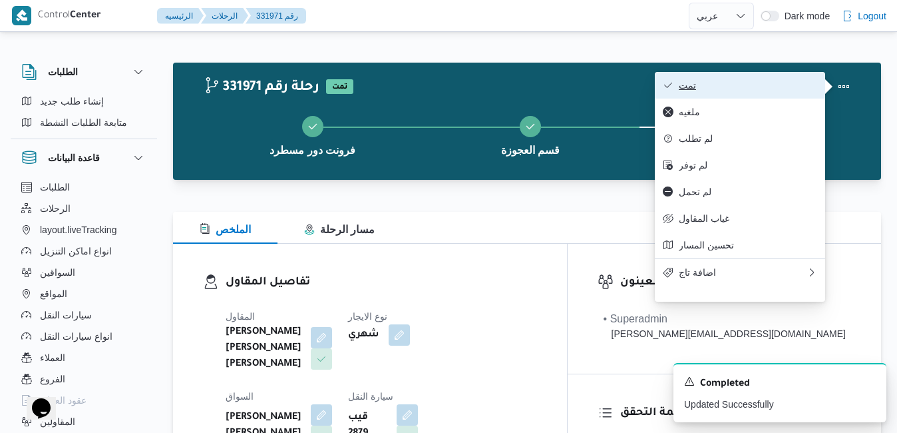
click at [771, 90] on span "تمت" at bounding box center [748, 85] width 138 height 11
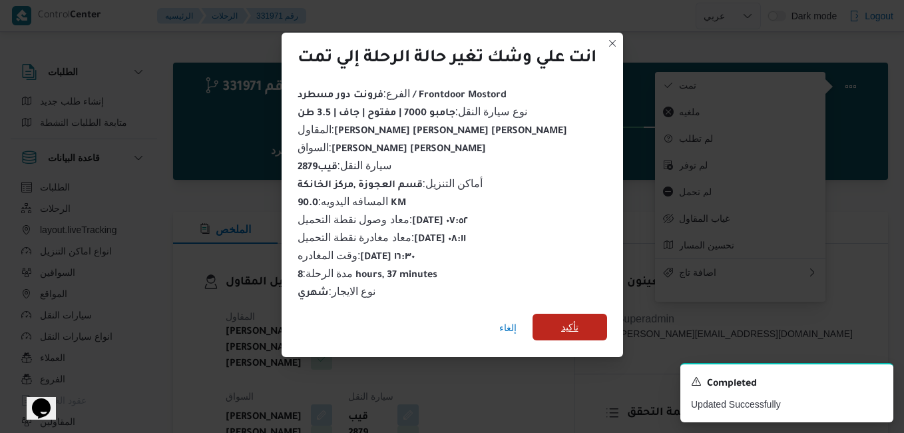
click at [570, 321] on span "تأكيد" at bounding box center [569, 327] width 17 height 16
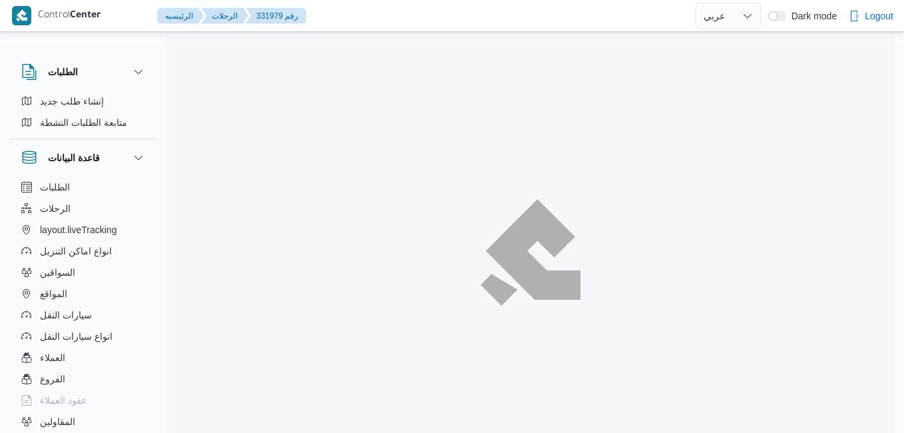
select select "ar"
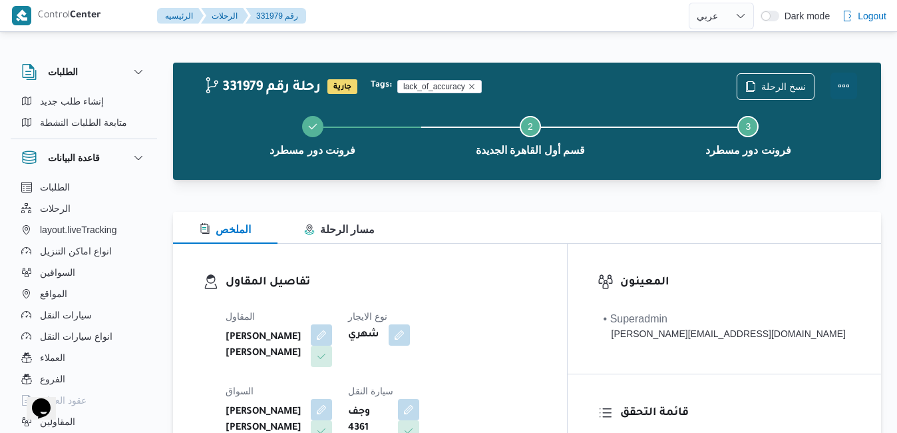
click at [843, 83] on button "Actions" at bounding box center [843, 86] width 27 height 27
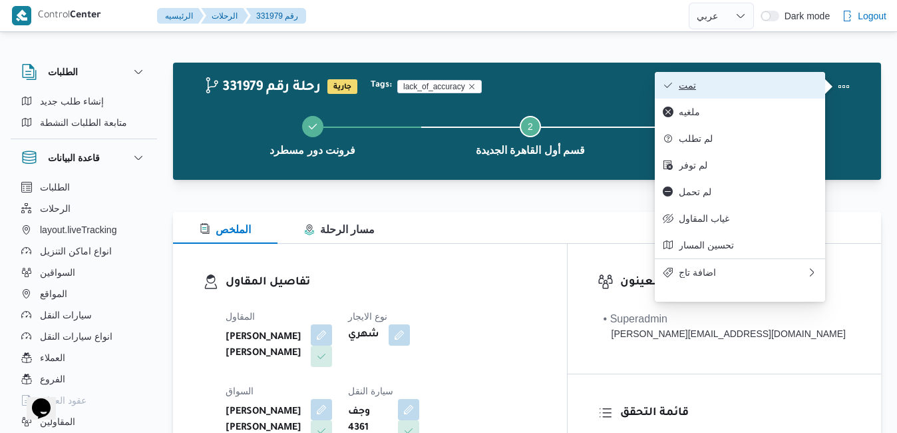
click at [754, 93] on button "تمت" at bounding box center [740, 85] width 170 height 27
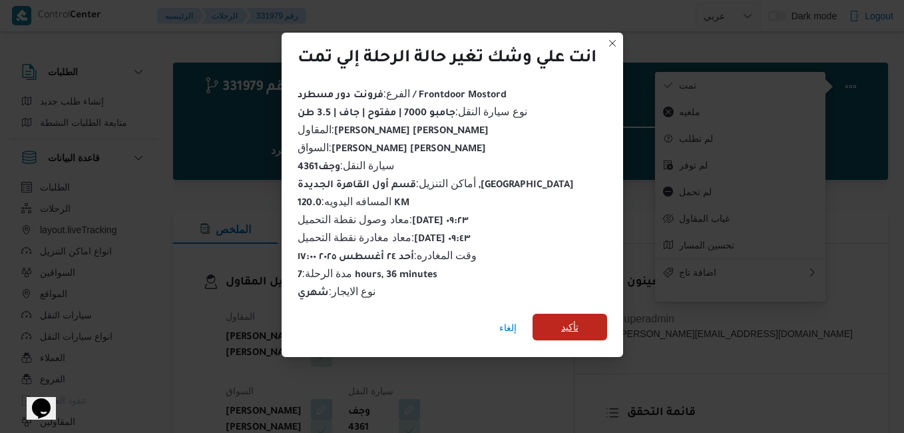
click at [577, 319] on span "تأكيد" at bounding box center [569, 327] width 17 height 16
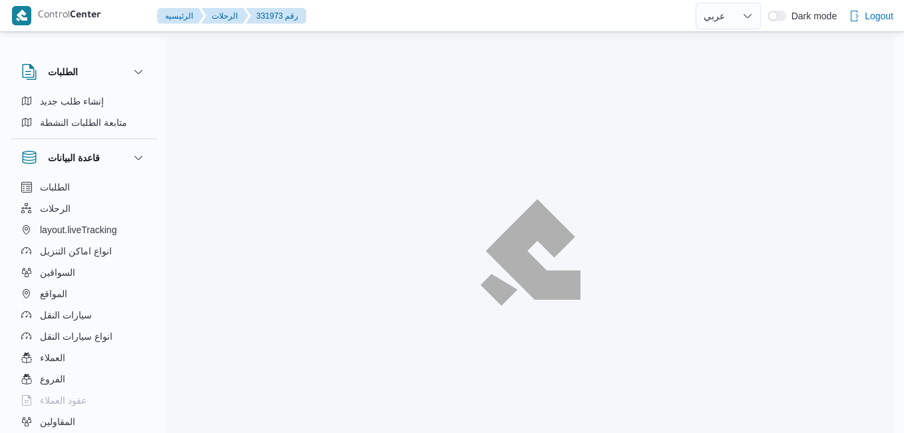
select select "ar"
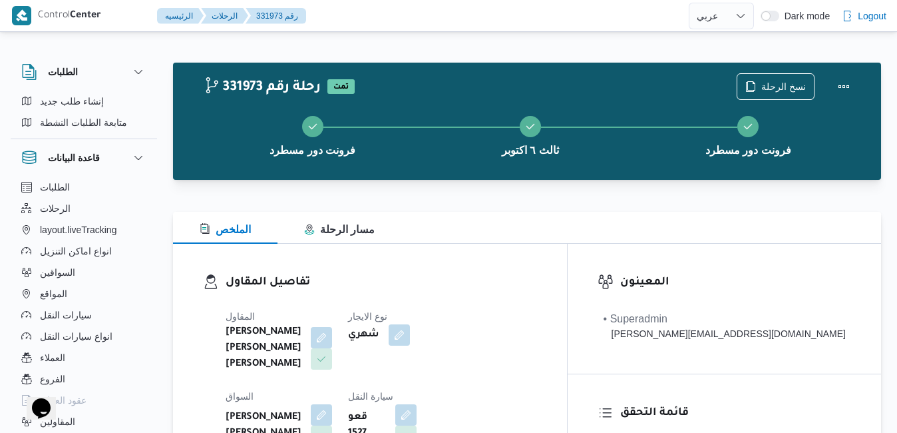
click at [542, 262] on div "تفاصيل المقاول [PERSON_NAME] [PERSON_NAME] [PERSON_NAME] نوع الايجار شهري السوا…" at bounding box center [370, 400] width 394 height 313
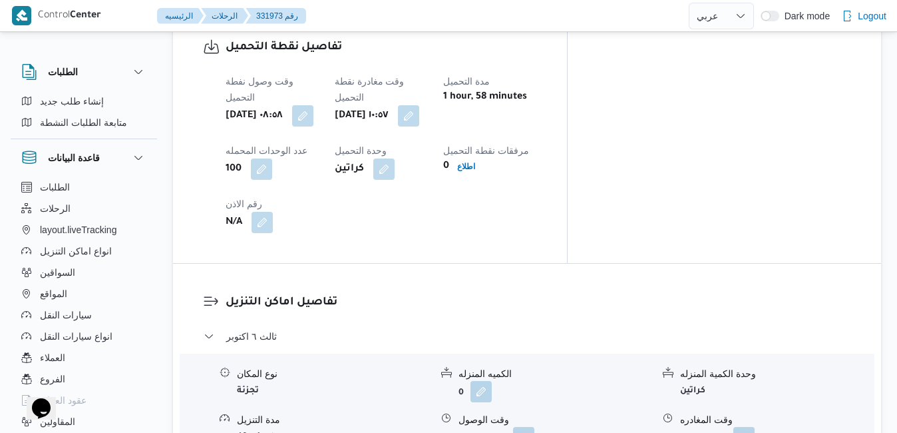
scroll to position [1224, 0]
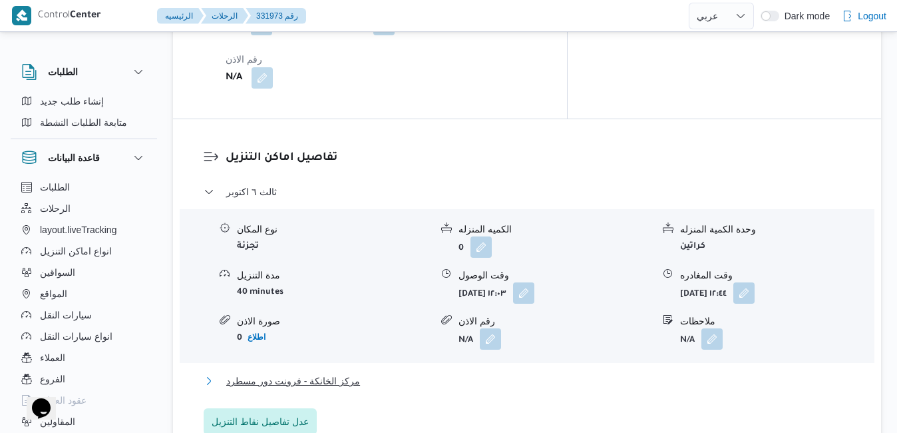
click at [560, 373] on button "مركز الخانكة - فرونت دور مسطرد" at bounding box center [527, 381] width 647 height 16
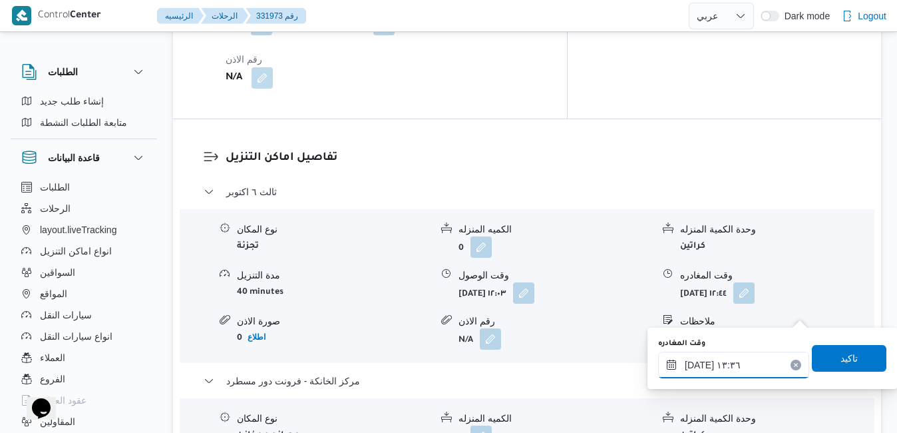
click at [733, 360] on input "٢٤/٠٨/٢٠٢٥ ١٣:٣٦" at bounding box center [733, 364] width 151 height 27
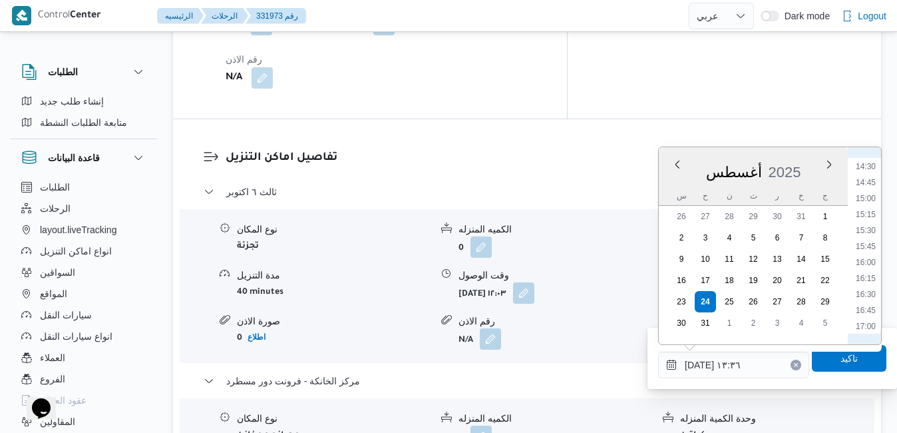
scroll to position [1078, 0]
click at [873, 210] on li "17:30" at bounding box center [865, 204] width 31 height 13
type input "٢٤/٠٨/٢٠٢٥ ١٧:٣٠"
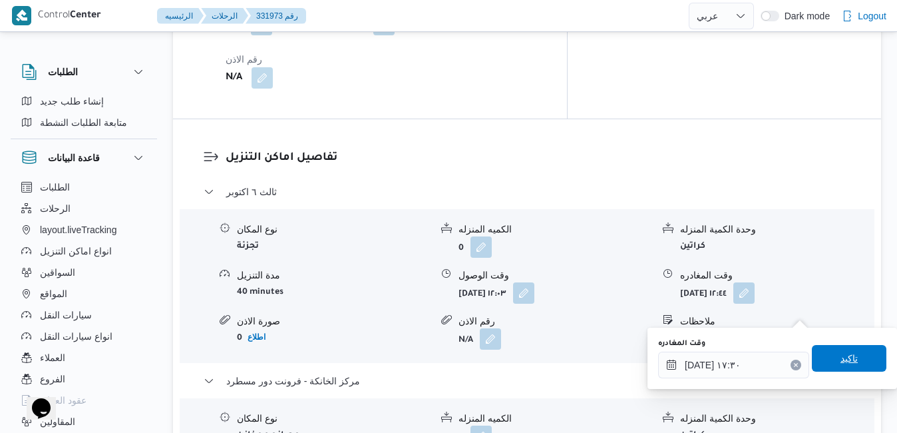
click at [823, 359] on span "تاكيد" at bounding box center [849, 358] width 75 height 27
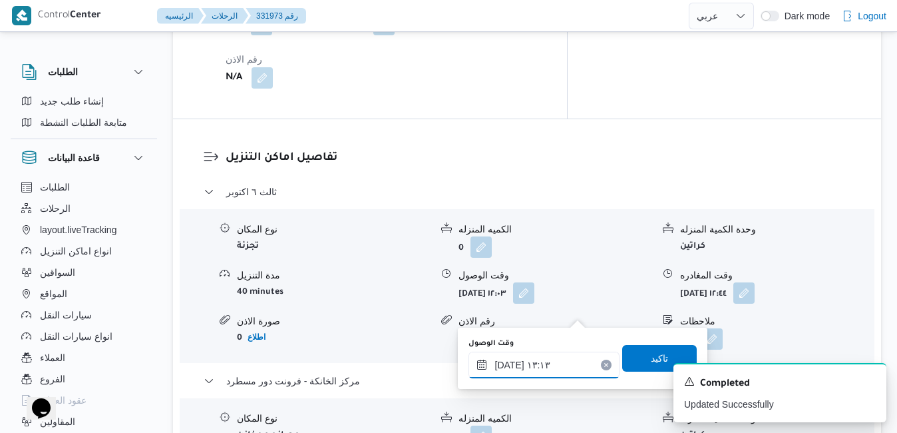
click at [555, 365] on input "٢٤/٠٨/٢٠٢٥ ١٣:١٣" at bounding box center [543, 364] width 151 height 27
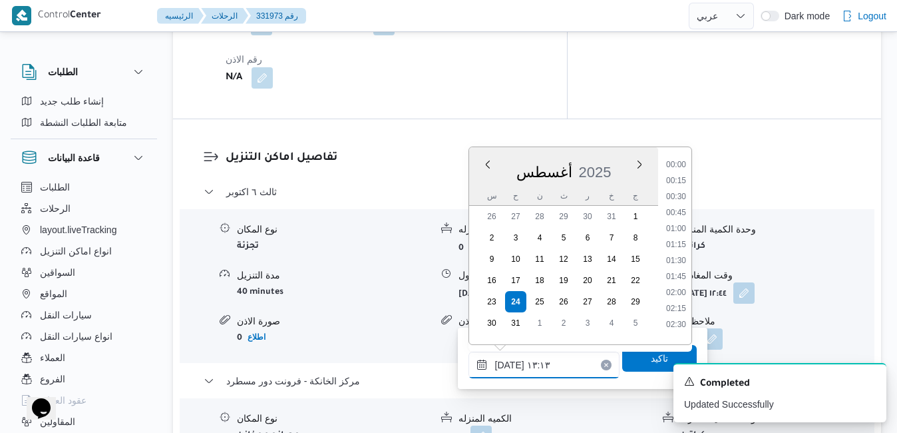
scroll to position [739, 0]
click at [867, 382] on icon "Dismiss toast" at bounding box center [870, 380] width 11 height 11
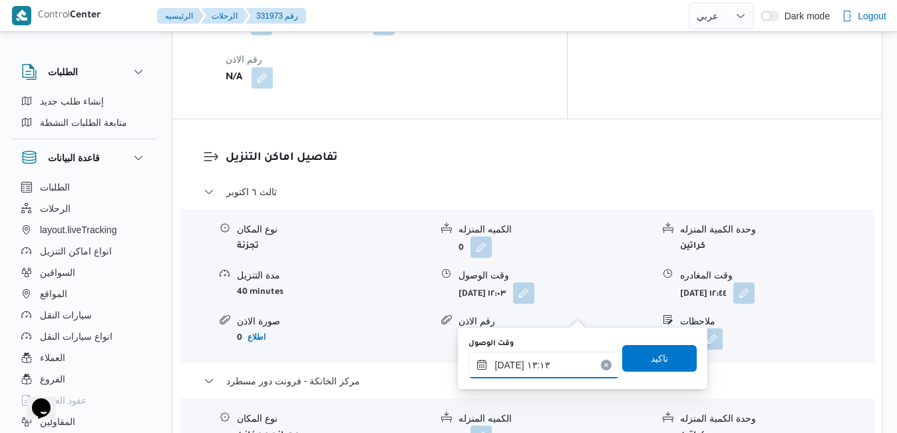
click at [525, 369] on input "٢٤/٠٨/٢٠٢٥ ١٣:١٣" at bounding box center [543, 364] width 151 height 27
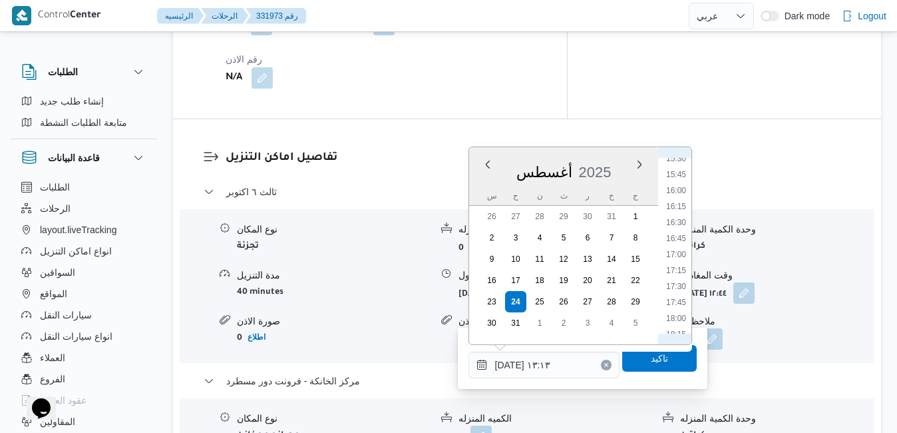
scroll to position [1046, 0]
click at [683, 224] on li "17:15" at bounding box center [676, 220] width 31 height 13
type input "٢٤/٠٨/٢٠٢٥ ١٧:١٥"
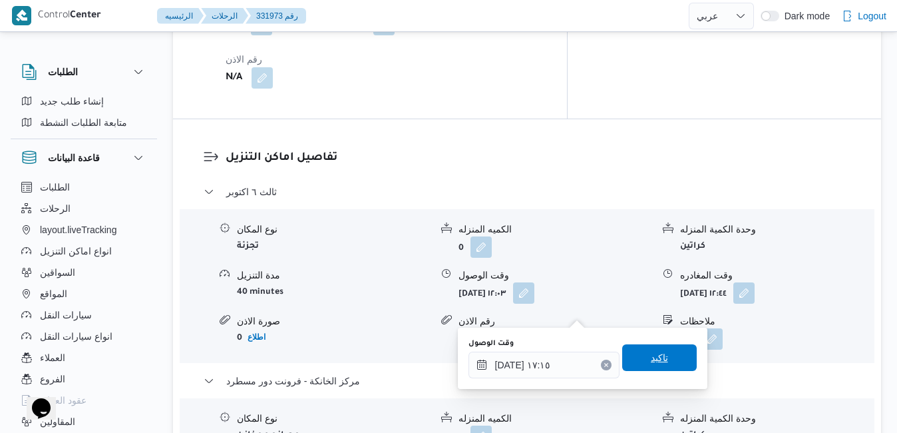
click at [661, 351] on span "تاكيد" at bounding box center [659, 357] width 75 height 27
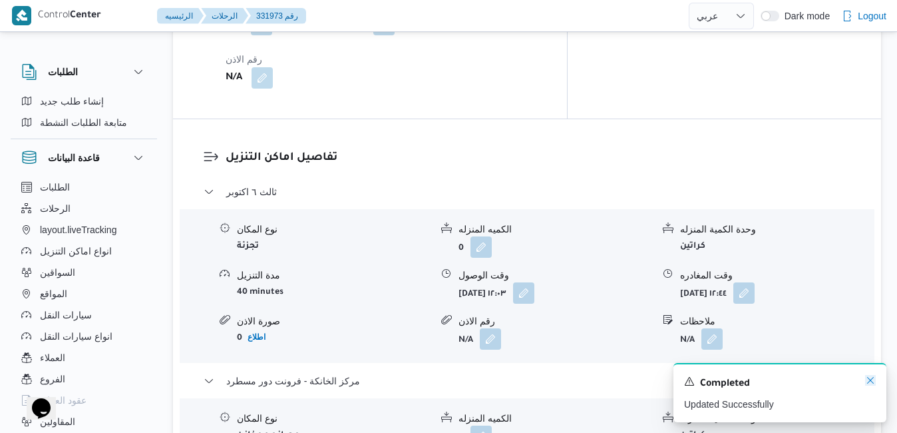
click at [870, 382] on icon "Dismiss toast" at bounding box center [870, 380] width 7 height 7
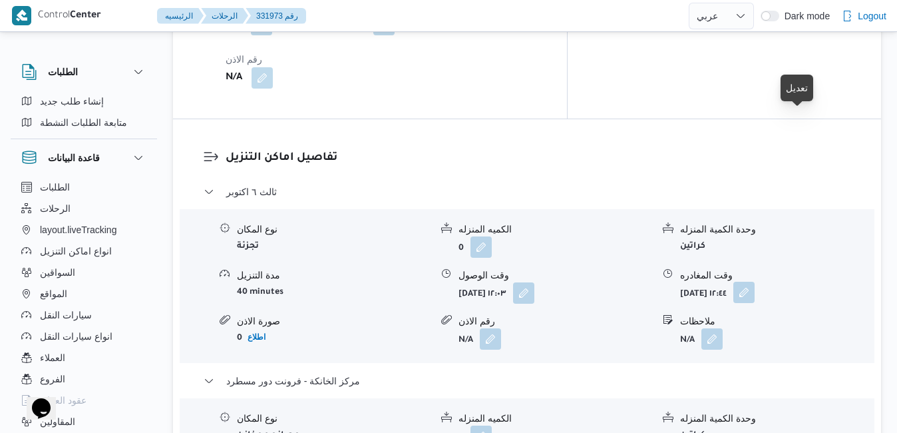
click at [755, 281] on button "button" at bounding box center [743, 291] width 21 height 21
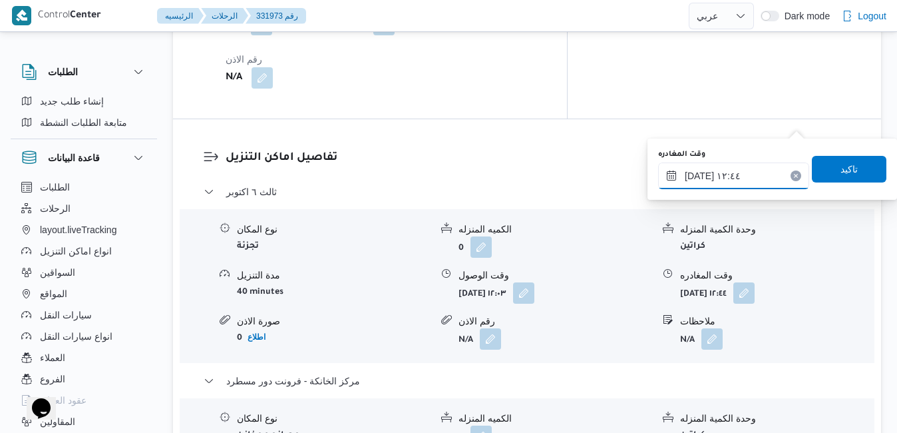
click at [721, 178] on input "٢٤/٠٨/٢٠٢٥ ١٢:٤٤" at bounding box center [733, 175] width 151 height 27
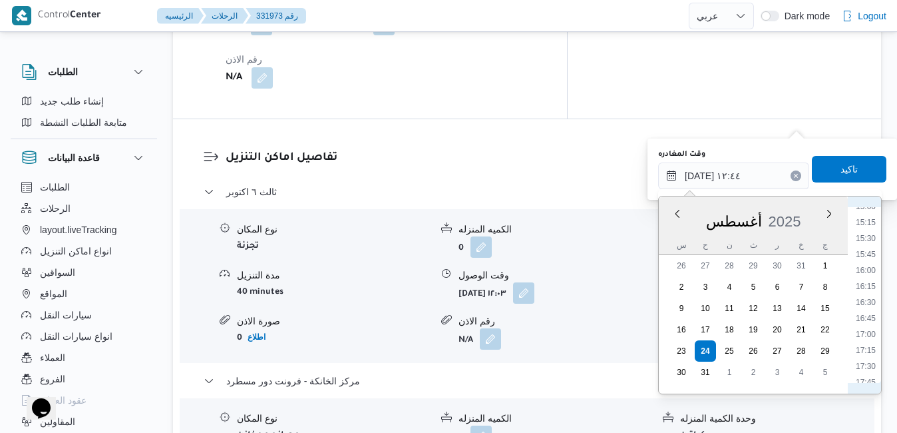
scroll to position [1014, 0]
click at [862, 237] on li "16:15" at bounding box center [865, 237] width 31 height 13
type input "٢٤/٠٨/٢٠٢٥ ١٦:١٥"
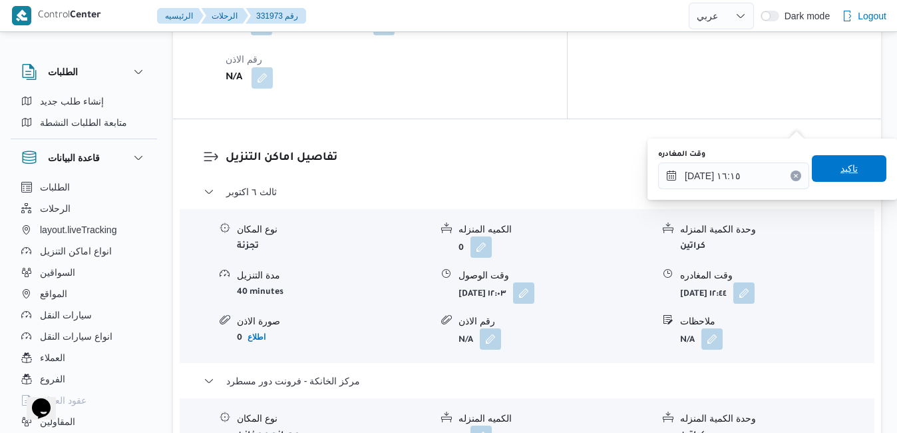
click at [840, 162] on span "تاكيد" at bounding box center [848, 168] width 17 height 16
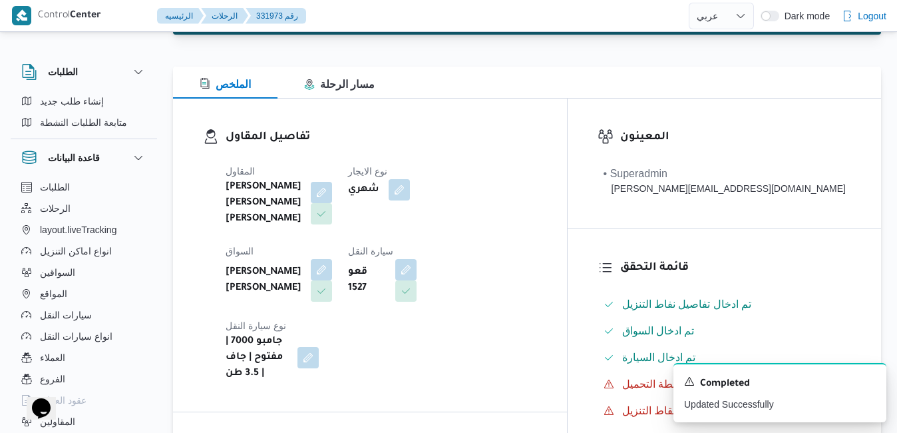
scroll to position [0, 0]
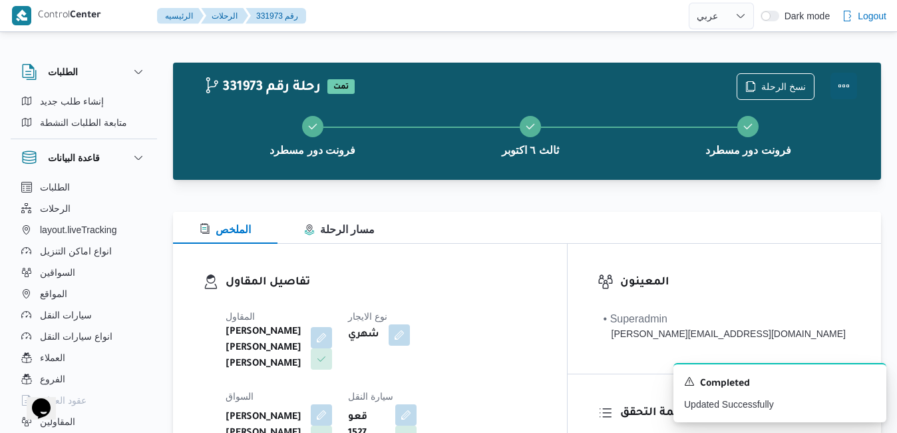
click at [844, 85] on button "Actions" at bounding box center [843, 86] width 27 height 27
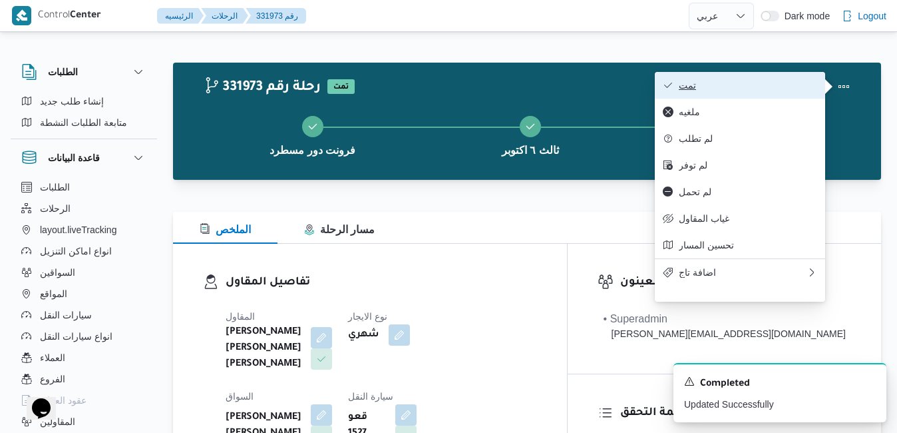
click at [785, 89] on span "تمت" at bounding box center [748, 85] width 138 height 11
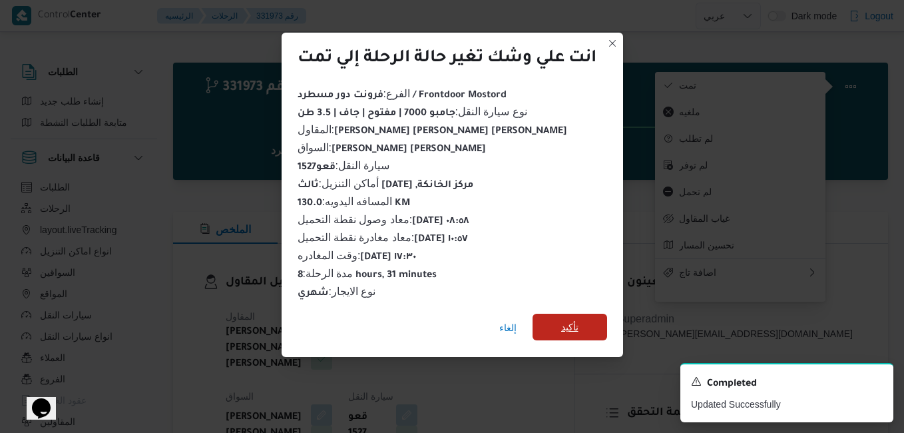
click at [568, 320] on span "تأكيد" at bounding box center [569, 327] width 17 height 16
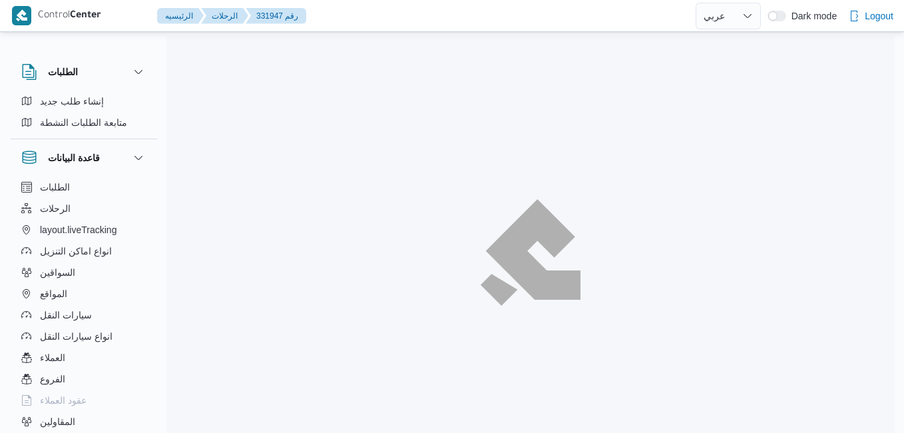
select select "ar"
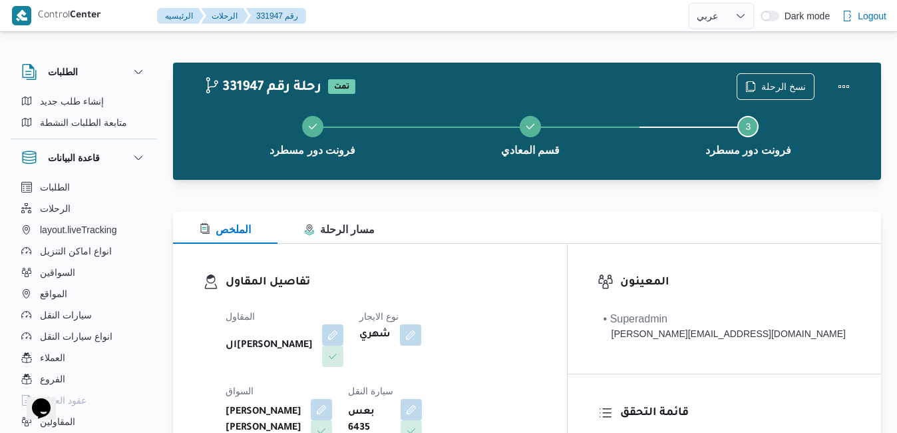
click at [504, 253] on div "تفاصيل المقاول المقاول الهامي محمد خالد علي نوع الايجار شهري السواق يوسف حسين ح…" at bounding box center [370, 397] width 394 height 307
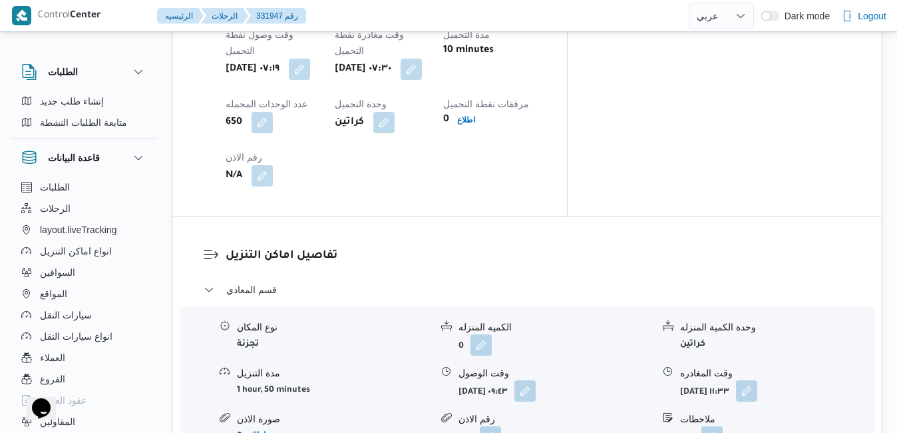
scroll to position [1145, 0]
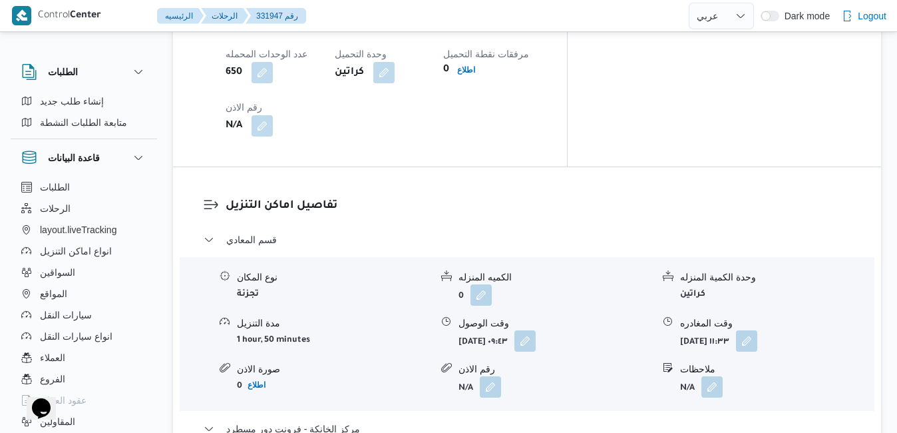
scroll to position [1251, 0]
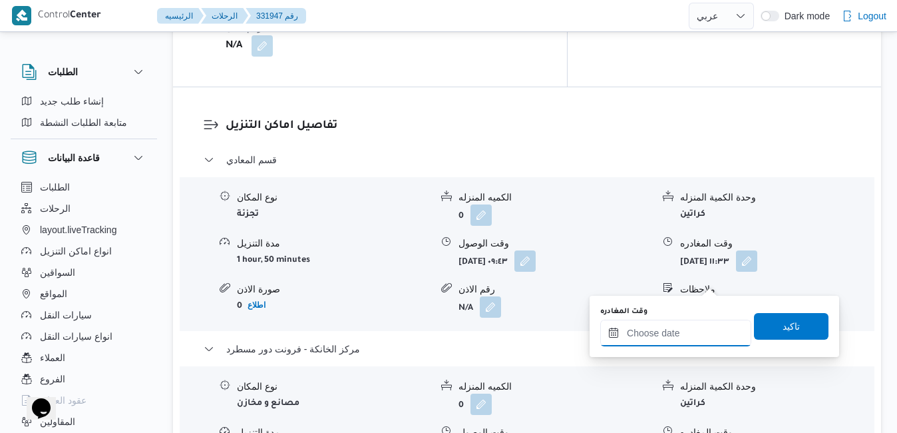
click at [647, 339] on input "وقت المغادره" at bounding box center [675, 332] width 151 height 27
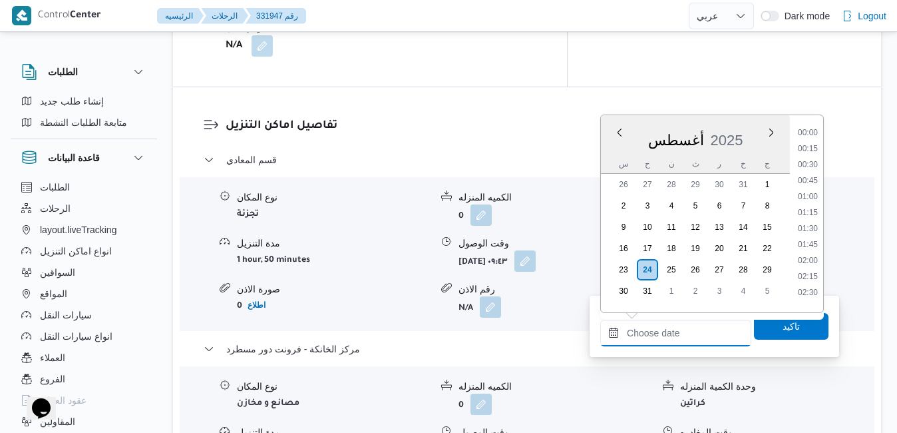
scroll to position [1090, 0]
click at [735, 124] on div "أغسطس 2025" at bounding box center [695, 137] width 189 height 34
click at [811, 132] on li "17:00" at bounding box center [808, 128] width 31 height 13
type input "٢٤/٠٨/٢٠٢٥ ١٧:٠٠"
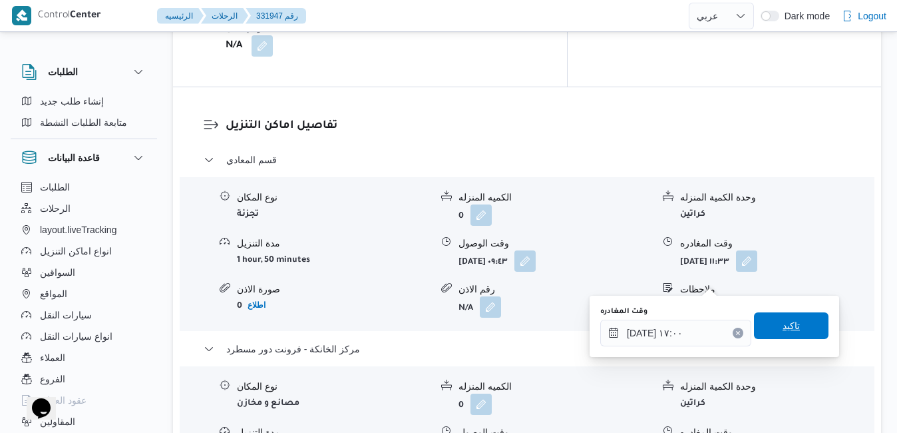
click at [783, 325] on span "تاكيد" at bounding box center [791, 325] width 17 height 16
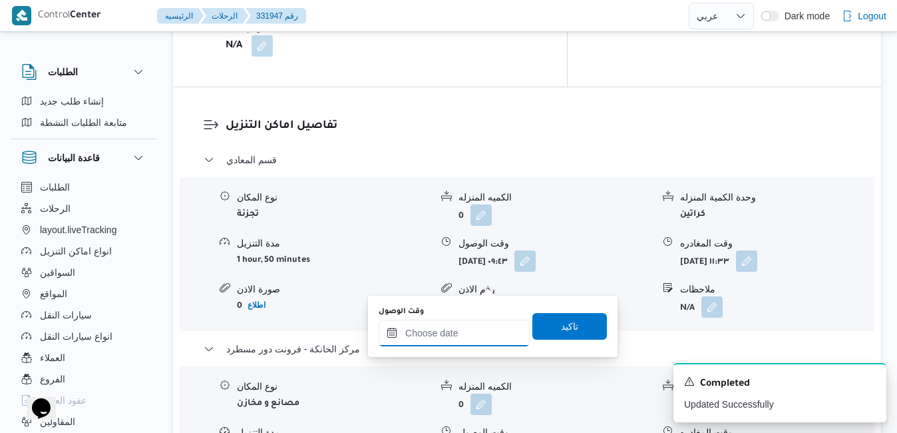
click at [467, 337] on input "وقت الوصول" at bounding box center [454, 332] width 151 height 27
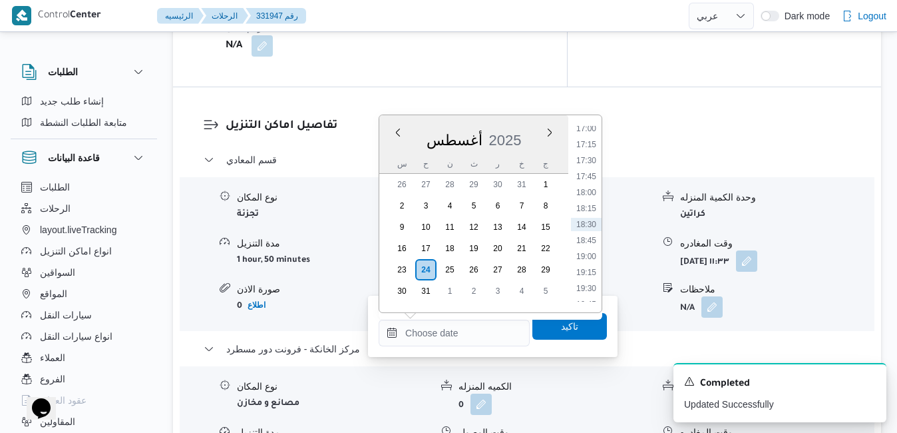
click at [529, 128] on div "أغسطس 2025" at bounding box center [473, 137] width 189 height 34
click at [586, 270] on li "16:45" at bounding box center [586, 266] width 31 height 13
type input "٢٤/٠٨/٢٠٢٥ ١٦:٤٥"
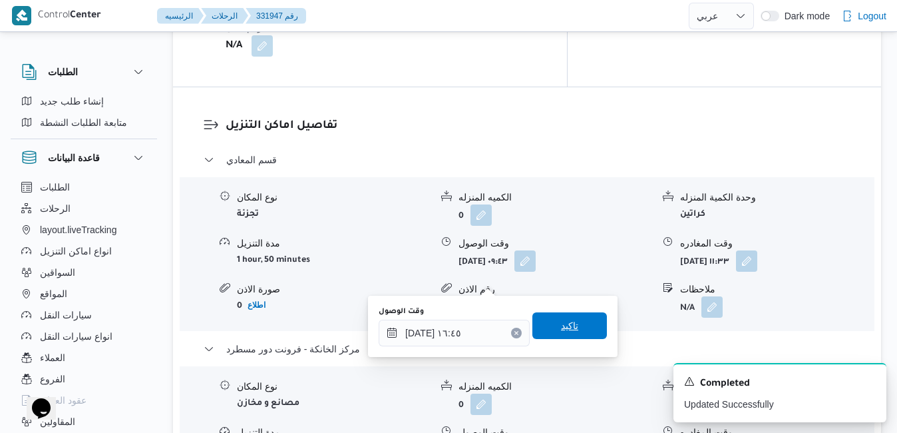
click at [561, 327] on span "تاكيد" at bounding box center [569, 325] width 17 height 16
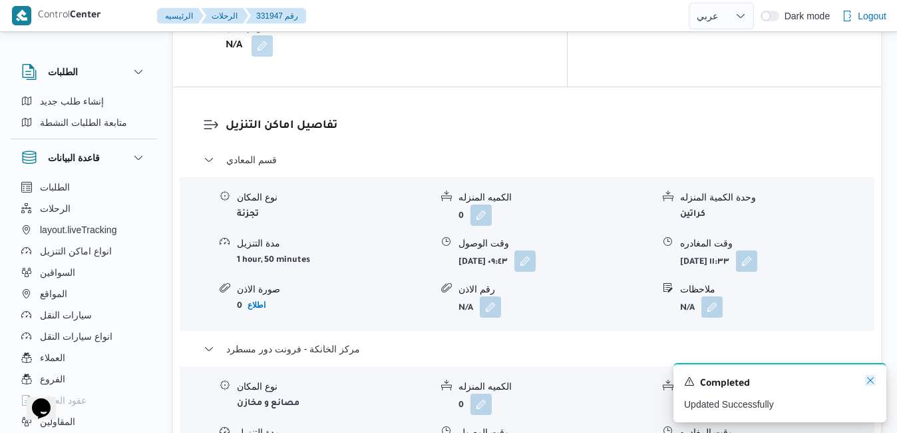
click at [872, 379] on icon "Dismiss toast" at bounding box center [870, 380] width 11 height 11
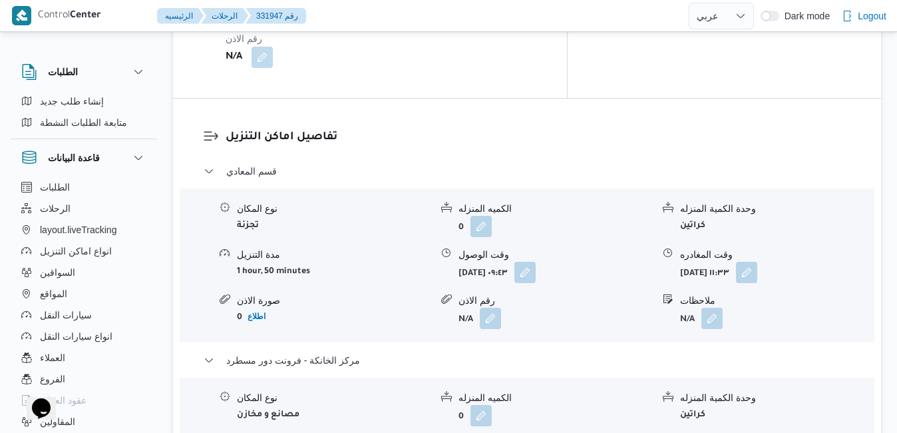
scroll to position [1251, 0]
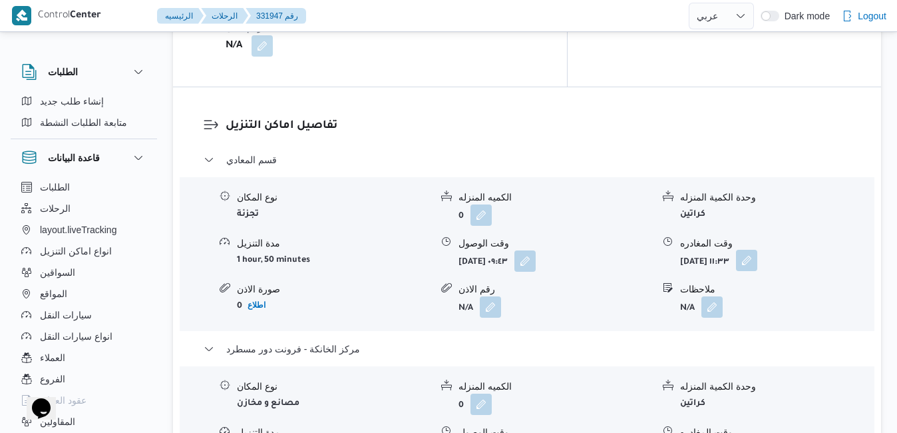
click at [757, 250] on button "button" at bounding box center [746, 260] width 21 height 21
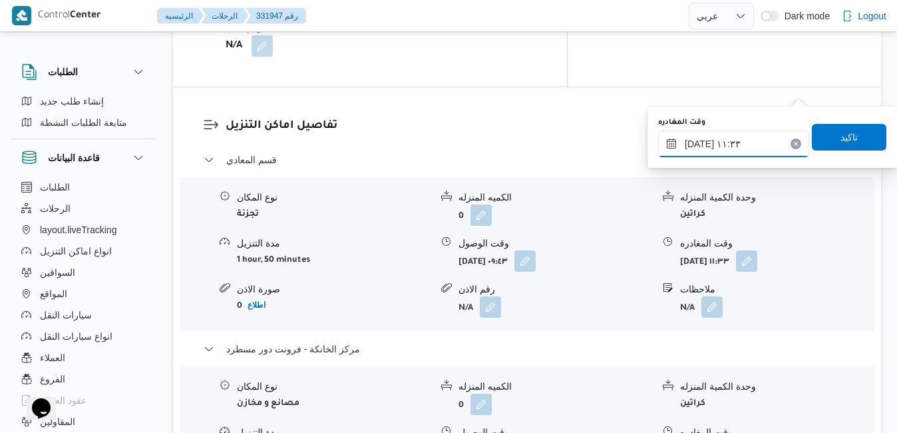
click at [749, 151] on input "٢٤/٠٨/٢٠٢٥ ١١:٣٣" at bounding box center [733, 143] width 151 height 27
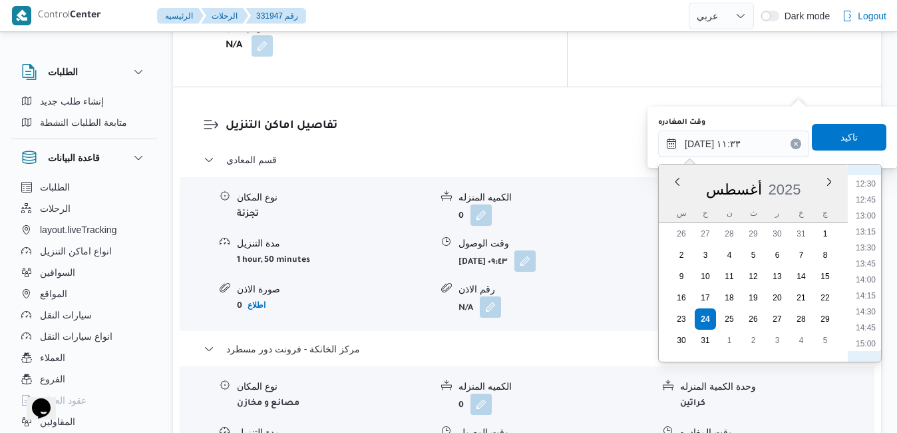
scroll to position [950, 0]
click at [869, 242] on li "15:45" at bounding box center [865, 237] width 31 height 13
type input "٢٤/٠٨/٢٠٢٥ ١٥:٤٥"
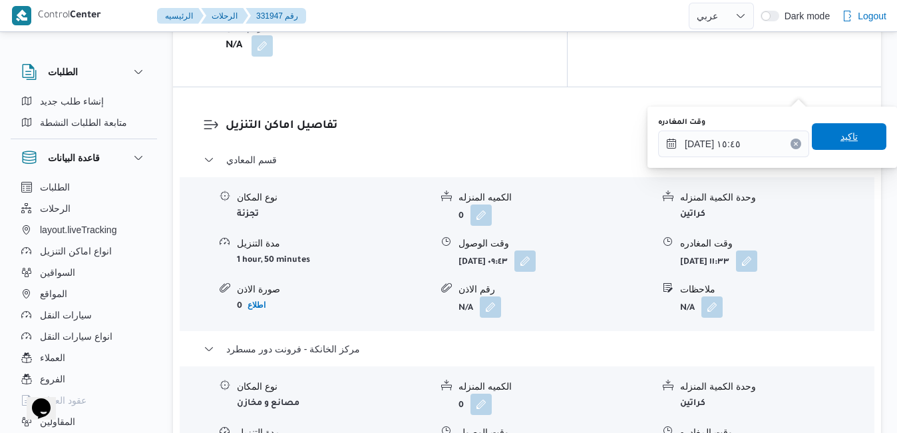
click at [844, 146] on span "تاكيد" at bounding box center [849, 136] width 75 height 27
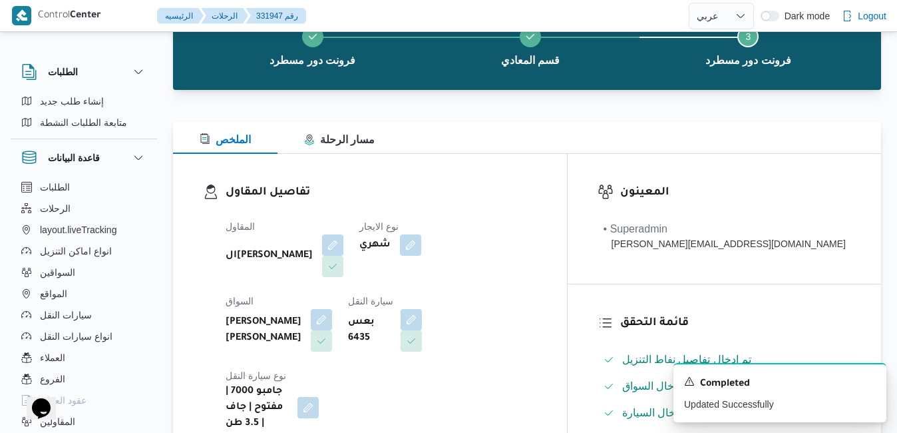
scroll to position [0, 0]
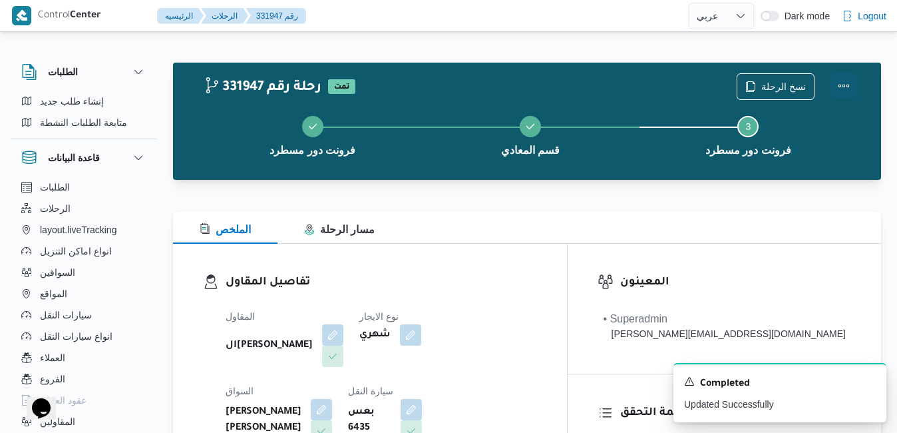
click at [848, 87] on button "Actions" at bounding box center [843, 86] width 27 height 27
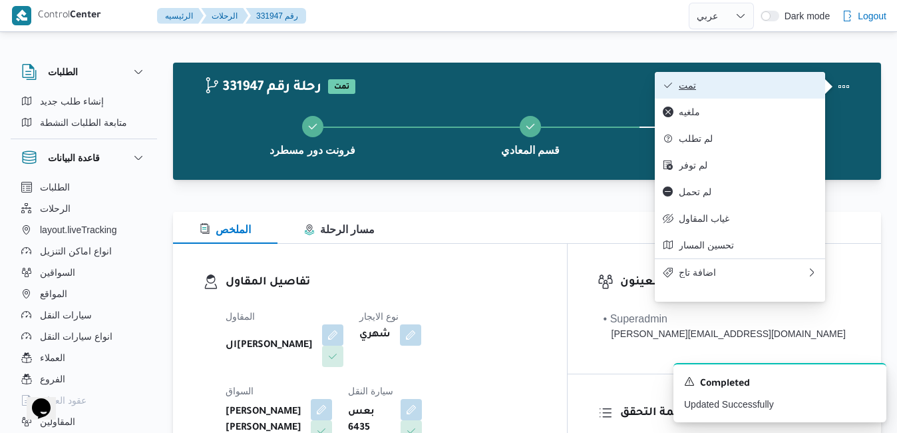
click at [758, 91] on span "تمت" at bounding box center [748, 85] width 138 height 11
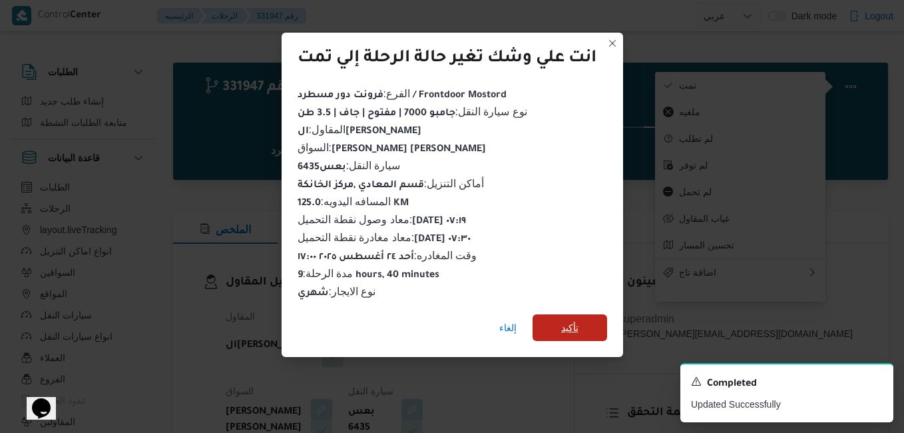
click at [574, 321] on span "تأكيد" at bounding box center [569, 327] width 17 height 16
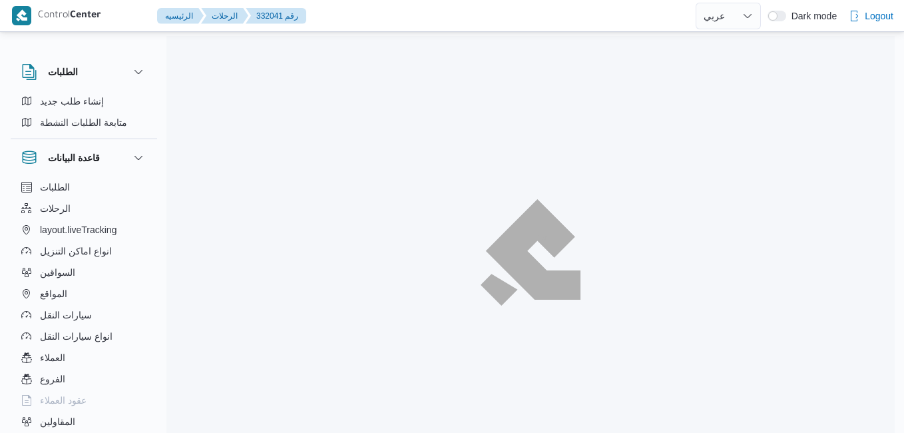
select select "ar"
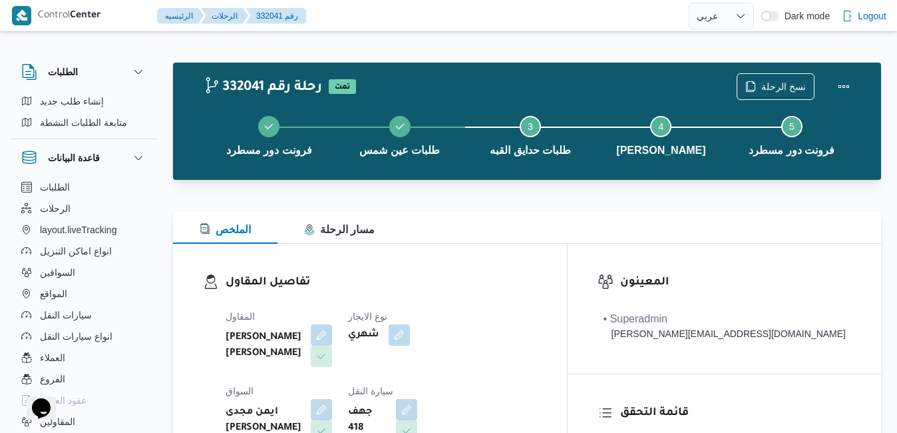
click at [493, 231] on div "الملخص مسار الرحلة" at bounding box center [527, 228] width 708 height 32
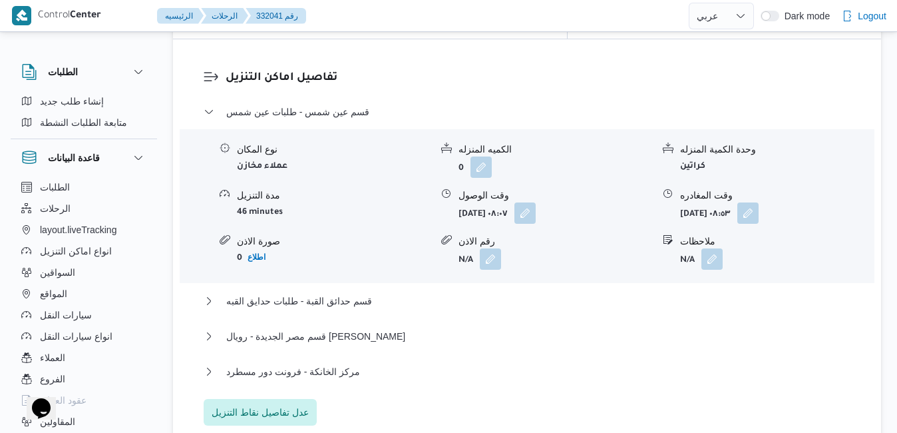
scroll to position [1464, 0]
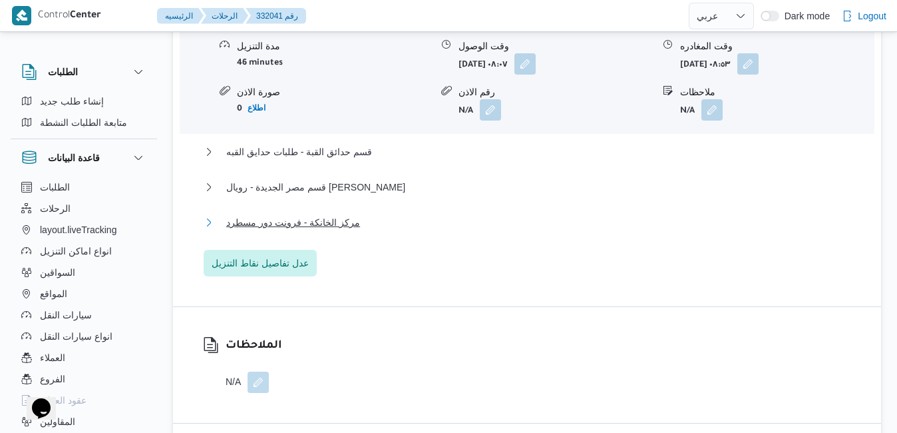
click at [519, 214] on button "مركز الخانكة - فرونت دور مسطرد" at bounding box center [527, 222] width 647 height 16
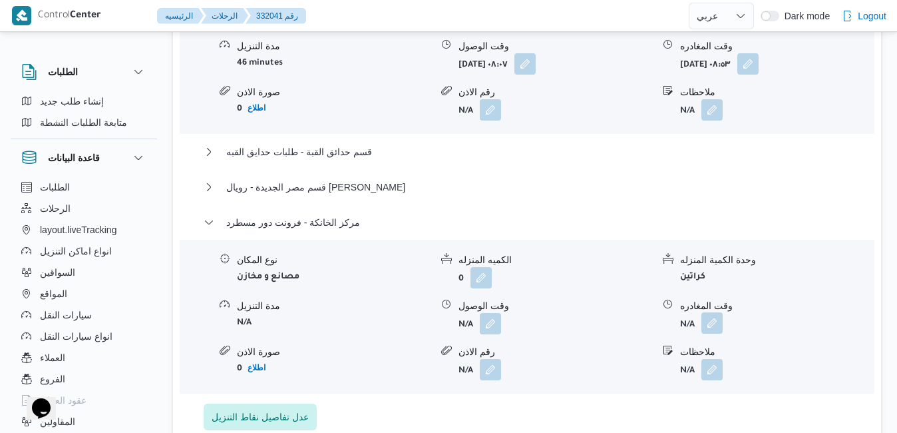
click at [713, 312] on button "button" at bounding box center [711, 322] width 21 height 21
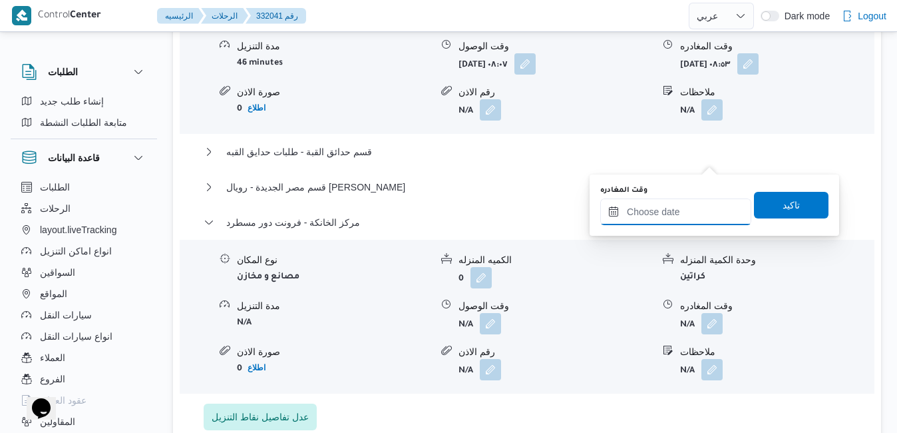
click at [653, 211] on input "وقت المغادره" at bounding box center [675, 211] width 151 height 27
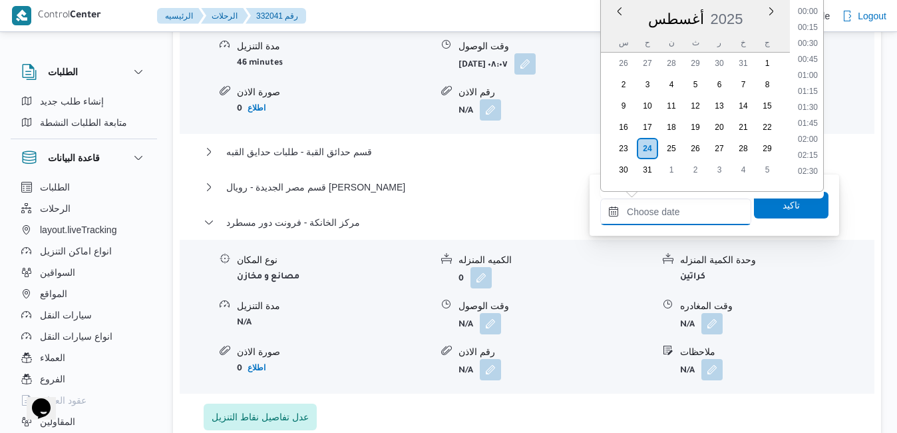
scroll to position [1090, 0]
click at [813, 26] on li "17:15" at bounding box center [808, 23] width 31 height 13
type input "[DATE] ١٧:١٥"
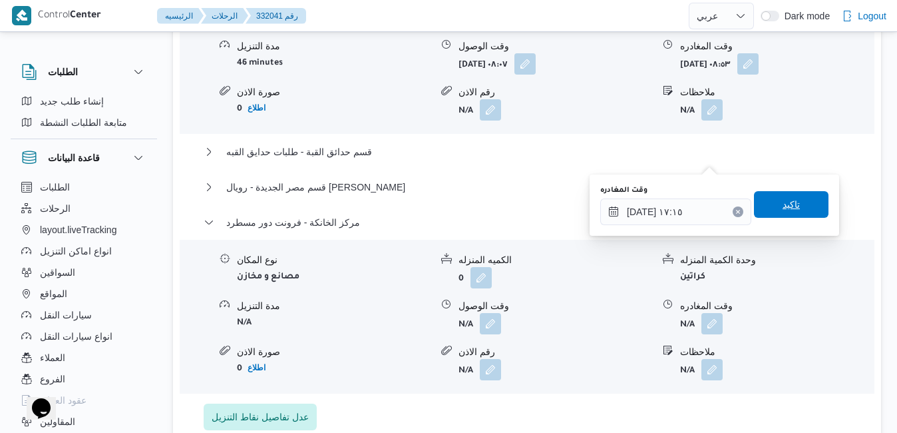
click at [771, 200] on span "تاكيد" at bounding box center [791, 204] width 75 height 27
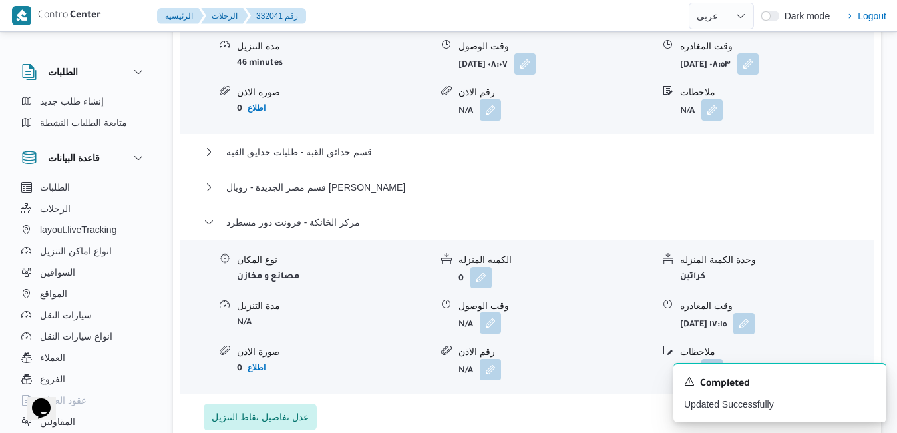
click at [488, 312] on button "button" at bounding box center [490, 322] width 21 height 21
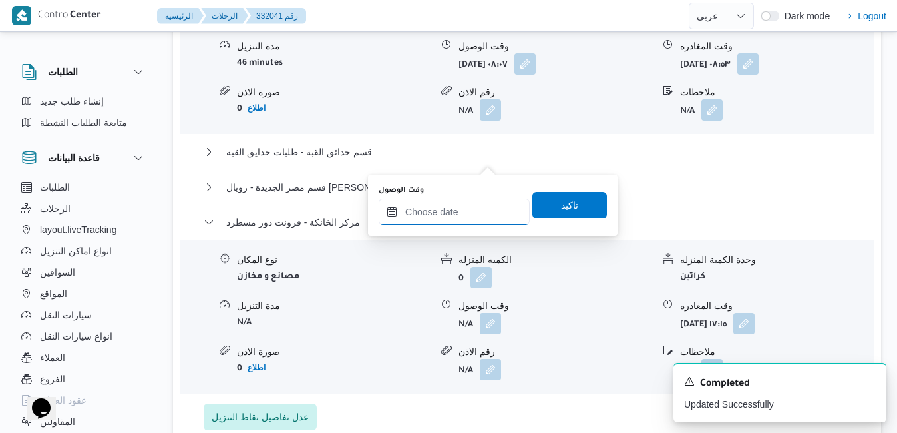
click at [452, 212] on input "وقت الوصول" at bounding box center [454, 211] width 151 height 27
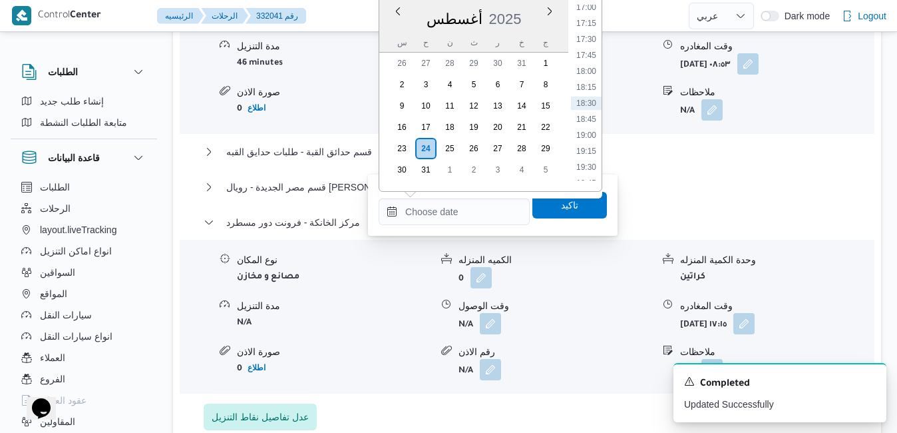
click at [590, 4] on div "Time 00:00 00:15 00:30 00:45 01:00 01:15 01:30 01:45 02:00 02:15 02:30 02:45 03…" at bounding box center [584, 92] width 33 height 197
click at [583, 11] on li "17:00" at bounding box center [586, 7] width 31 height 13
type input "٢٤/٠٨/٢٠٢٥ ١٧:٠٠"
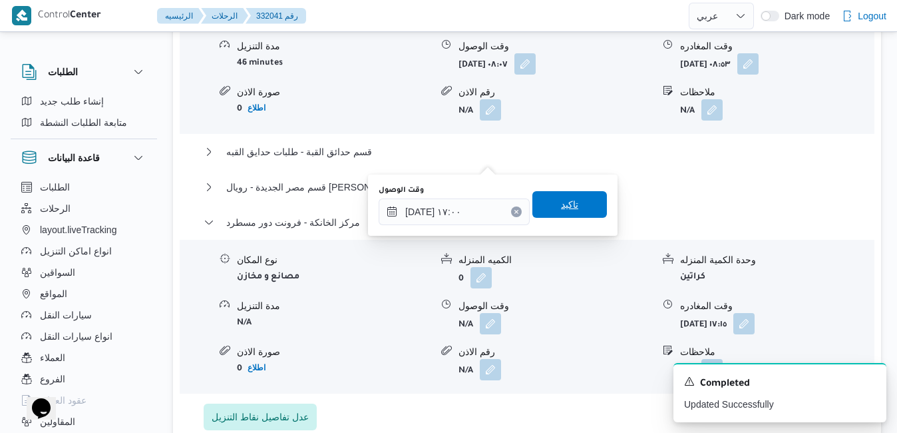
click at [561, 202] on span "تاكيد" at bounding box center [569, 204] width 17 height 16
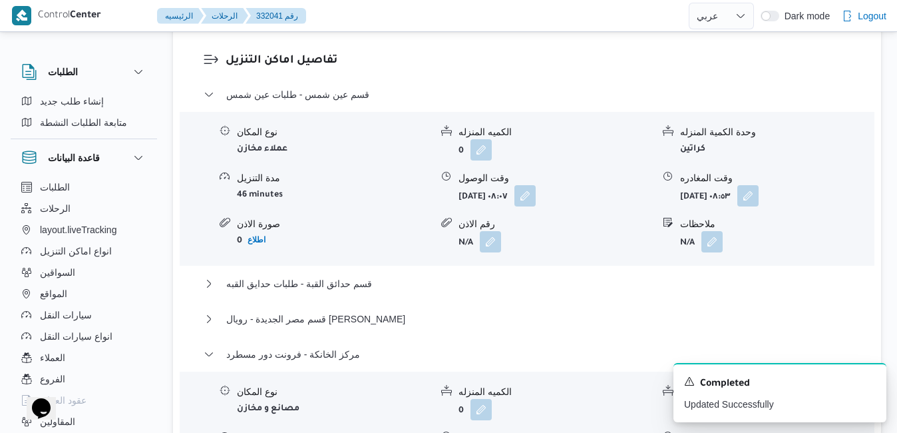
scroll to position [1331, 0]
click at [603, 312] on div "قسم مصر الجديدة - رويال هاوس روكسي" at bounding box center [527, 324] width 647 height 25
click at [611, 312] on button "قسم مصر الجديدة - رويال هاوس روكسي" at bounding box center [527, 320] width 647 height 16
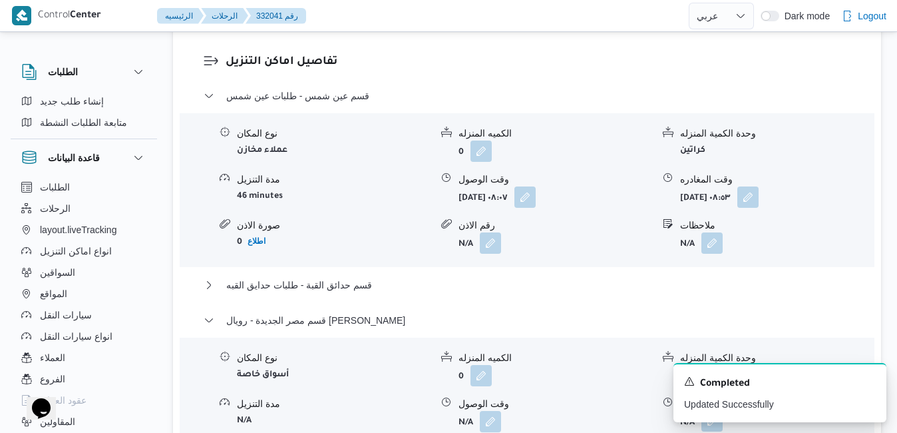
click at [713, 410] on button "button" at bounding box center [711, 420] width 21 height 21
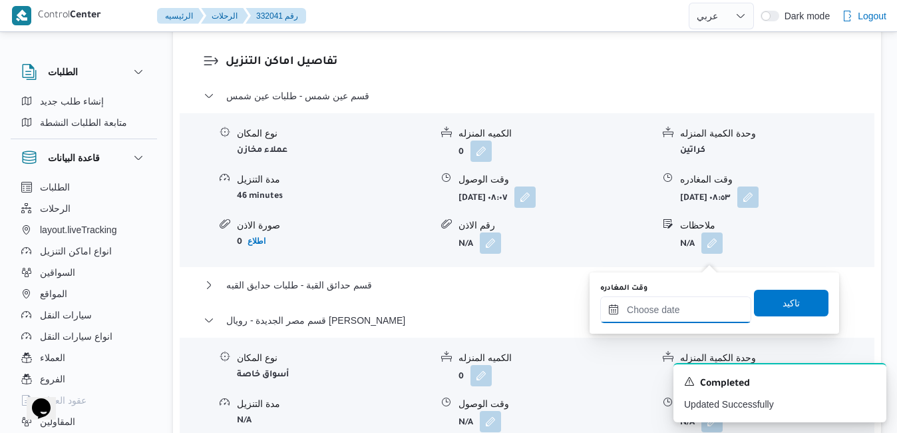
click at [683, 301] on input "وقت المغادره" at bounding box center [675, 309] width 151 height 27
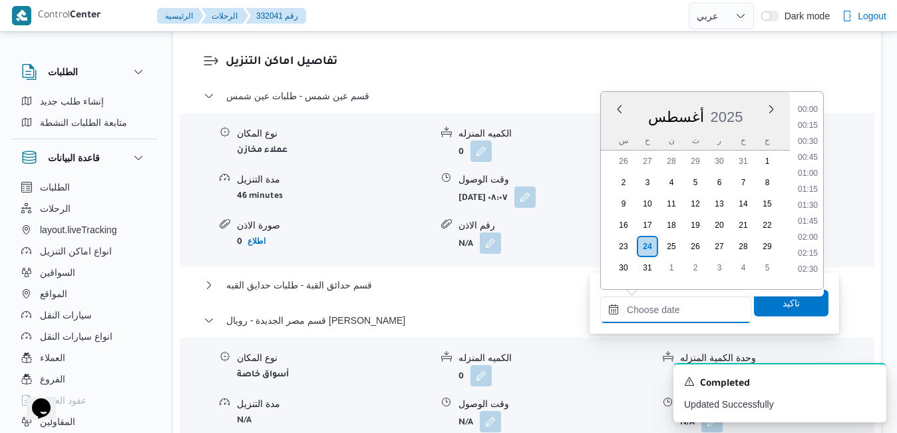
scroll to position [1090, 0]
click at [750, 108] on div "أغسطس 2025" at bounding box center [695, 114] width 189 height 34
click at [807, 225] on li "16:30" at bounding box center [808, 226] width 31 height 13
type input "٢٤/٠٨/٢٠٢٥ ١٦:٣٠"
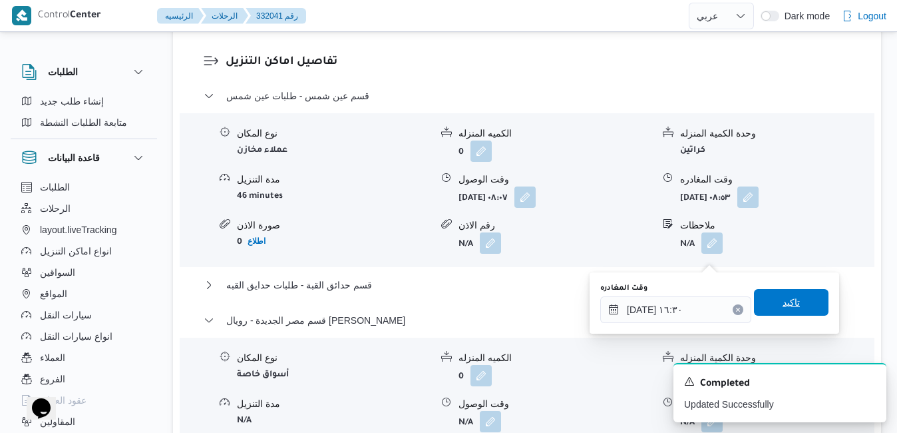
click at [766, 299] on span "تاكيد" at bounding box center [791, 302] width 75 height 27
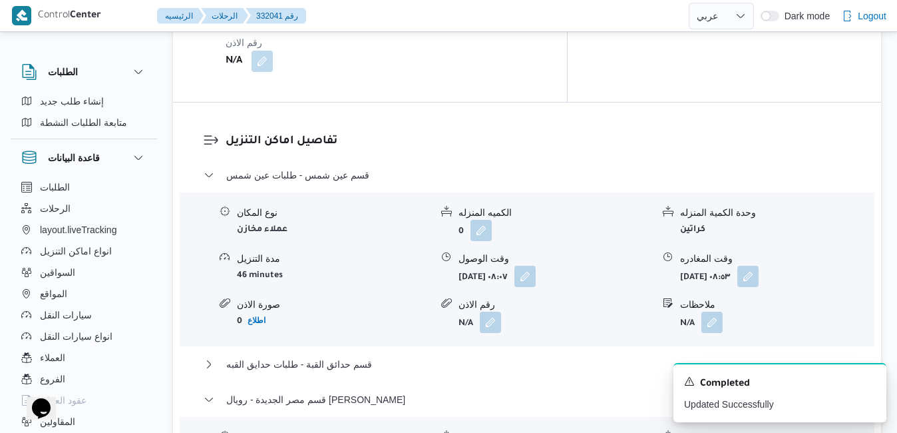
scroll to position [1278, 0]
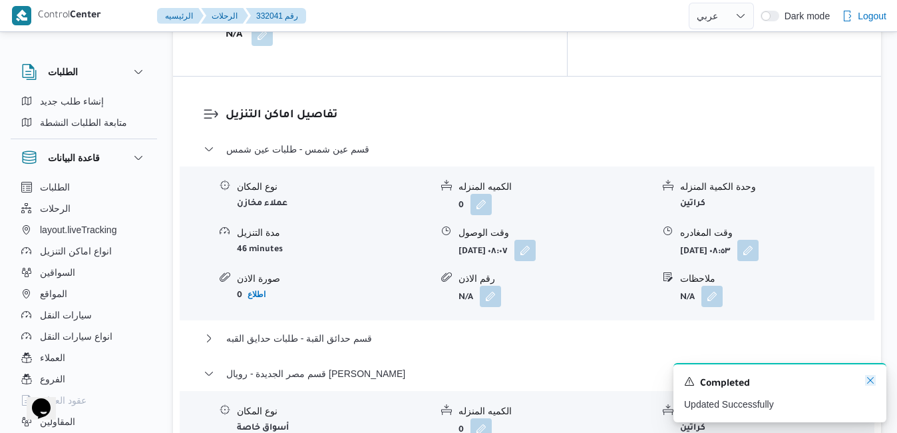
click at [870, 384] on icon "Dismiss toast" at bounding box center [870, 380] width 11 height 11
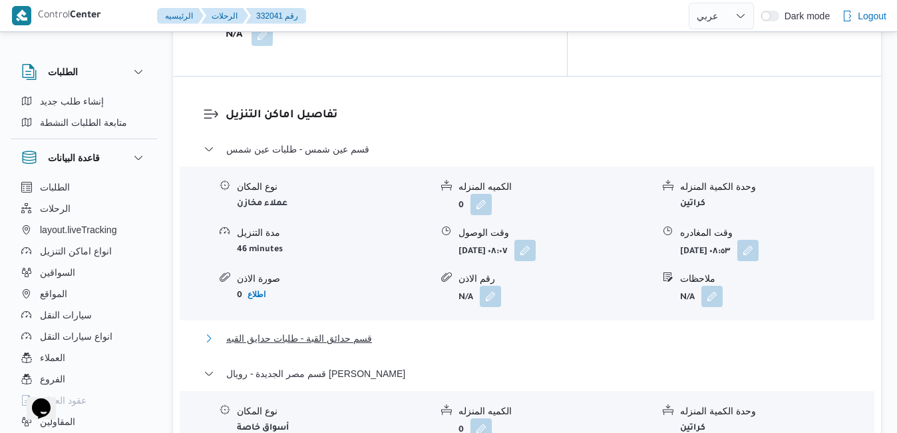
click at [673, 330] on button "قسم حدائق القبة - طلبات حدايق القبه" at bounding box center [527, 338] width 647 height 16
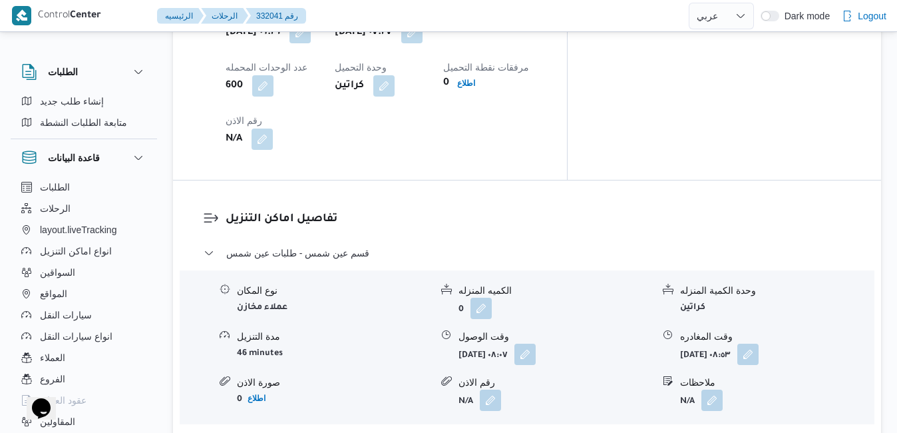
scroll to position [1171, 0]
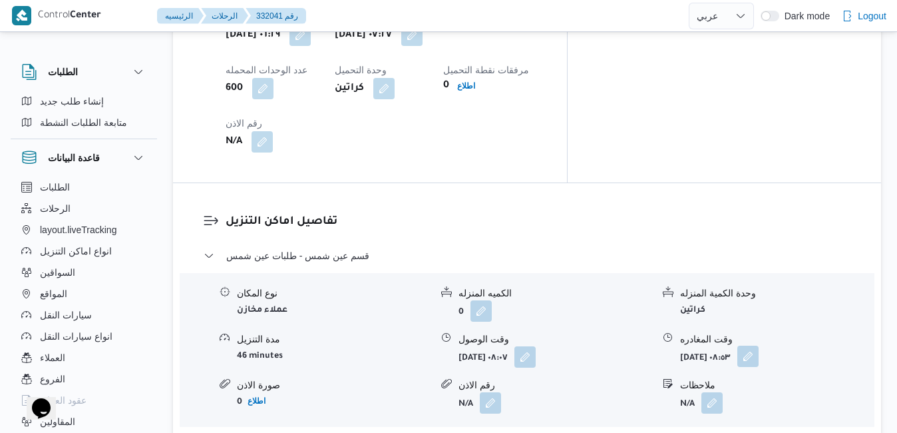
click at [759, 345] on button "button" at bounding box center [747, 355] width 21 height 21
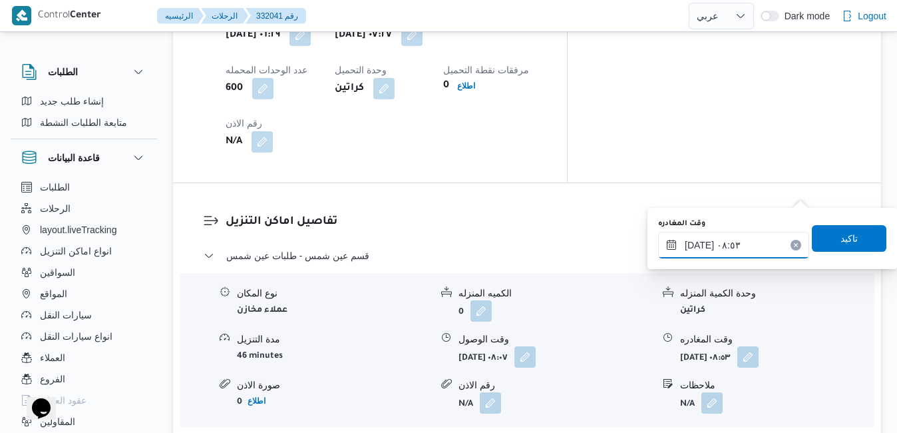
click at [735, 245] on input "٢٤/٠٨/٢٠٢٥ ٠٨:٥٣" at bounding box center [733, 245] width 151 height 27
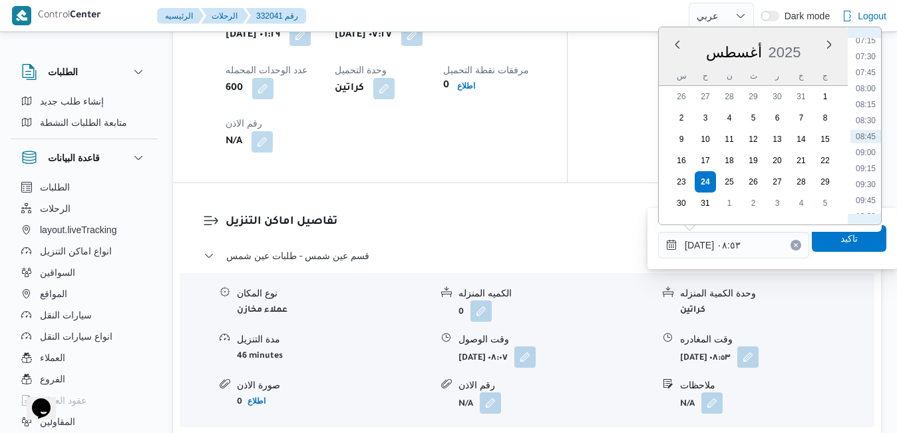
scroll to position [621, 0]
click at [866, 112] on li "10:45" at bounding box center [865, 110] width 31 height 13
type input "٢٤/٠٨/٢٠٢٥ ١٠:٤٥"
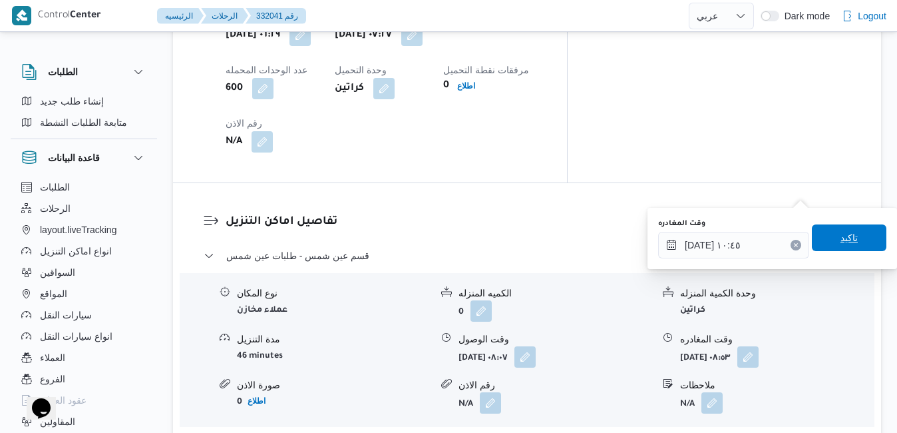
click at [840, 240] on span "تاكيد" at bounding box center [848, 238] width 17 height 16
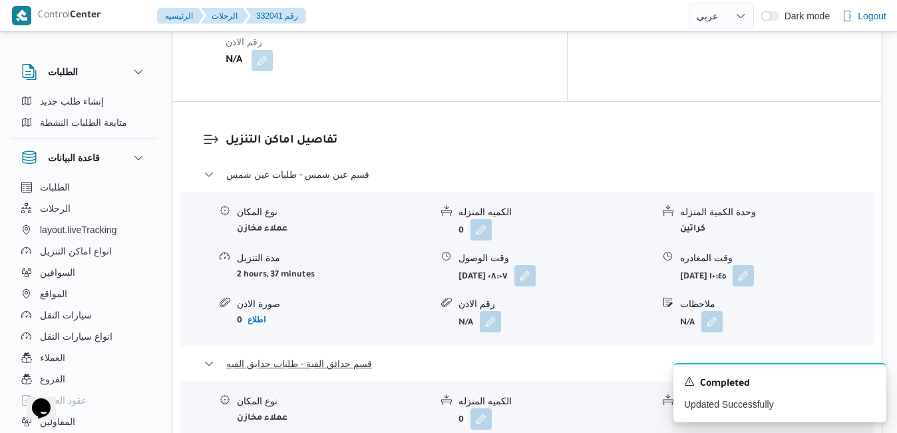
scroll to position [1251, 0]
click at [872, 377] on icon "Dismiss toast" at bounding box center [870, 380] width 11 height 11
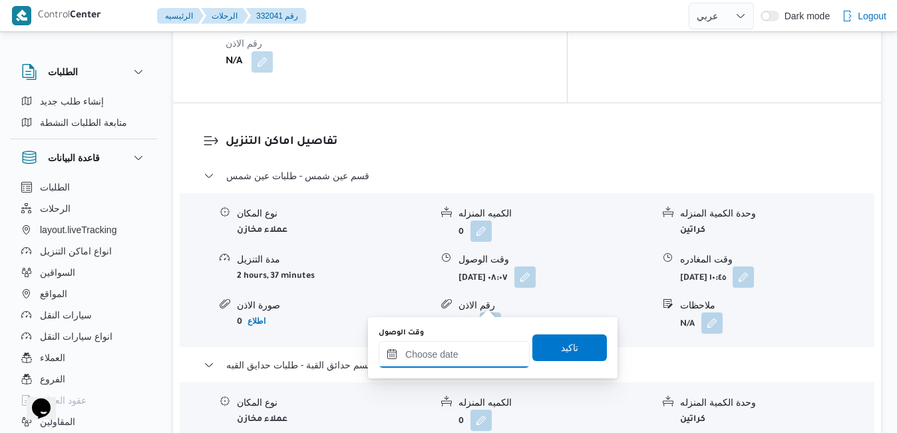
click at [443, 357] on input "وقت الوصول" at bounding box center [454, 354] width 151 height 27
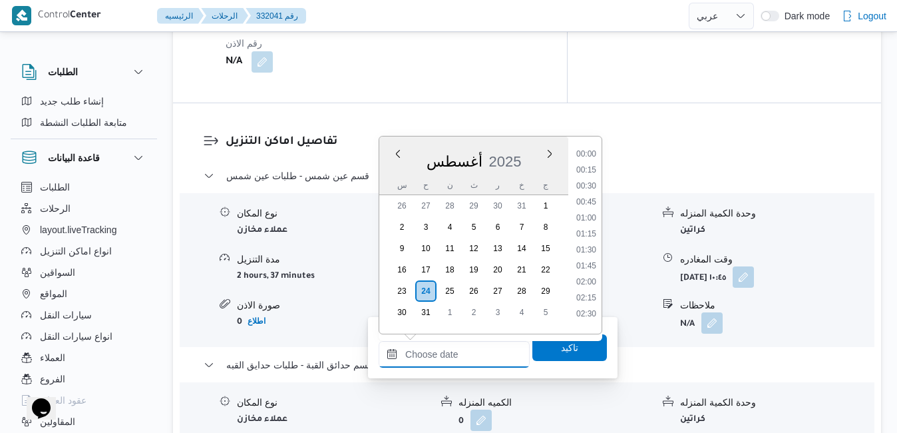
scroll to position [1090, 0]
click at [531, 148] on div "أغسطس 2025" at bounding box center [473, 159] width 189 height 34
click at [588, 248] on li "11:15" at bounding box center [586, 243] width 31 height 13
type input "٢٤/٠٨/٢٠٢٥ ١١:١٥"
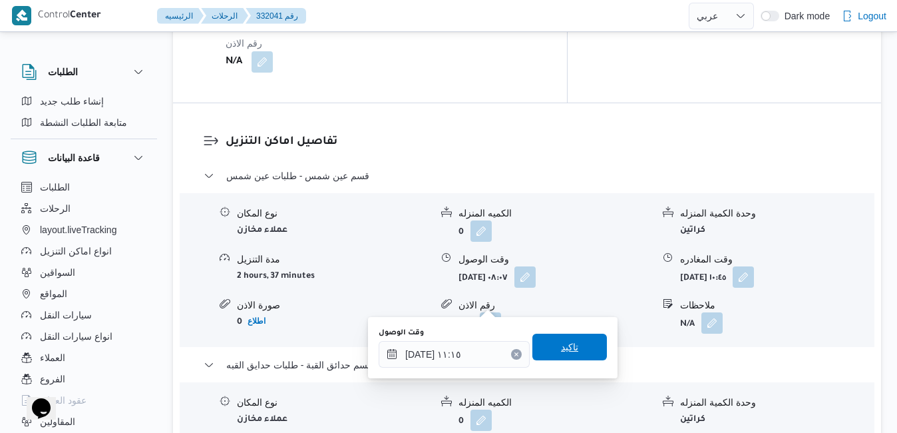
click at [569, 348] on span "تاكيد" at bounding box center [569, 346] width 75 height 27
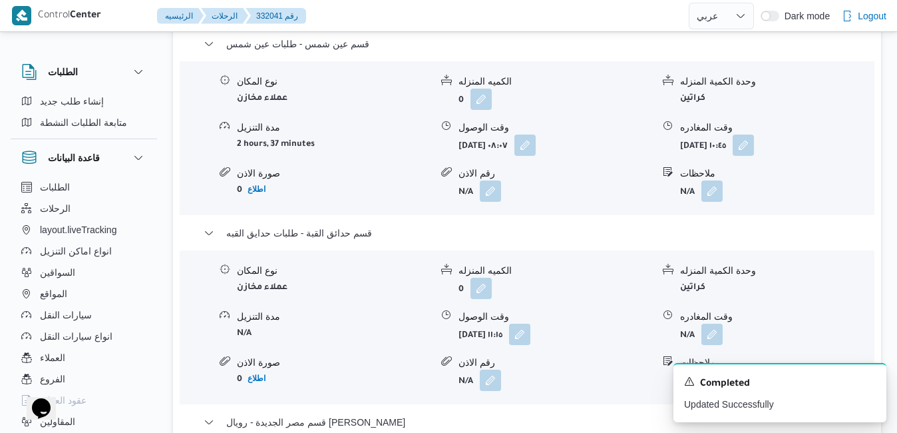
scroll to position [1384, 0]
click at [871, 379] on icon "Dismiss toast" at bounding box center [870, 380] width 11 height 11
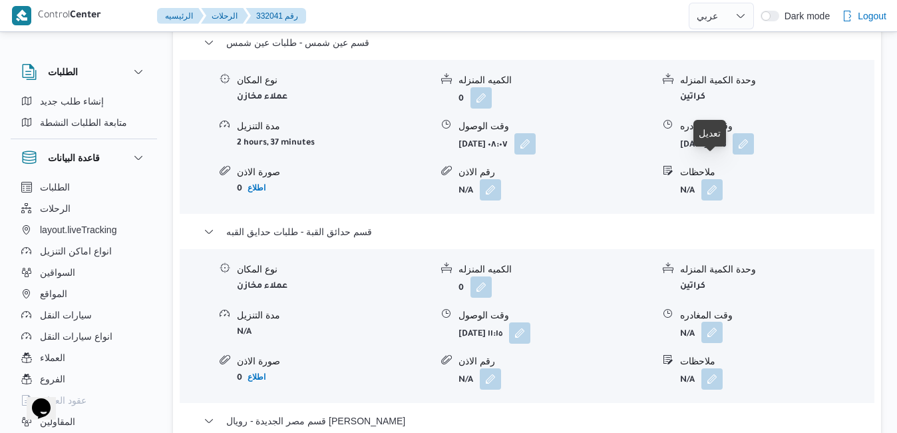
click at [711, 321] on button "button" at bounding box center [711, 331] width 21 height 21
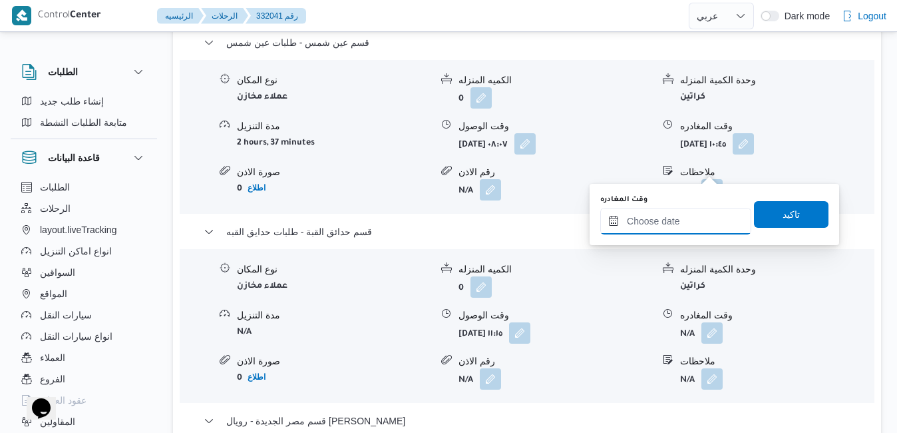
click at [660, 215] on input "وقت المغادره" at bounding box center [675, 221] width 151 height 27
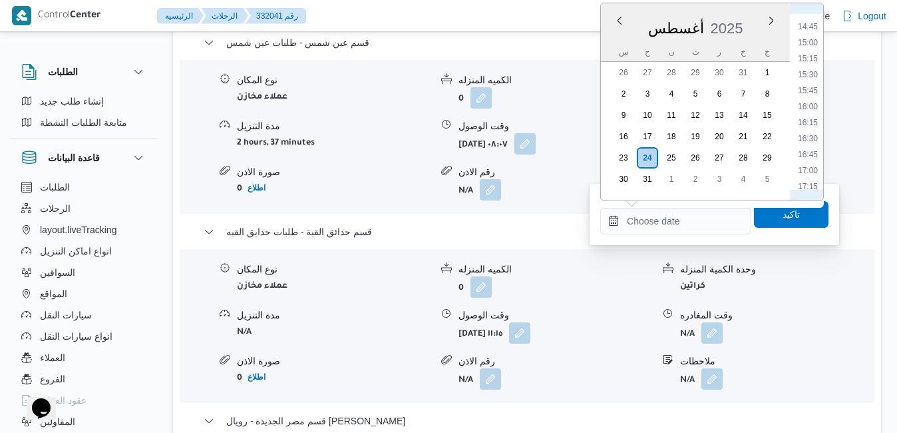
scroll to position [783, 0]
click at [806, 120] on li "13:45" at bounding box center [808, 116] width 31 height 13
type input "٢٤/٠٨/٢٠٢٥ ١٣:٤٥"
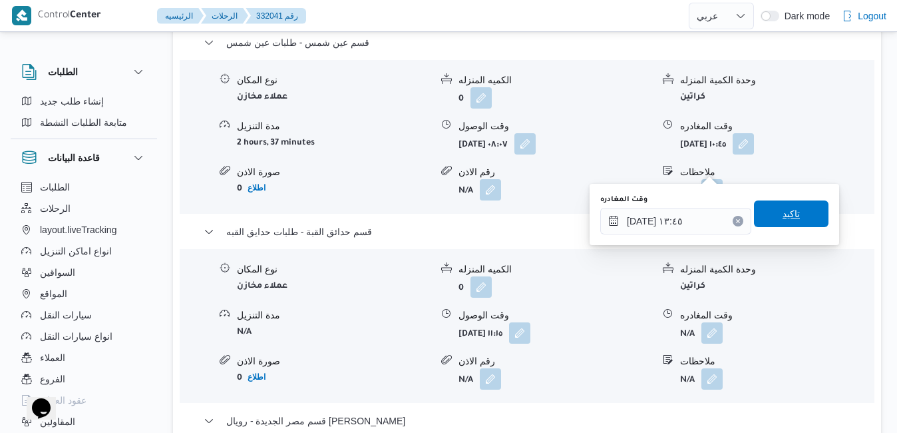
click at [783, 208] on span "تاكيد" at bounding box center [791, 214] width 17 height 16
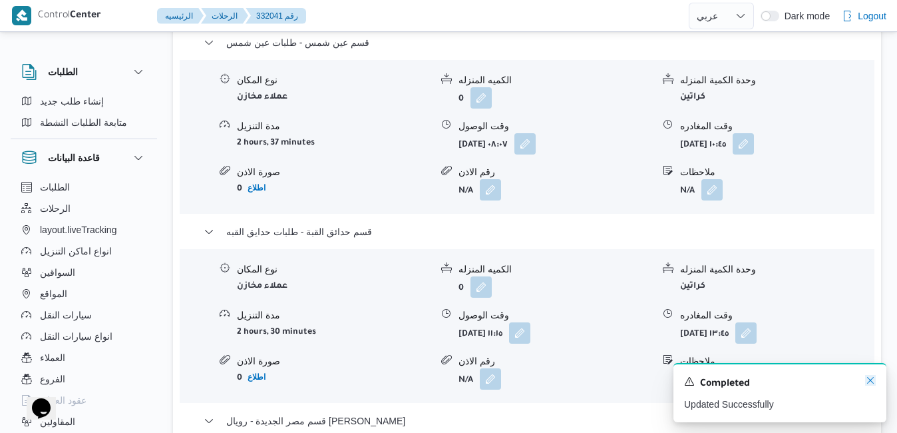
click at [874, 376] on icon "Dismiss toast" at bounding box center [870, 380] width 11 height 11
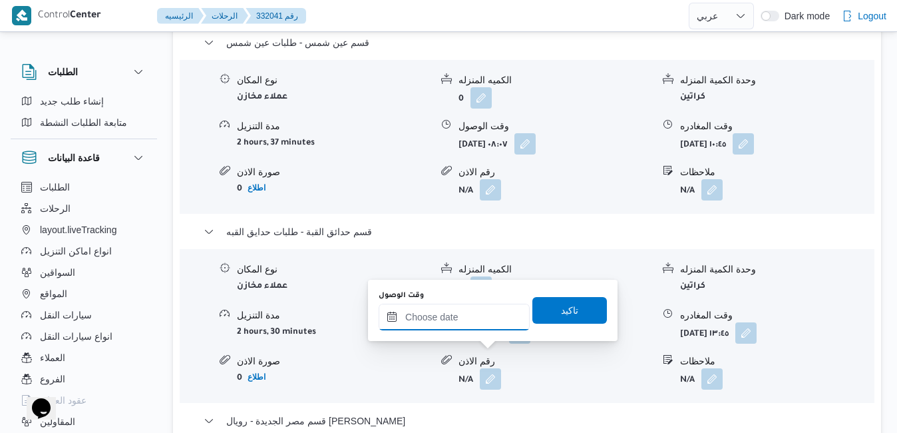
click at [464, 317] on input "وقت الوصول" at bounding box center [454, 316] width 151 height 27
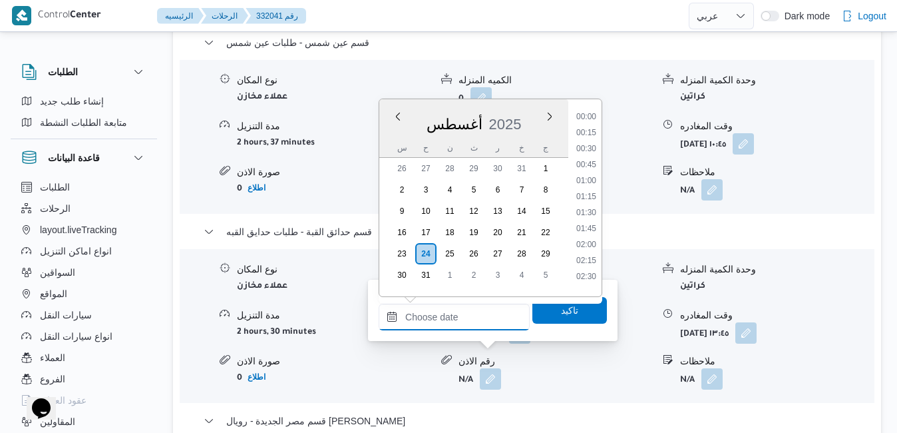
scroll to position [1090, 0]
click at [389, 142] on div "س ح ن ث ر خ ج" at bounding box center [473, 147] width 189 height 19
click at [584, 241] on li "14:15" at bounding box center [586, 244] width 31 height 13
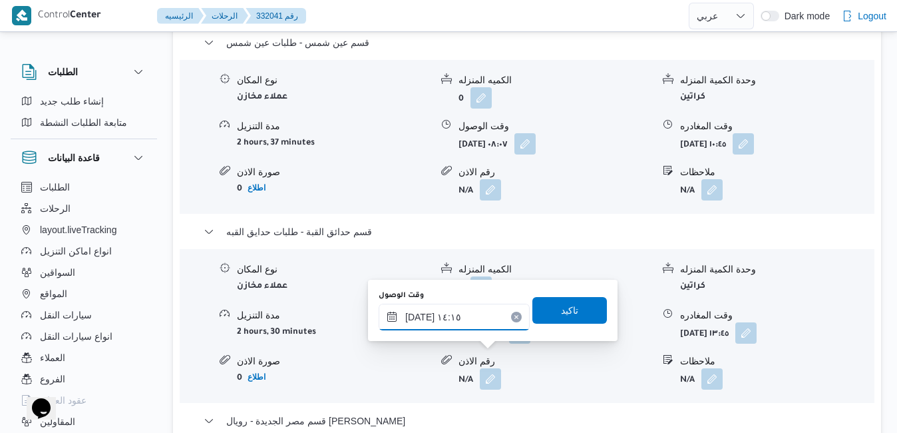
click at [419, 317] on input "٢٤/٠٨/٢٠٢٥ ١٤:١٥" at bounding box center [454, 316] width 151 height 27
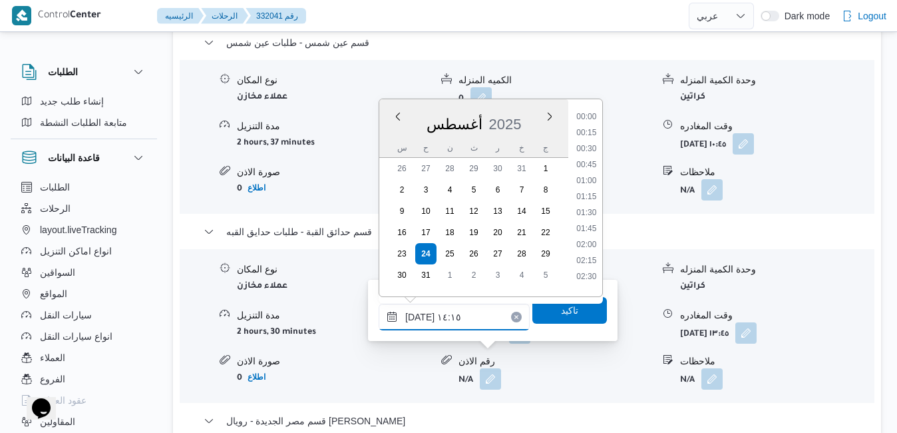
scroll to position [819, 0]
type input "٢٤/٠٨/٢٠٢٥ ١٤:10"
click at [539, 311] on span "تاكيد" at bounding box center [569, 309] width 75 height 27
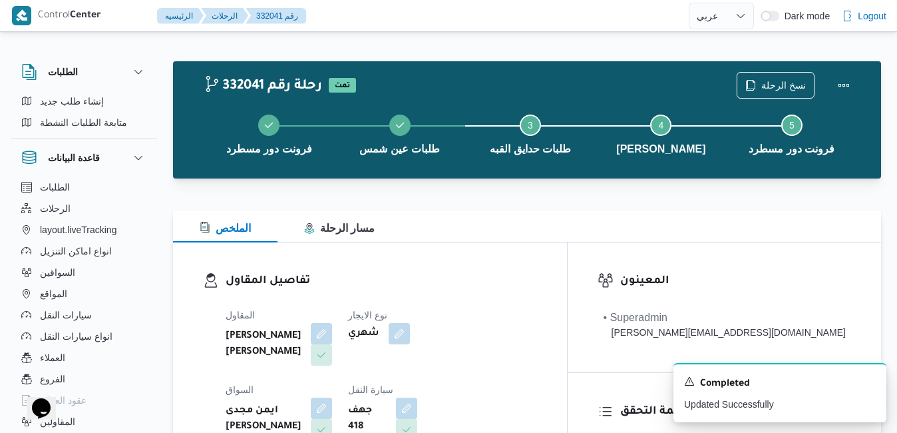
scroll to position [0, 0]
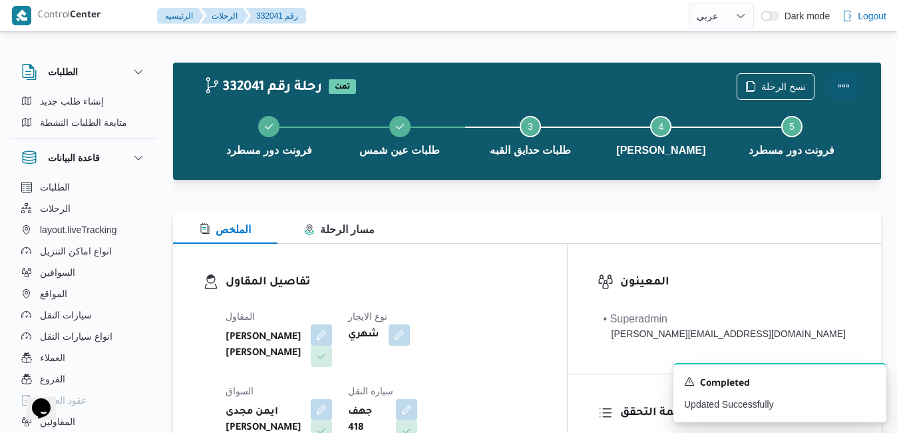
click at [844, 81] on button "Actions" at bounding box center [843, 86] width 27 height 27
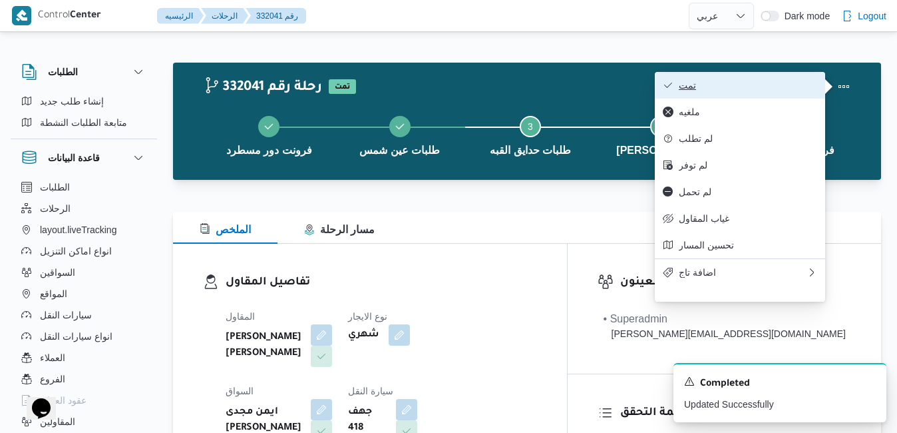
click at [791, 87] on span "تمت" at bounding box center [748, 85] width 138 height 11
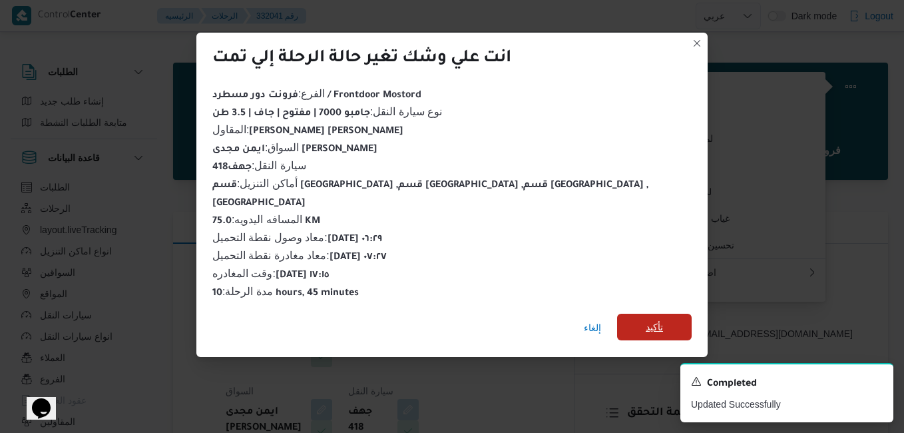
click at [617, 319] on span "تأكيد" at bounding box center [654, 326] width 75 height 27
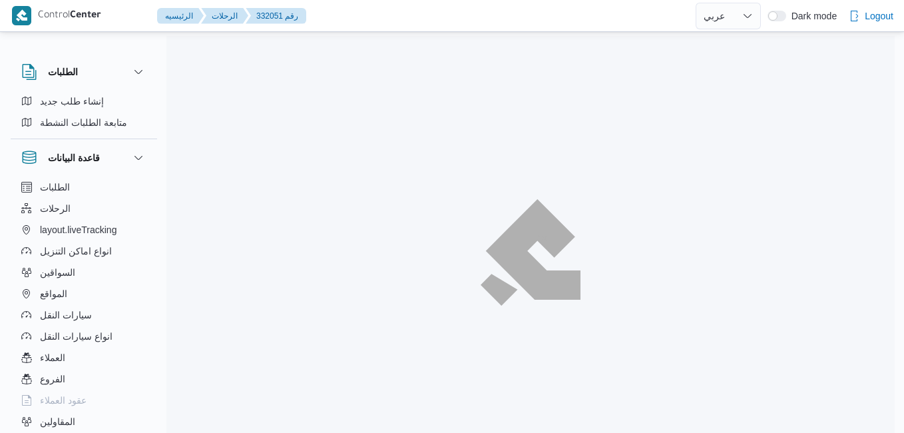
select select "ar"
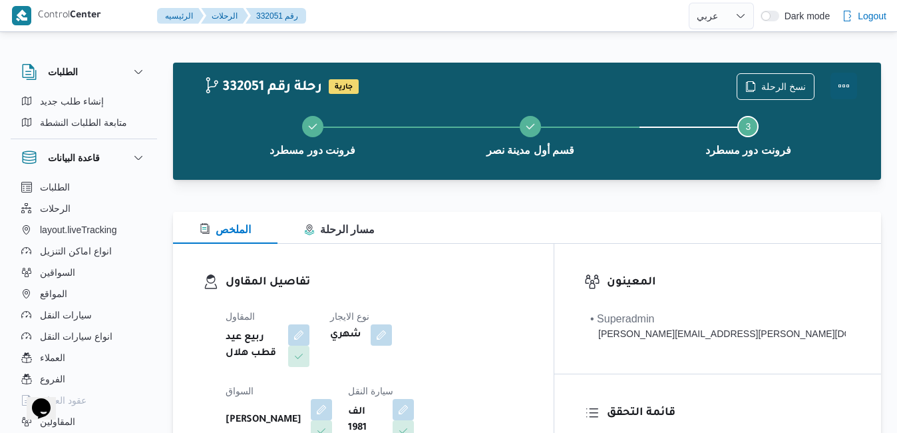
click at [846, 84] on button "Actions" at bounding box center [843, 86] width 27 height 27
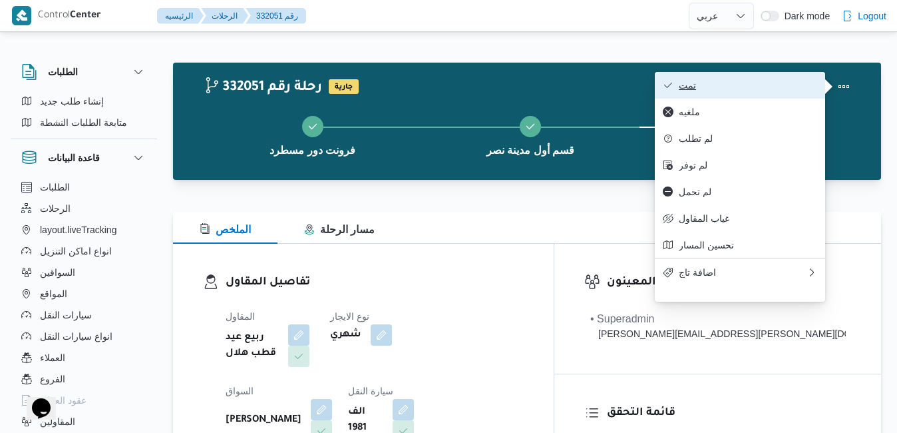
click at [774, 87] on span "تمت" at bounding box center [748, 85] width 138 height 11
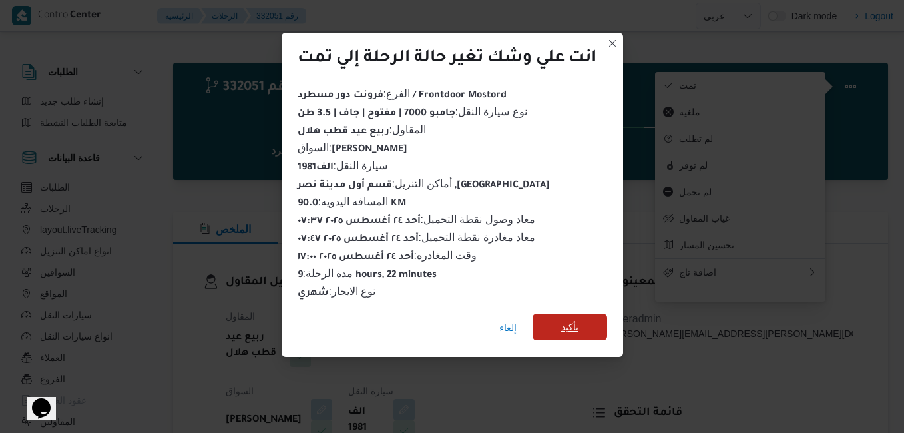
click at [574, 319] on span "تأكيد" at bounding box center [569, 327] width 17 height 16
